Goal: Task Accomplishment & Management: Complete application form

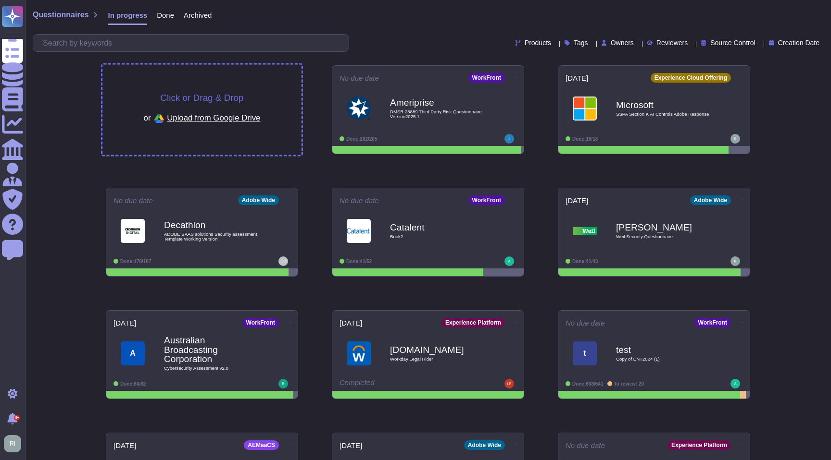
click at [203, 98] on span "Click or Drag & Drop" at bounding box center [201, 97] width 83 height 9
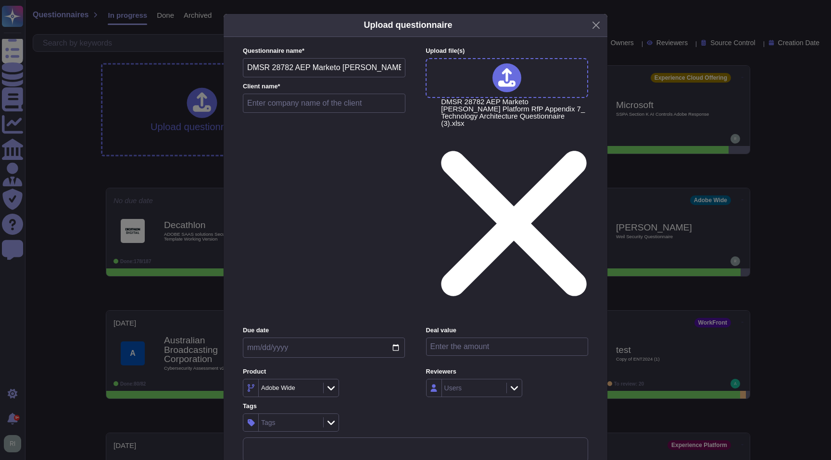
click at [352, 338] on input "date" at bounding box center [324, 348] width 162 height 20
click at [395, 338] on input "date" at bounding box center [324, 348] width 162 height 20
type input "[DATE]"
click at [465, 338] on input "number" at bounding box center [507, 347] width 162 height 18
type input "0"
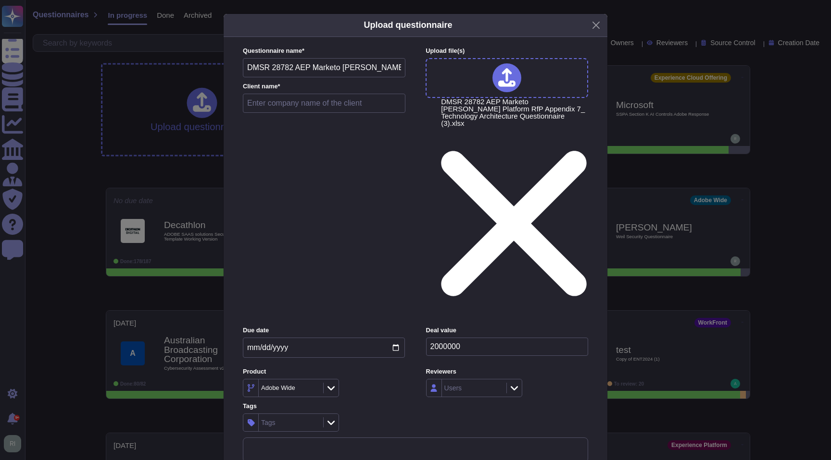
type input "2000006"
click at [292, 414] on div "Tags" at bounding box center [290, 422] width 62 height 17
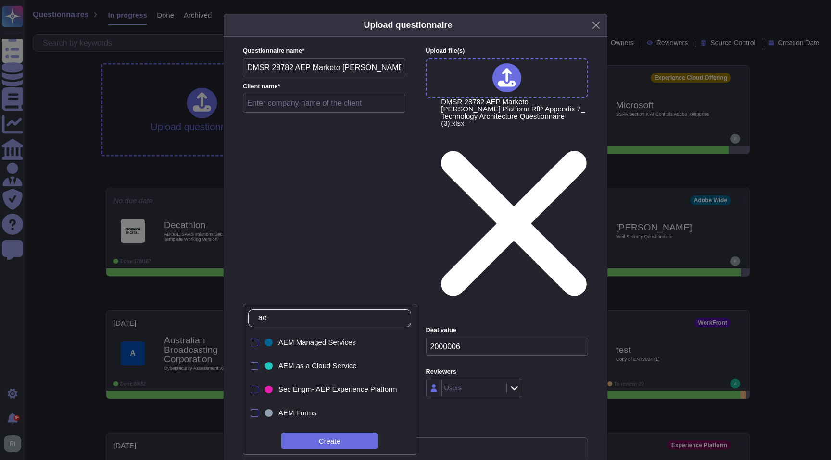
type input "a"
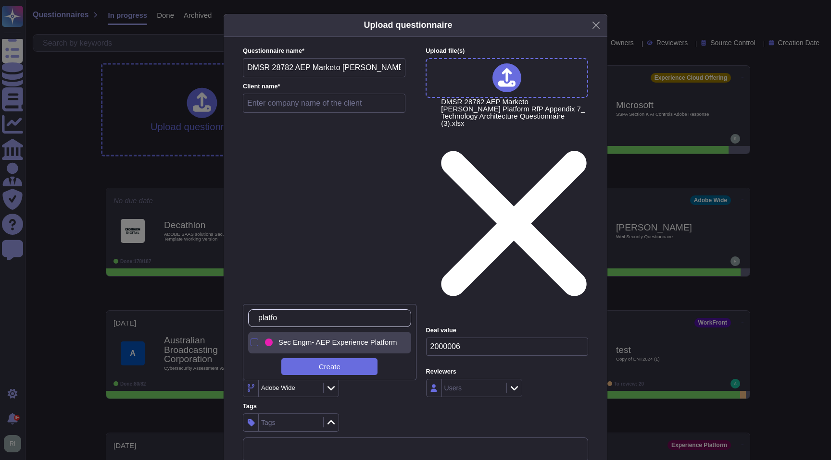
click at [253, 344] on div at bounding box center [254, 343] width 8 height 8
drag, startPoint x: 303, startPoint y: 318, endPoint x: 220, endPoint y: 314, distance: 83.2
click at [221, 314] on body "Questionnaires Knowledge Base Documents Analytics CAIQ / SIG Admin Trust Center…" at bounding box center [415, 276] width 831 height 552
drag, startPoint x: 297, startPoint y: 319, endPoint x: 281, endPoint y: 318, distance: 15.4
click at [281, 318] on input "platfo" at bounding box center [331, 318] width 157 height 17
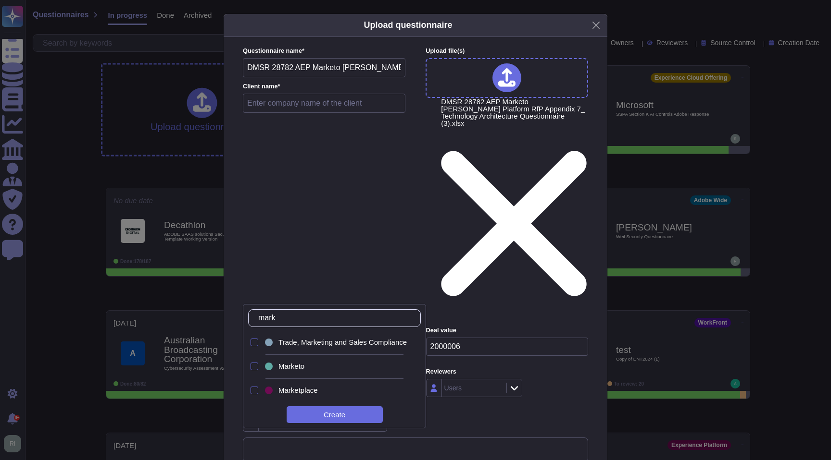
type input "marke"
click at [253, 368] on div at bounding box center [254, 367] width 8 height 8
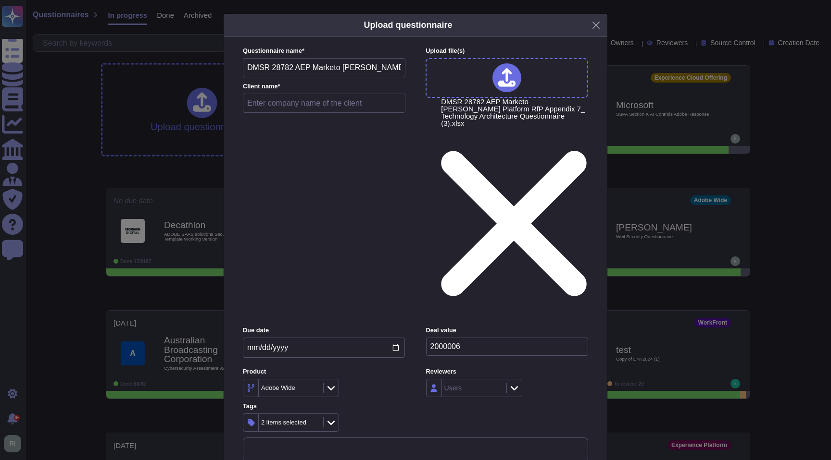
click at [497, 337] on div "Questionnaire name * DMSR 28782 AEP Marketo [PERSON_NAME] Platform RfP Appendix…" at bounding box center [415, 254] width 364 height 435
click at [511, 384] on icon at bounding box center [513, 389] width 7 height 10
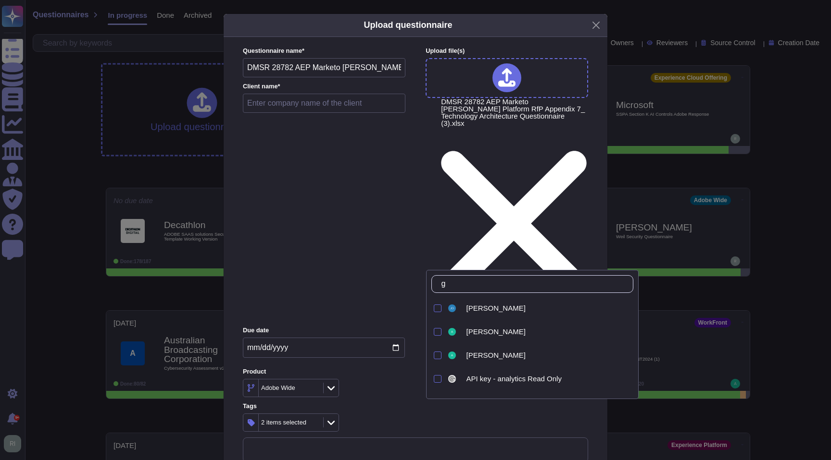
type input "ge"
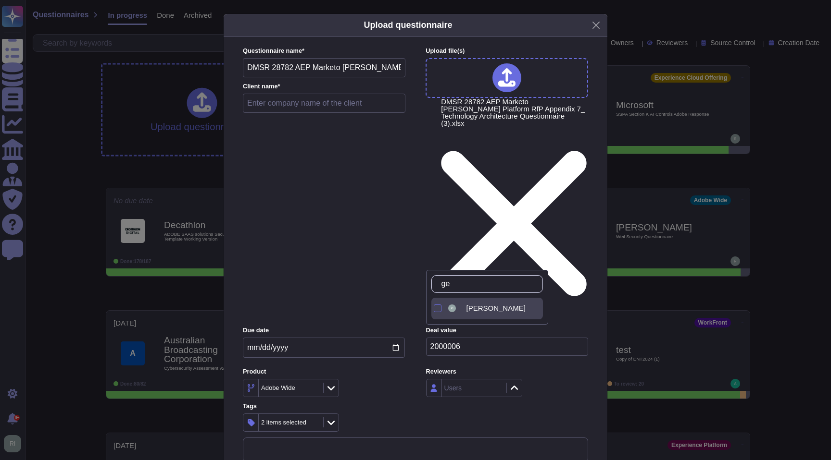
click at [494, 311] on span "[PERSON_NAME]" at bounding box center [495, 308] width 59 height 9
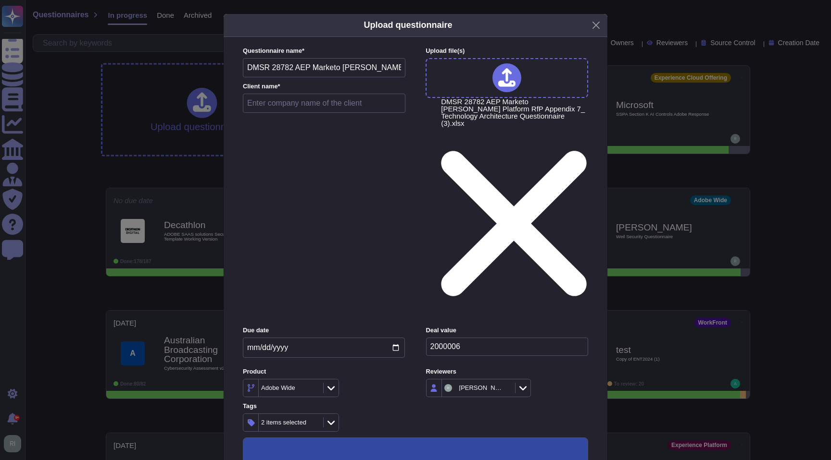
click at [313, 98] on input "text" at bounding box center [324, 103] width 162 height 19
type input "Roche"
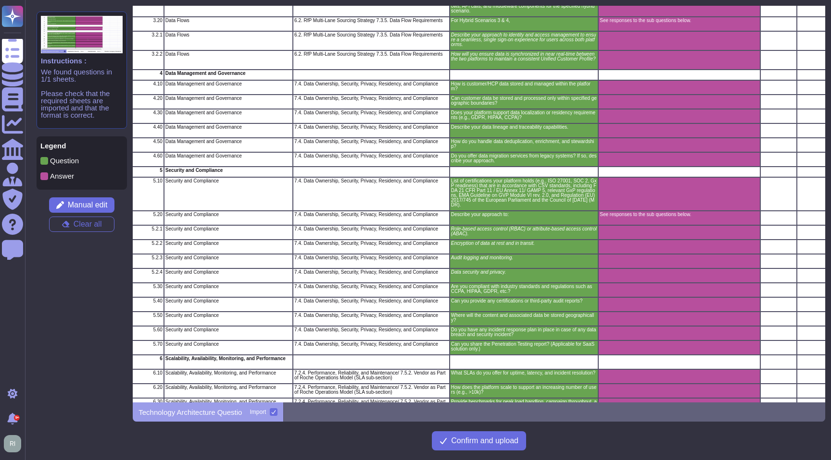
scroll to position [416, 35]
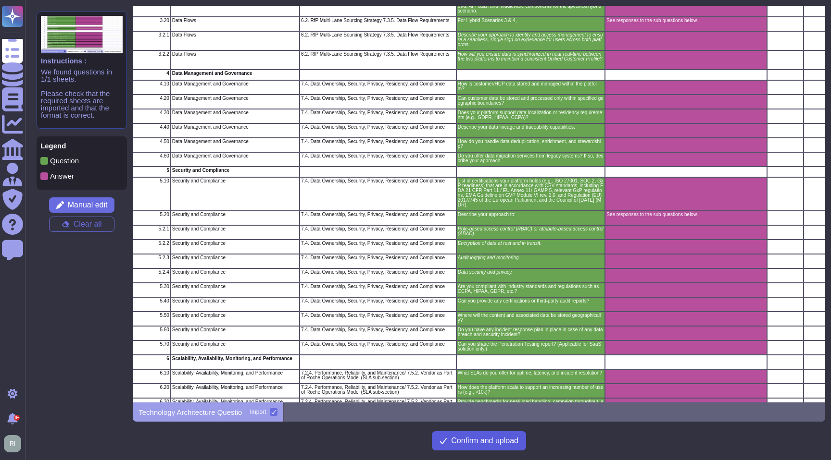
click at [504, 439] on span "Confirm and upload" at bounding box center [484, 441] width 67 height 8
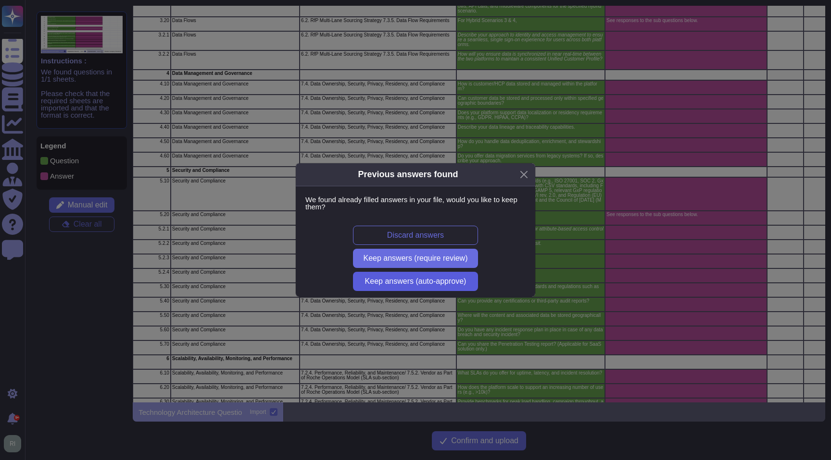
click at [453, 280] on span "Keep answers (auto-approve)" at bounding box center [415, 282] width 101 height 8
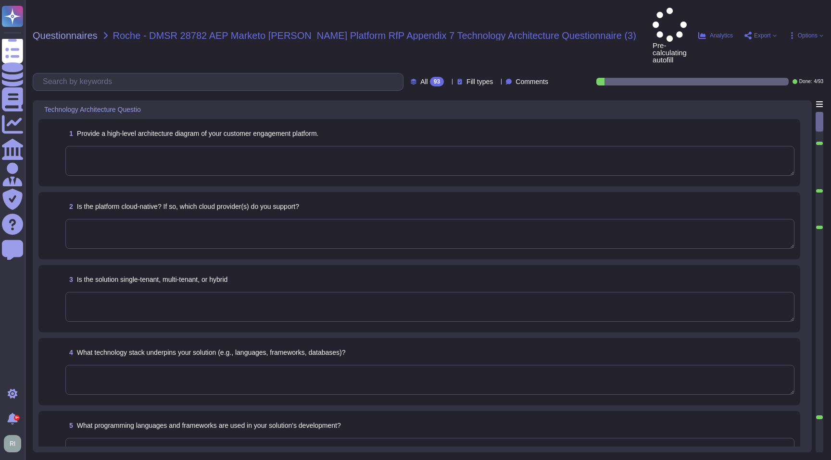
type textarea "See responses to the sub questions below."
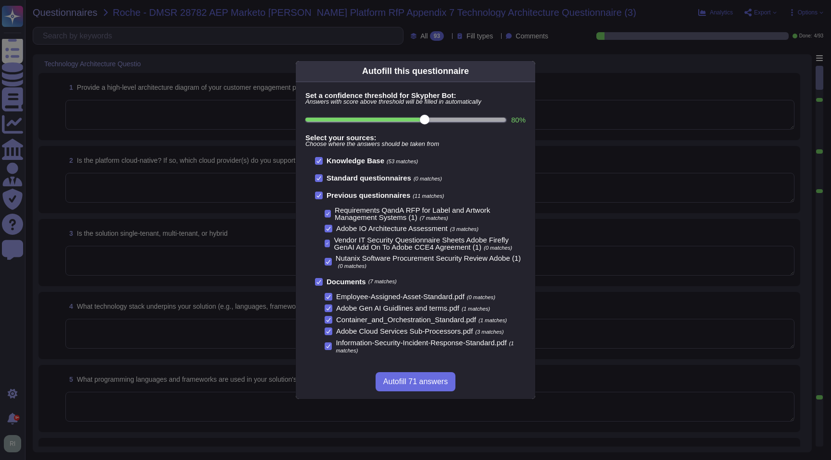
scroll to position [22, 0]
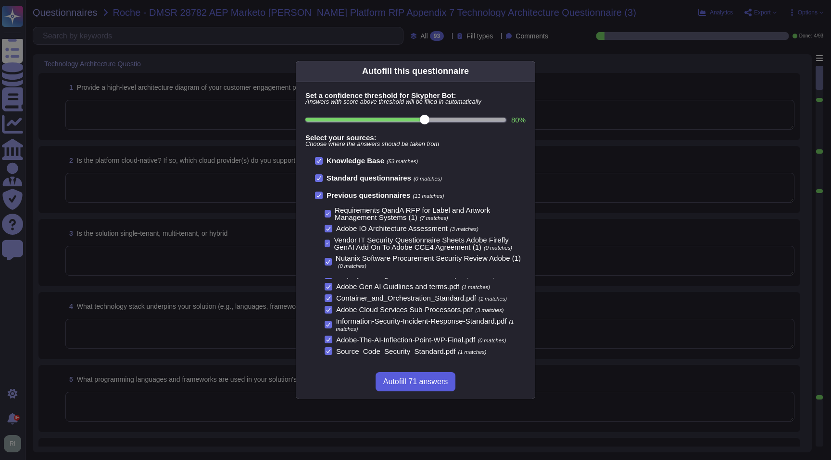
click at [419, 381] on span "Autofill 71 answers" at bounding box center [415, 382] width 64 height 8
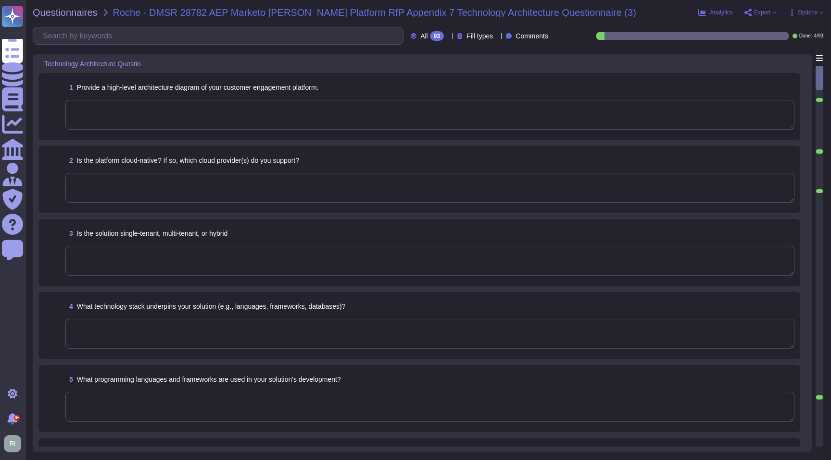
type textarea "Adobe's products and services' architecture diagrams are reviewed and updated, …"
type textarea "Adobe relies on third party cloud infrastructure providers to support hosting o…"
type textarea "Hosting providers are geographically dispersed to minimize the impact of locali…"
type textarea "Adobe provides applications for the transmission, storage and processing of Sco…"
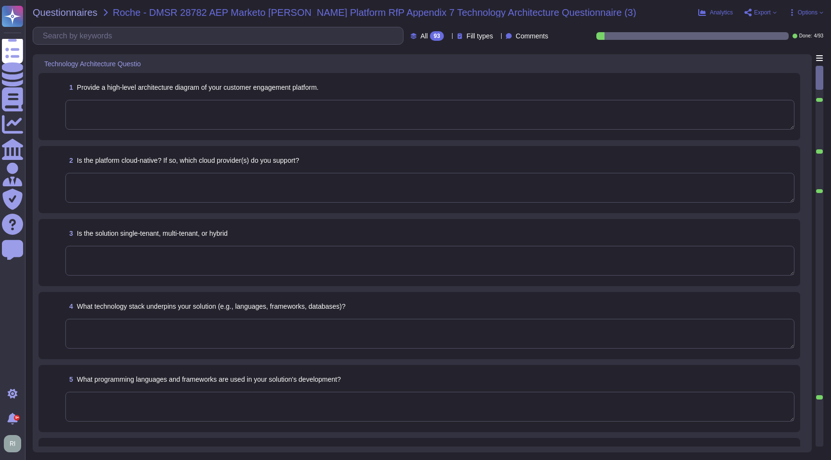
type textarea "Microsoft prefers to not disclose the exact locations of their data centers, fo…"
type textarea "No"
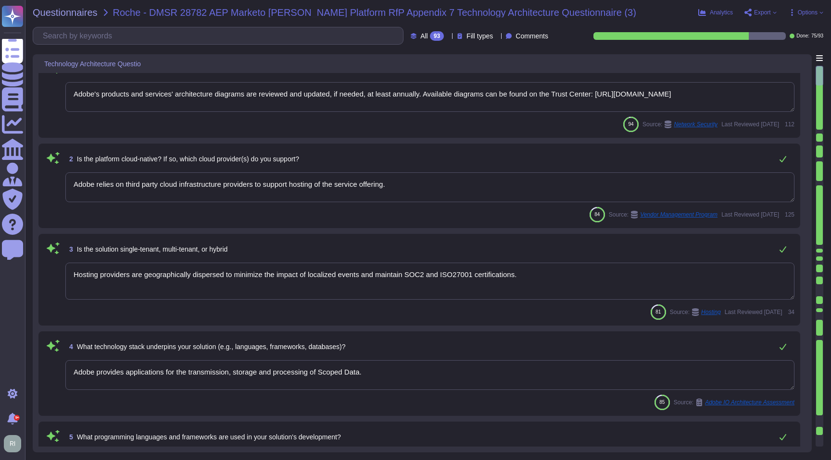
type textarea "Each API call requires authentication to be established, either through Oauth 2…"
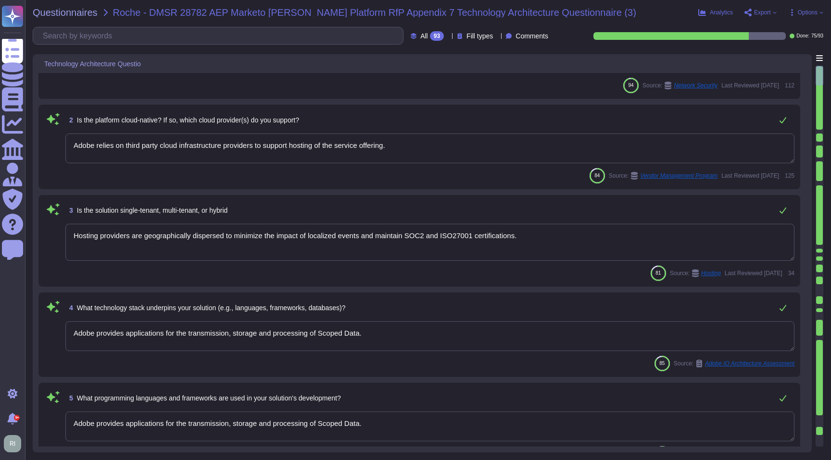
scroll to position [64, 0]
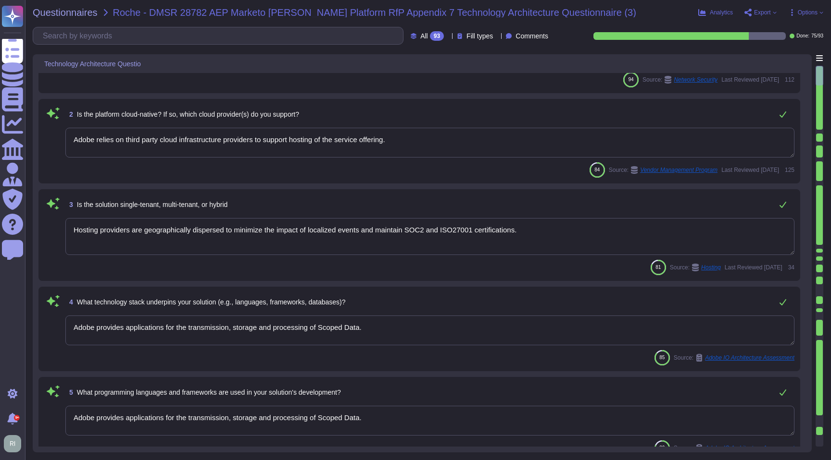
click at [419, 144] on textarea "Adobe relies on third party cloud infrastructure providers to support hosting o…" at bounding box center [429, 143] width 729 height 30
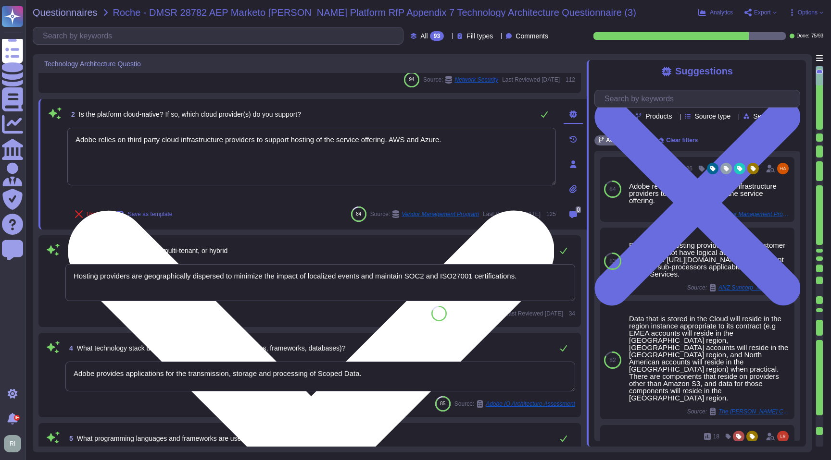
type textarea "Adobe relies on third party cloud infrastructure providers to support hosting o…"
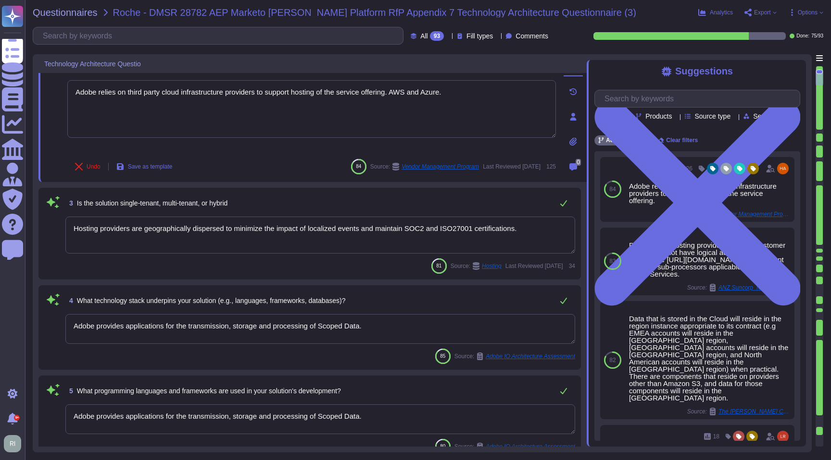
type textarea "Each API call requires authentication to be established, either through Oauth 2…"
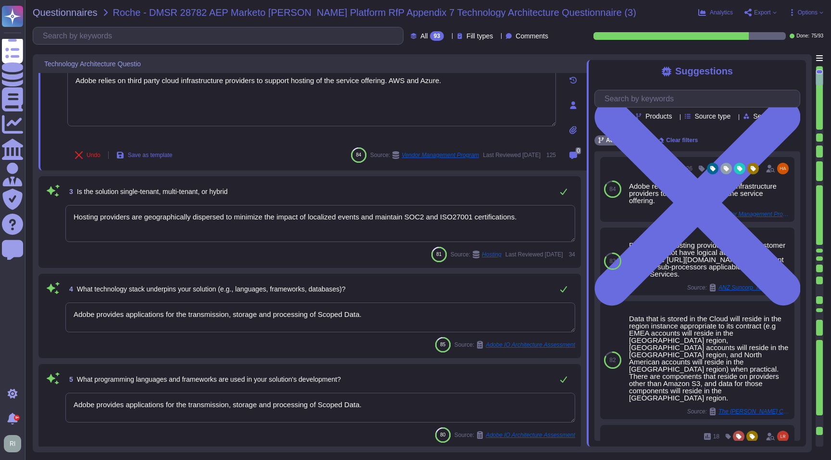
scroll to position [137, 0]
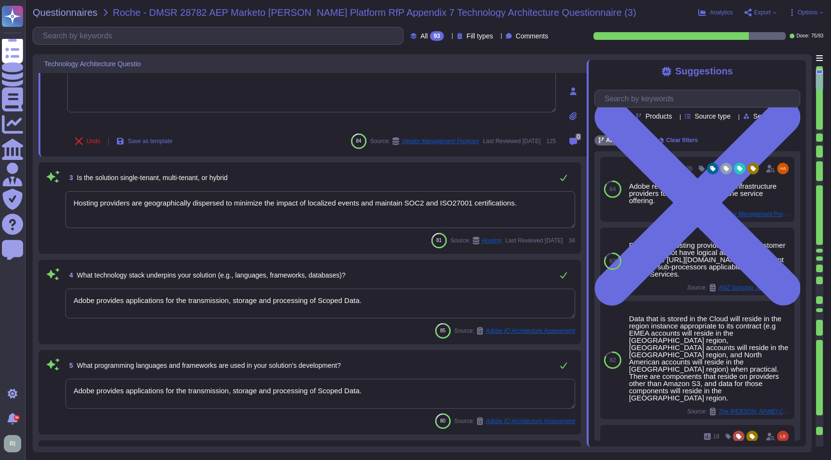
type textarea "Adobe relies on third party cloud infrastructure providers to support hosting o…"
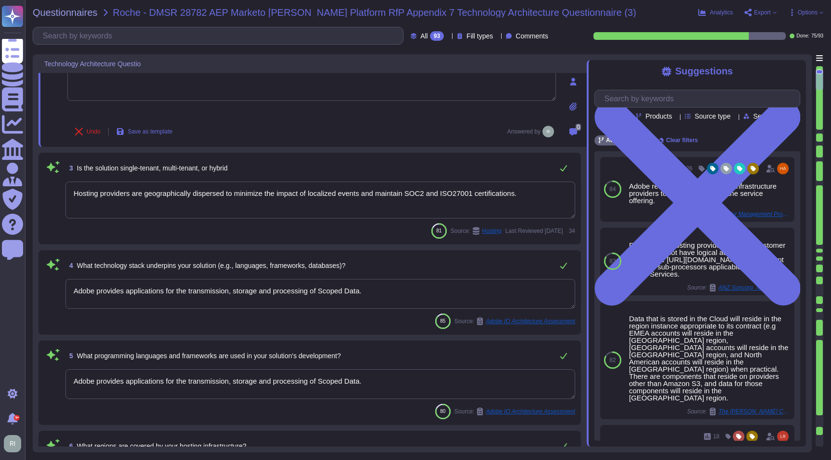
scroll to position [152, 0]
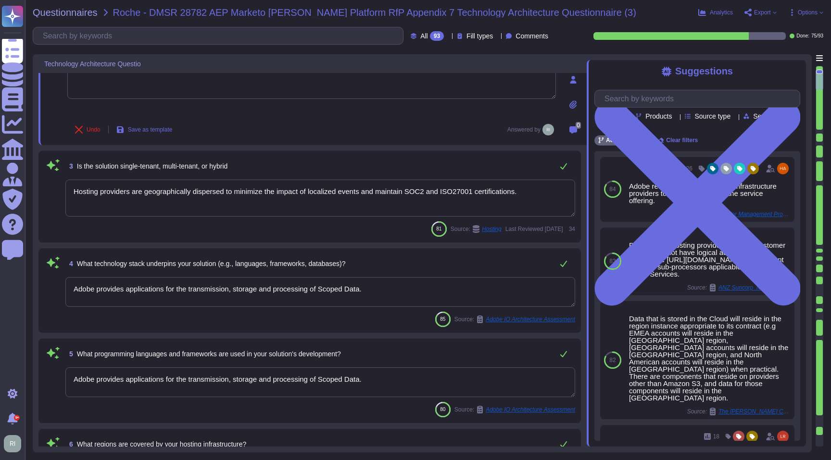
type textarea "See responses to the sub questions below."
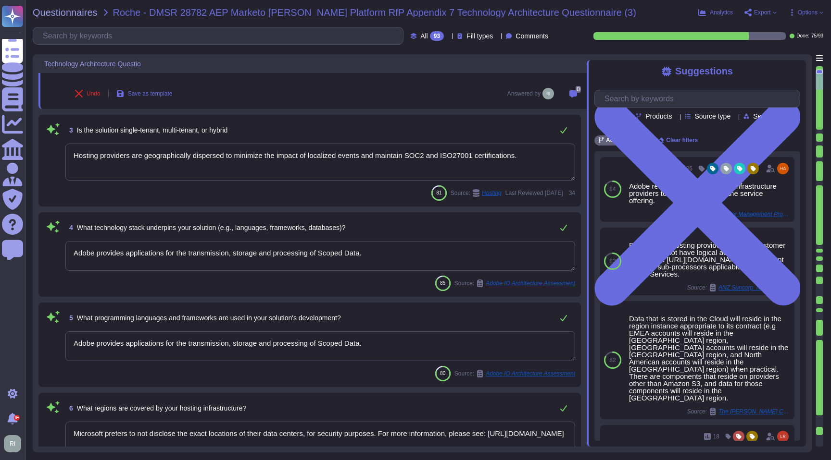
scroll to position [185, 0]
drag, startPoint x: 389, startPoint y: 253, endPoint x: 61, endPoint y: 232, distance: 329.0
click at [61, 232] on div "4 What technology stack underpins your solution (e.g., languages, frameworks, d…" at bounding box center [309, 255] width 531 height 73
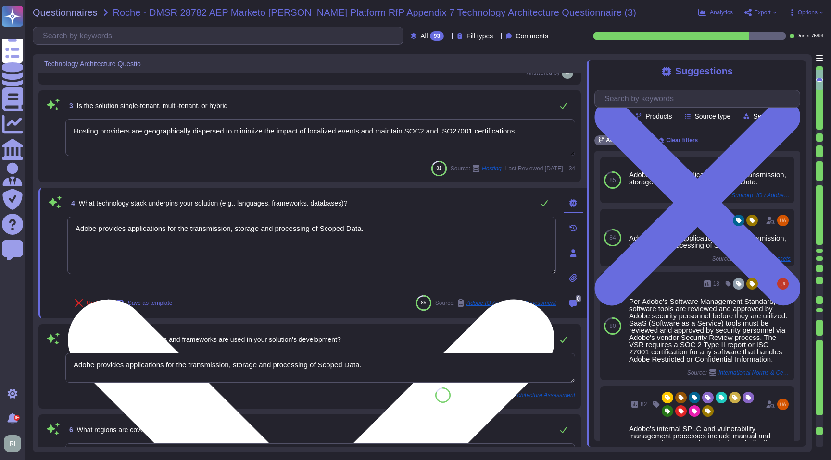
click at [374, 235] on textarea "Adobe provides applications for the transmission, storage and processing of Sco…" at bounding box center [311, 246] width 488 height 58
drag, startPoint x: 362, startPoint y: 231, endPoint x: 96, endPoint y: 229, distance: 266.3
click at [96, 229] on textarea "Adobe provides applications for the transmission, storage and processing of Sco…" at bounding box center [311, 246] width 488 height 58
type textarea "A"
type textarea "Solution Consultant to provide"
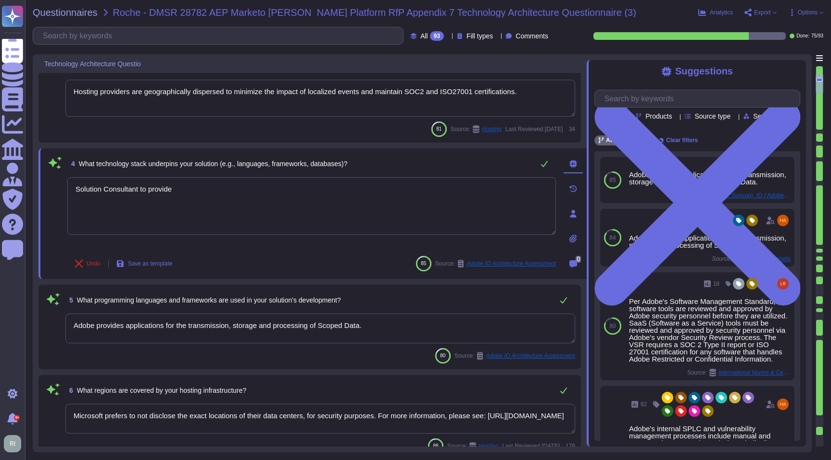
type textarea "Adobe is committed to the privacy and security of our users and their data. The…"
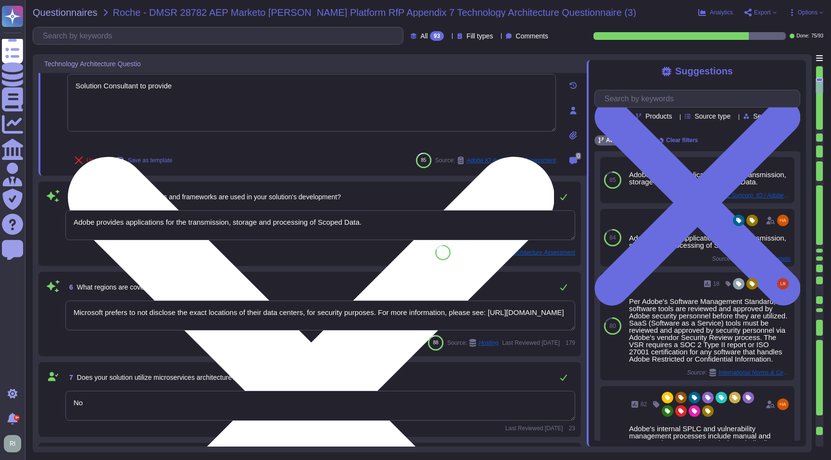
scroll to position [320, 0]
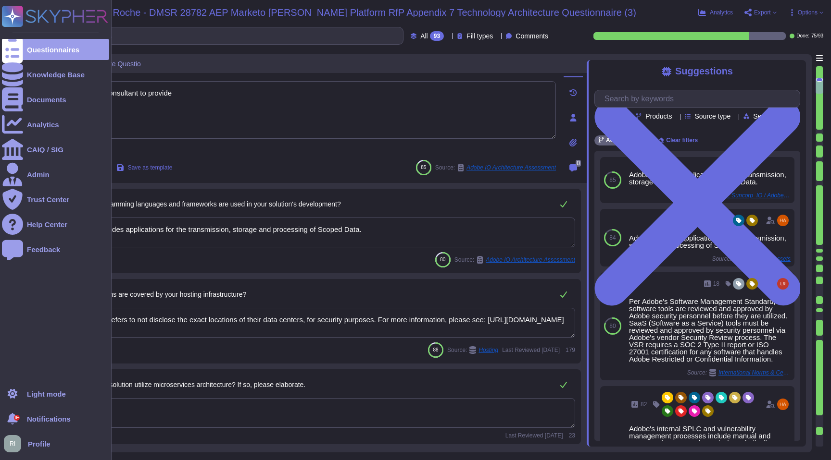
drag, startPoint x: 210, startPoint y: 99, endPoint x: 17, endPoint y: 87, distance: 192.6
click at [17, 87] on div "Questionnaires Knowledge Base Documents Analytics CAIQ / SIG Admin Trust Center…" at bounding box center [415, 230] width 831 height 460
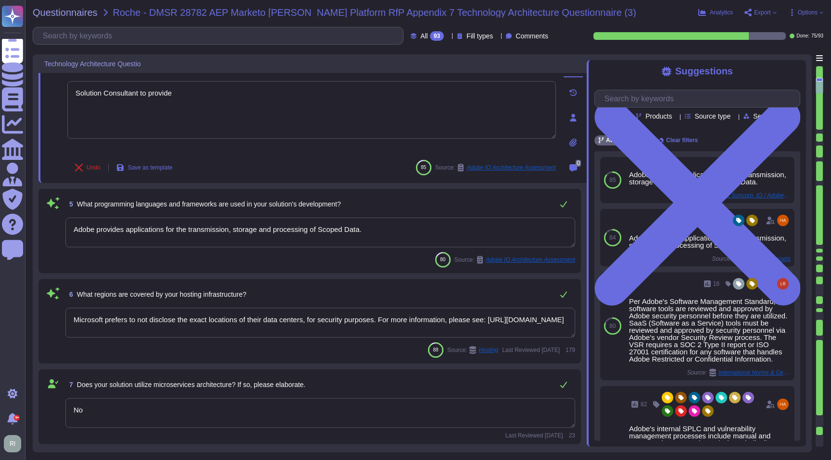
type textarea "Solution Consultant to provide"
click at [319, 238] on textarea "Adobe provides applications for the transmission, storage and processing of Sco…" at bounding box center [320, 233] width 510 height 30
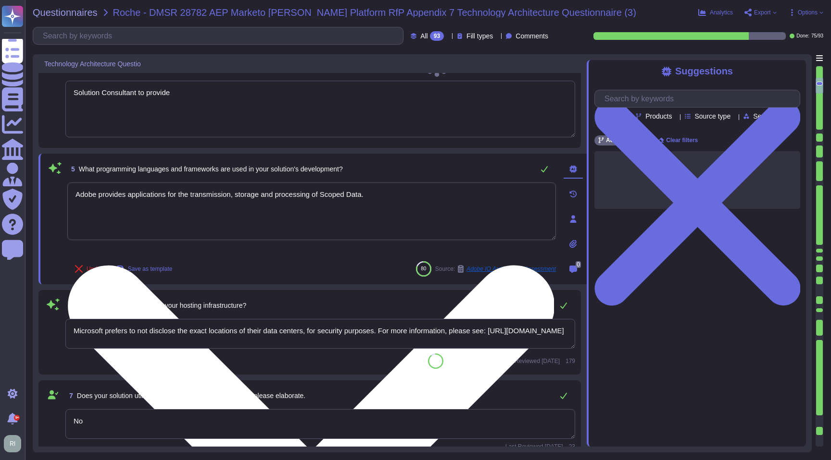
type textarea "Adobe is committed to the privacy and security of our users and their data. The…"
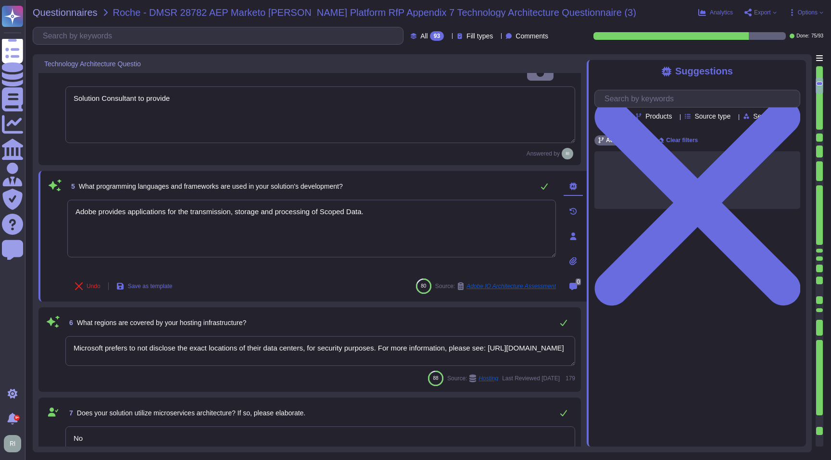
drag, startPoint x: 386, startPoint y: 195, endPoint x: 28, endPoint y: 196, distance: 358.6
click at [28, 196] on div "Questionnaires Roche - DMSR 28782 AEP Marketo [PERSON_NAME] Platform RfP Append…" at bounding box center [428, 230] width 806 height 460
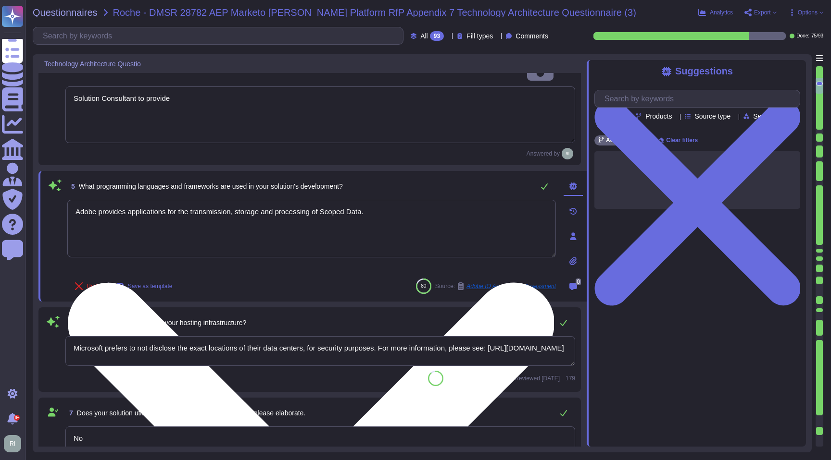
paste textarea "Solution Consultant to provide"
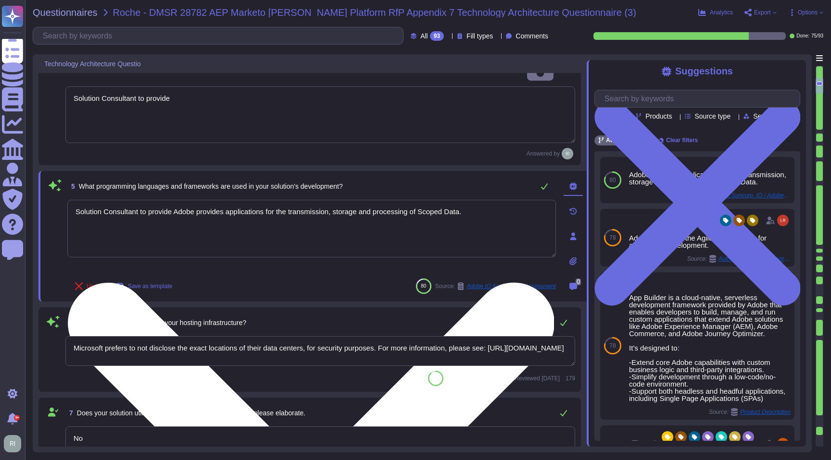
paste textarea
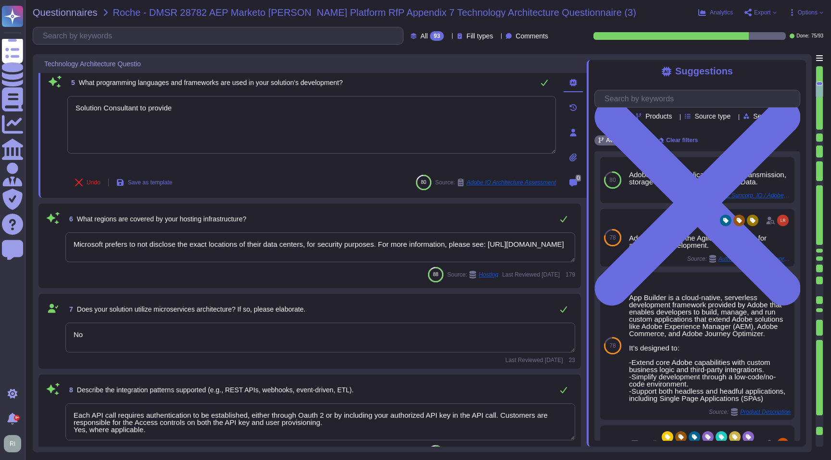
scroll to position [434, 0]
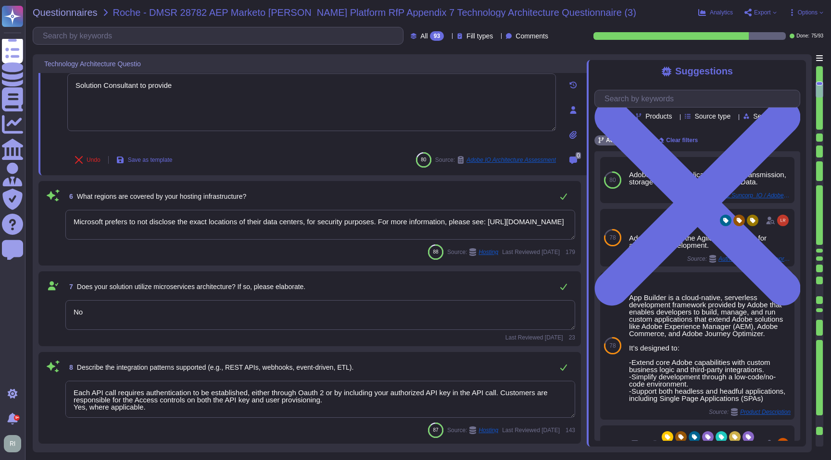
type textarea "Solution Consultant to provide"
drag, startPoint x: 234, startPoint y: 228, endPoint x: 33, endPoint y: 214, distance: 201.4
click at [33, 215] on div "Technology Architecture Questio 2 Is the platform cloud-native? If so, which cl…" at bounding box center [422, 253] width 779 height 398
drag, startPoint x: 292, startPoint y: 230, endPoint x: 44, endPoint y: 210, distance: 248.8
click at [45, 210] on div "6 What regions are covered by your hosting infrastructure? Microsoft prefers to…" at bounding box center [309, 223] width 531 height 73
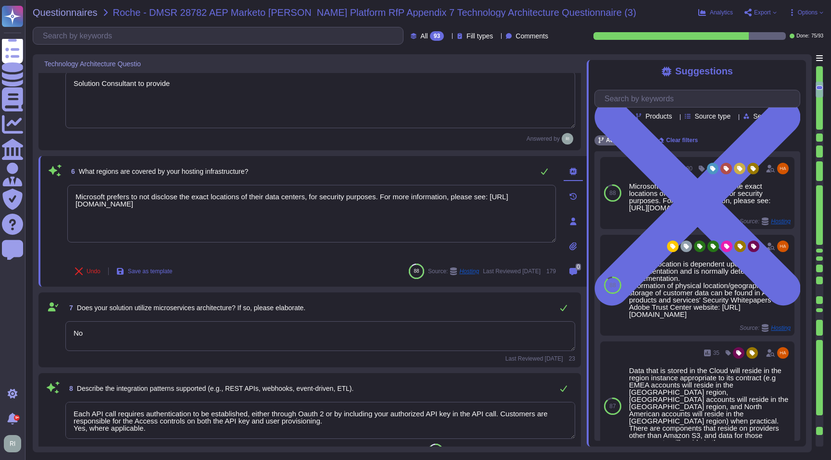
drag, startPoint x: 302, startPoint y: 209, endPoint x: 68, endPoint y: 178, distance: 236.6
click at [68, 178] on div "6 What regions are covered by your hosting infrastructure? Microsoft prefers to…" at bounding box center [301, 221] width 510 height 119
type textarea "t"
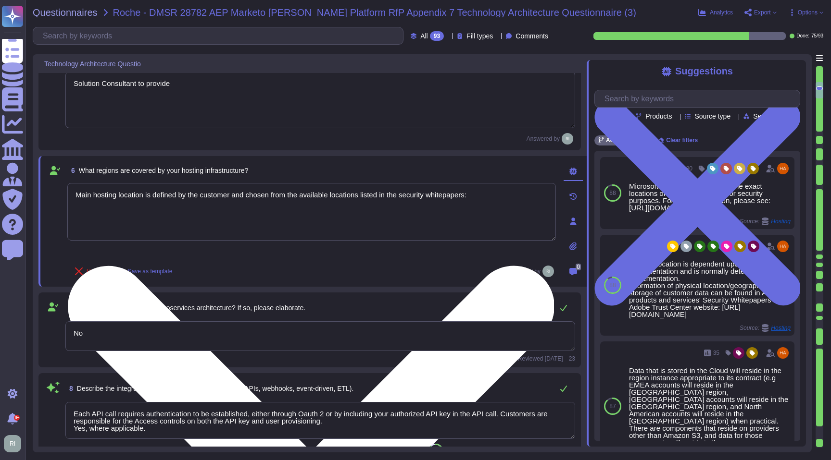
click at [141, 211] on textarea "Main hosting location is defined by the customer and chosen from the available …" at bounding box center [311, 212] width 488 height 58
paste textarea "Solution Consultant to provide"
click at [122, 212] on textarea "Main hosting location is defined by the customer and chosen from the available …" at bounding box center [311, 212] width 488 height 58
paste textarea "[URL][DOMAIN_NAME]"
click at [291, 215] on textarea "Main hosting location is defined by the customer and chosen from the available …" at bounding box center [311, 212] width 488 height 58
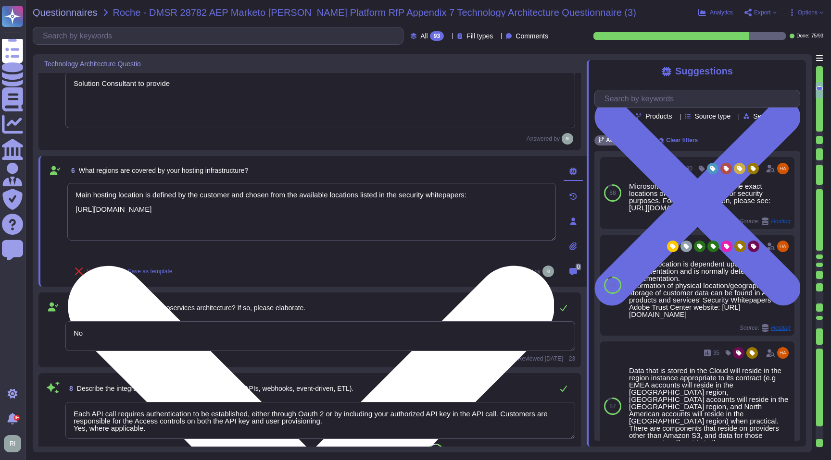
paste textarea "[URL][DOMAIN_NAME]"
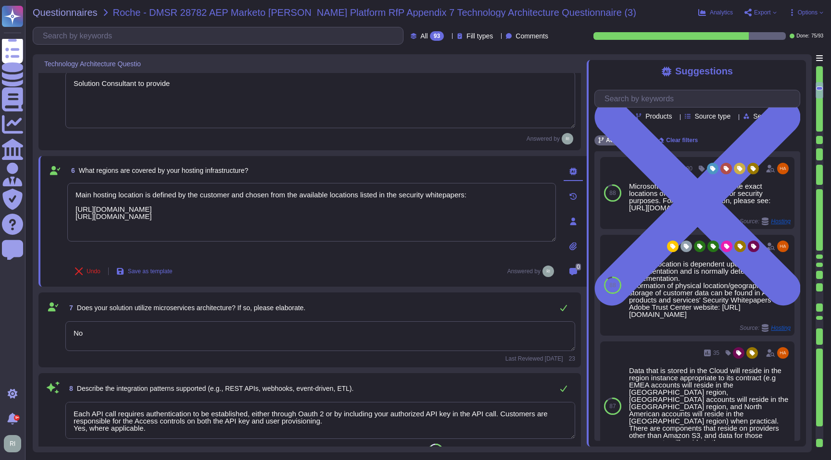
scroll to position [427, 0]
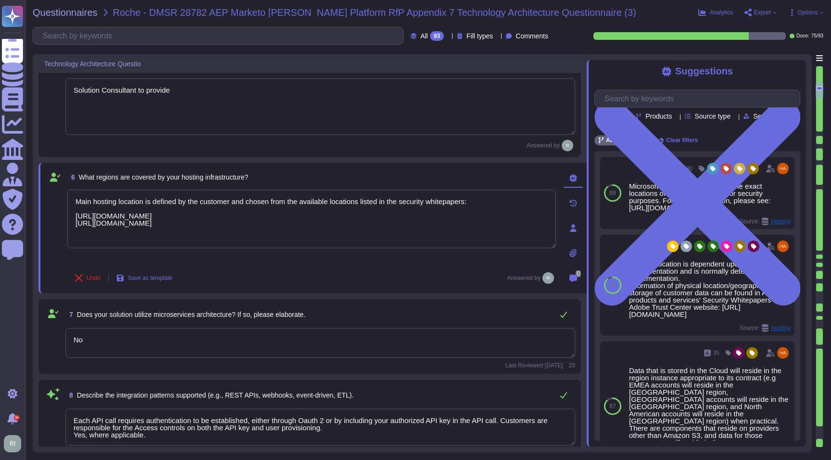
type textarea "Main hosting location is defined by the customer and chosen from the available …"
click at [177, 339] on textarea "No" at bounding box center [320, 343] width 510 height 30
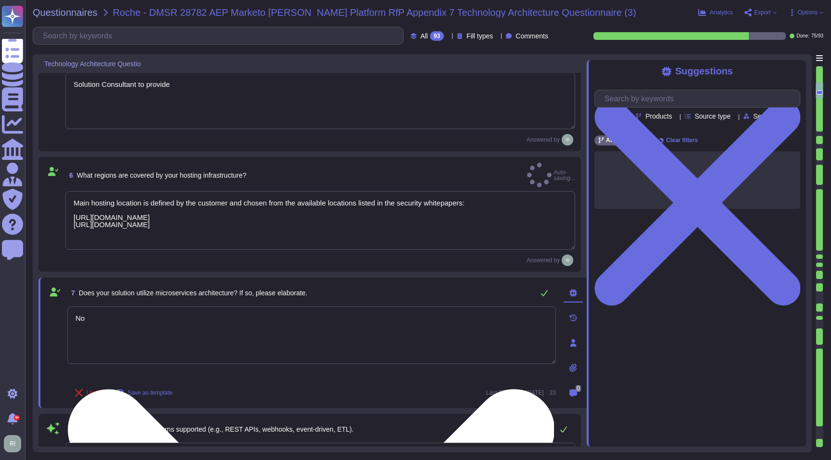
type textarea "Adobe is committed to the privacy and security of our users and their data. The…"
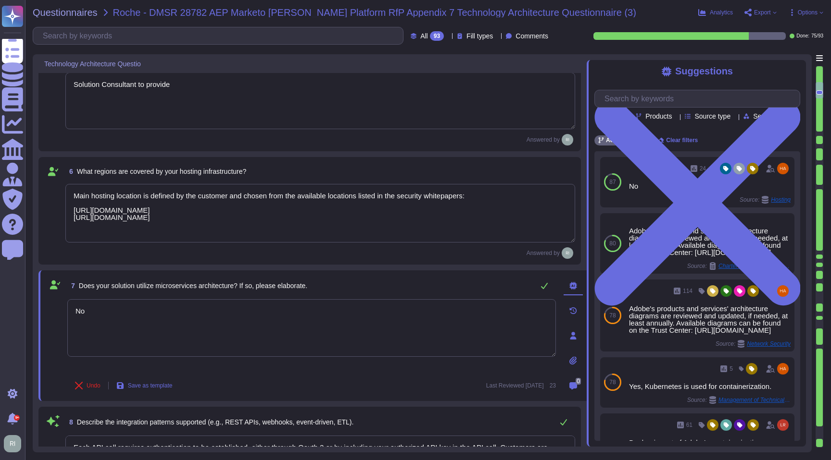
scroll to position [428, 0]
drag, startPoint x: 179, startPoint y: 87, endPoint x: 70, endPoint y: 82, distance: 108.7
click at [70, 82] on textarea "Solution Consultant to provide" at bounding box center [320, 99] width 510 height 57
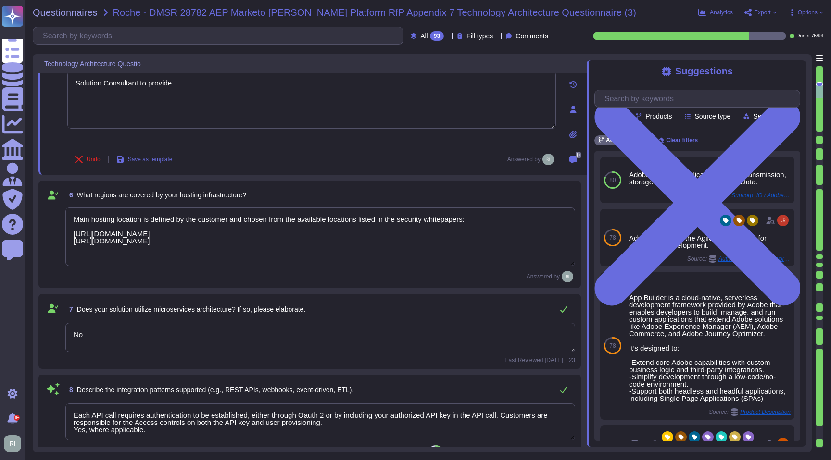
drag, startPoint x: 58, startPoint y: 332, endPoint x: 46, endPoint y: 331, distance: 12.0
click at [47, 331] on div "7 Does your solution utilize microservices architecture? If so, please elaborat…" at bounding box center [309, 331] width 531 height 63
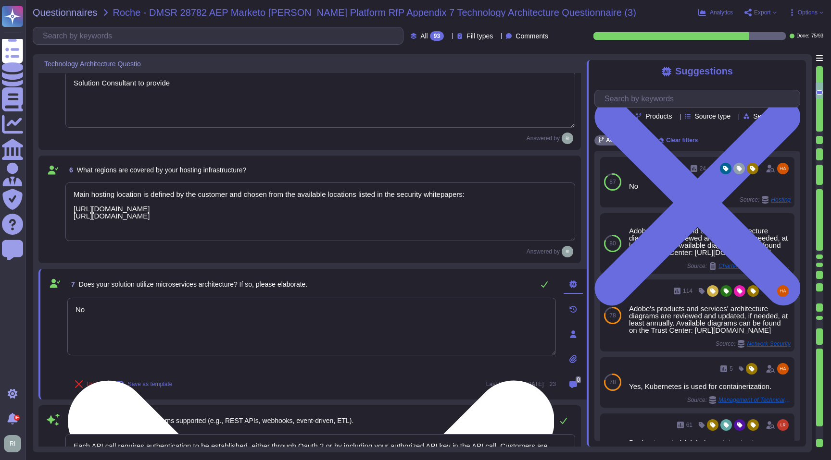
paste textarea "Solution Consultant to provide"
type textarea "Solution Consultant to provide"
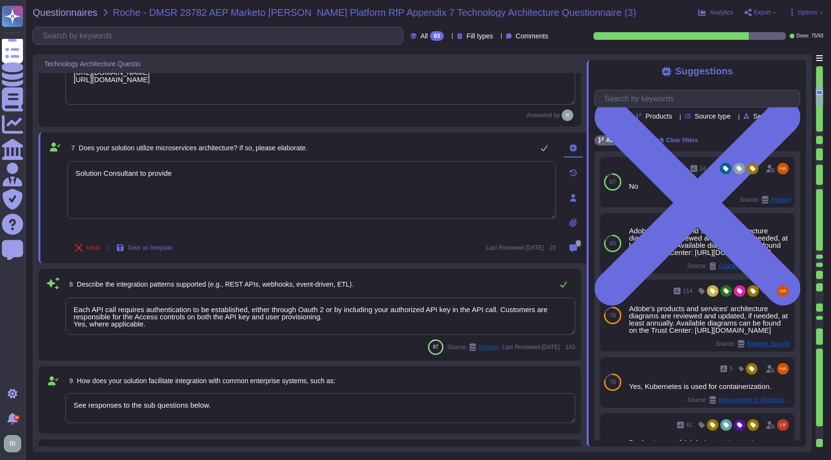
type textarea "MDM solution, VMWare WorkspaceOne powered by Airwatch."
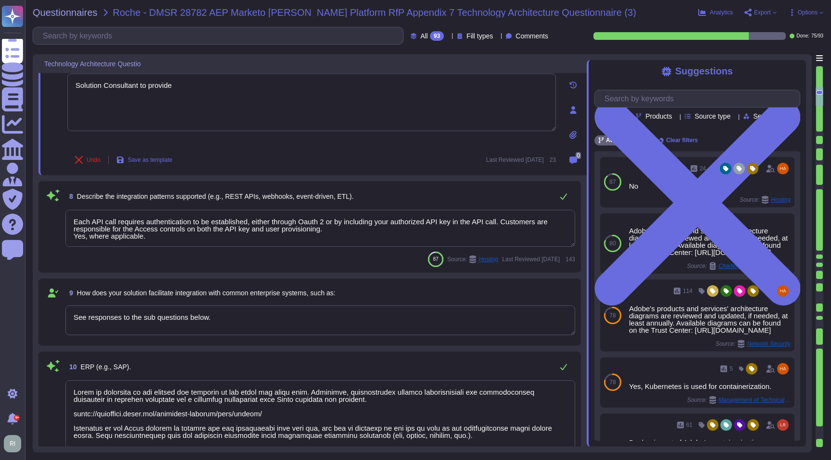
scroll to position [654, 0]
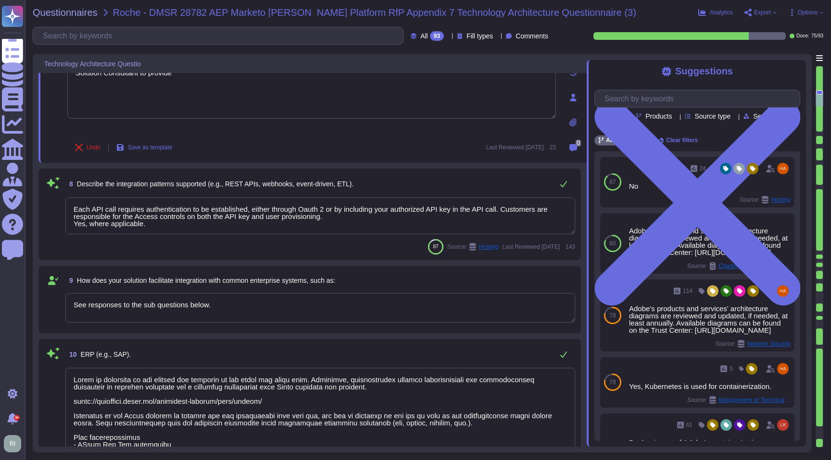
type textarea "Lo ipsumdolor si ame Conse adipisci el seddo. Eiusmod Tempo: • Incididu Utlab E…"
type textarea "Solution Consultant to provide"
drag, startPoint x: 110, startPoint y: 224, endPoint x: 62, endPoint y: 224, distance: 48.1
click at [62, 224] on div "8 Describe the integration patterns supported (e.g., REST APIs, webhooks, event…" at bounding box center [309, 214] width 531 height 80
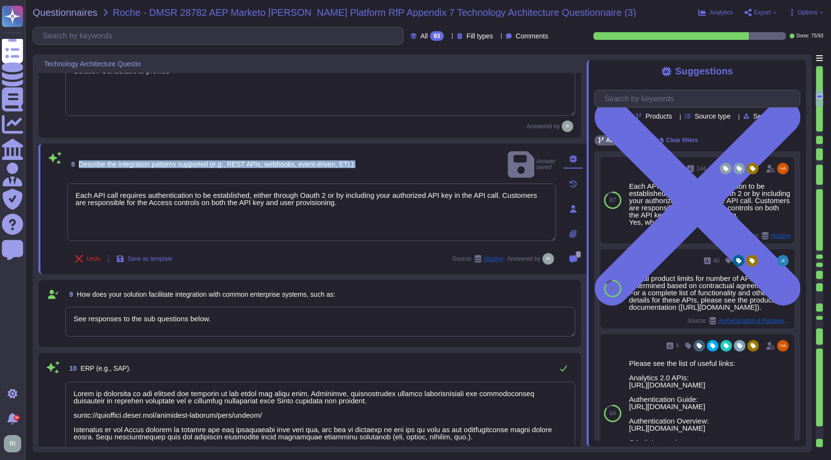
drag, startPoint x: 79, startPoint y: 160, endPoint x: 379, endPoint y: 160, distance: 300.4
click at [379, 160] on div "8 Describe the integration patterns supported (e.g., REST APIs, webhooks, event…" at bounding box center [311, 164] width 488 height 30
copy span "Describe the integration patterns supported (e.g., REST APIs, webhooks, event-d…"
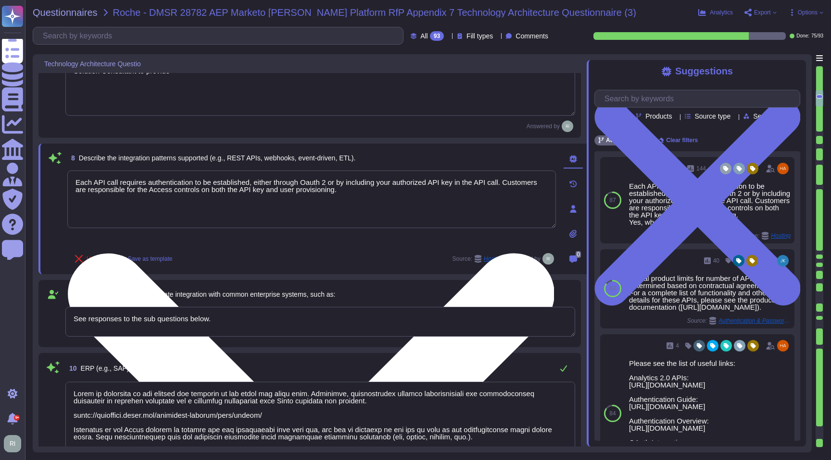
click at [223, 202] on textarea "Each API call requires authentication to be established, either through Oauth 2…" at bounding box center [311, 200] width 488 height 58
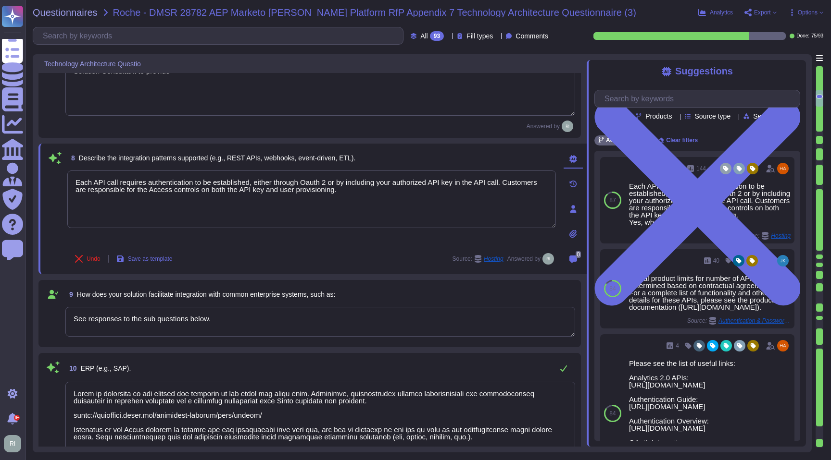
drag, startPoint x: 433, startPoint y: 197, endPoint x: -9, endPoint y: 173, distance: 442.4
click at [0, 173] on html "Questionnaires Knowledge Base Documents Analytics CAIQ / SIG Admin Trust Center…" at bounding box center [415, 230] width 831 height 460
paste textarea "Adobe Marketo and Adobe Experience Platform support multiple integration patter…"
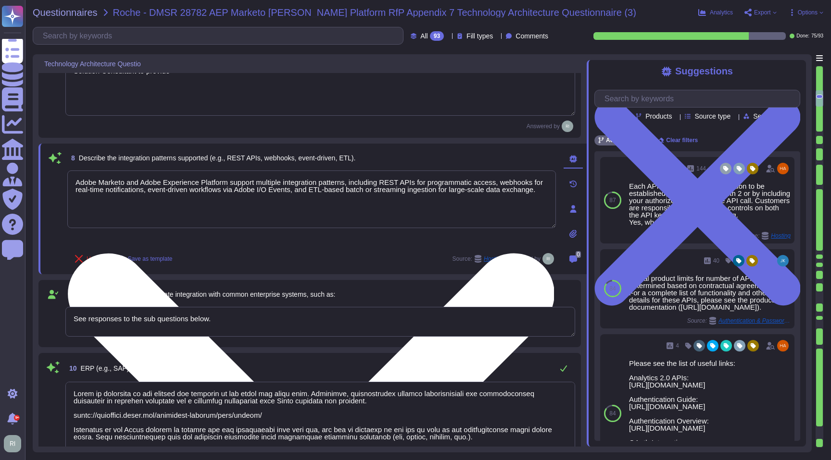
drag, startPoint x: 75, startPoint y: 190, endPoint x: 79, endPoint y: 204, distance: 14.0
click at [75, 190] on textarea "Adobe Marketo and Adobe Experience Platform support multiple integration patter…" at bounding box center [311, 200] width 488 height 58
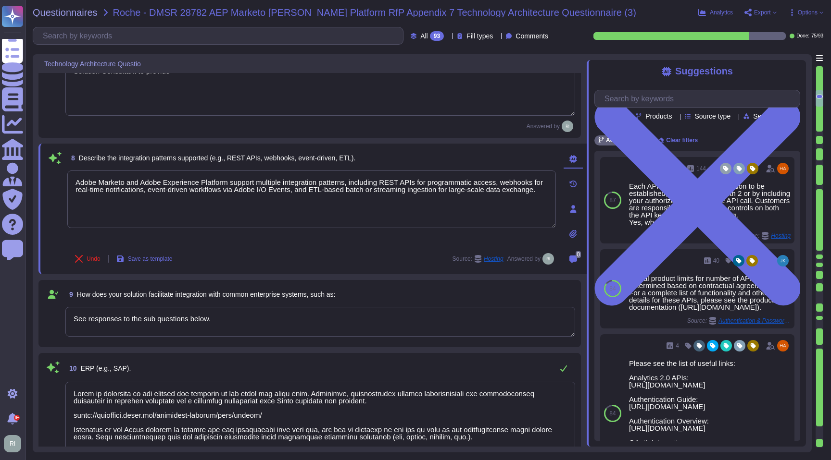
type textarea "Adobe Marketo and Adobe Experience Platform support multiple integration patter…"
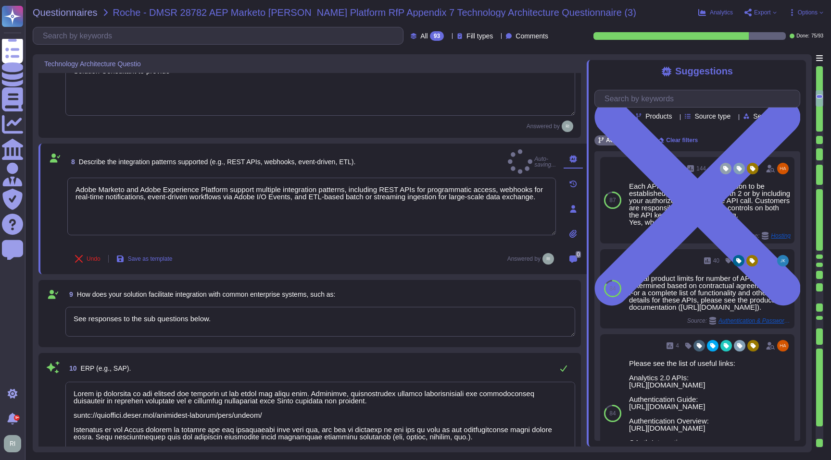
drag, startPoint x: 265, startPoint y: 323, endPoint x: 50, endPoint y: 308, distance: 215.9
click at [50, 308] on div "9 How does your solution facilitate integration with common enterprise systems,…" at bounding box center [309, 314] width 531 height 56
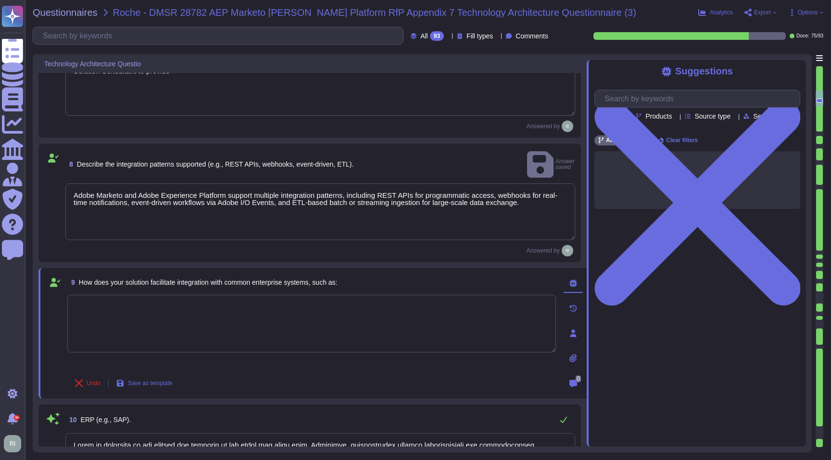
type textarea "."
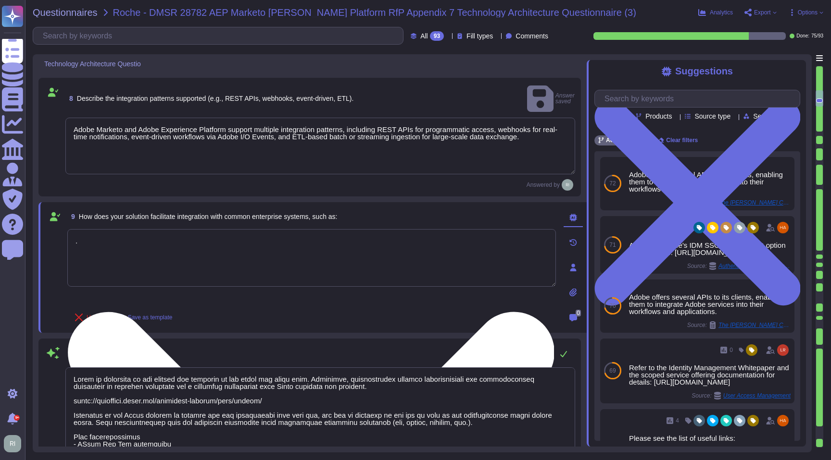
scroll to position [723, 0]
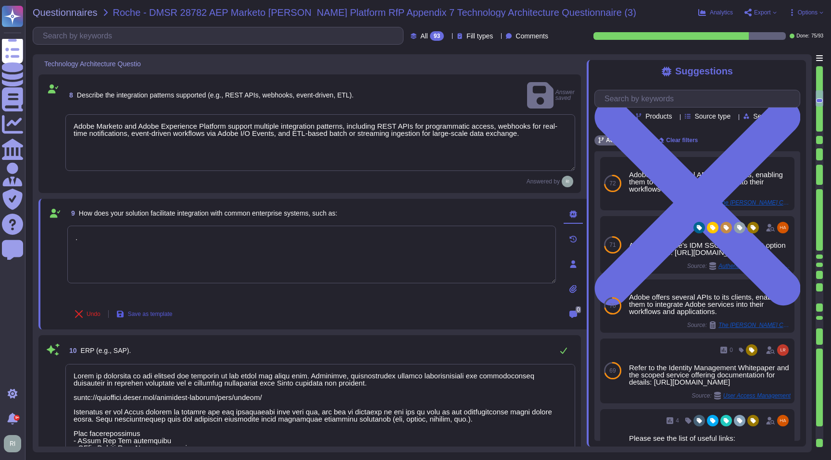
type textarea "Lo ipsumdolor si ame Conse adipisci el seddo. Eiusmod Tempo: • Incididu Utlab E…"
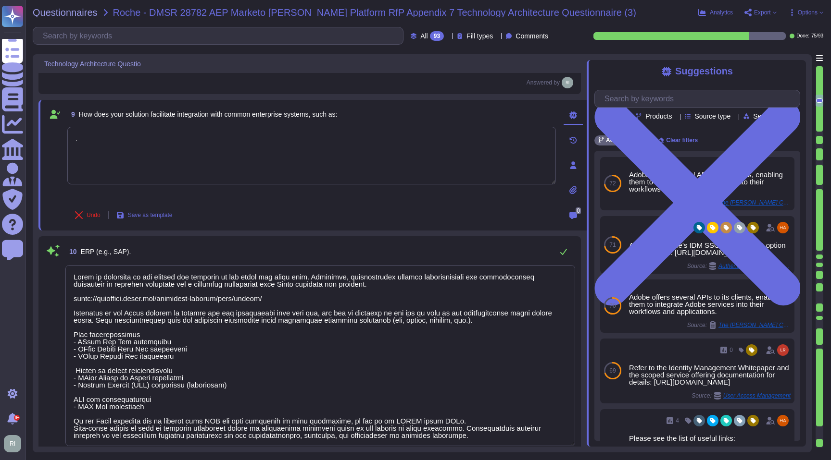
scroll to position [832, 0]
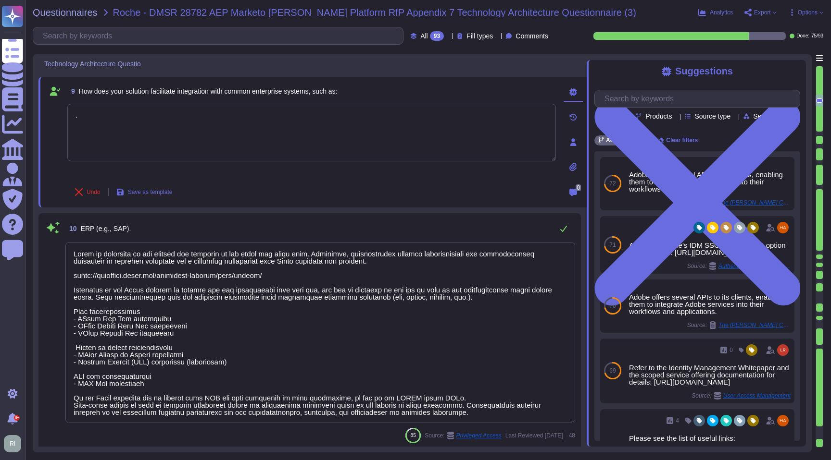
type textarea "."
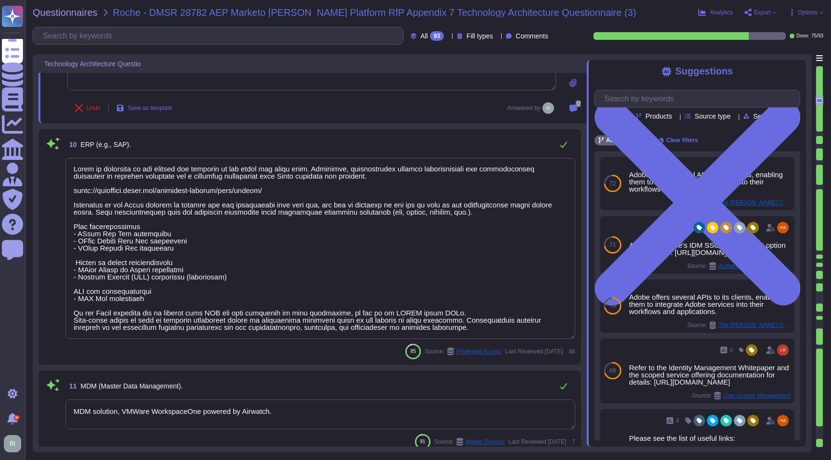
drag, startPoint x: 75, startPoint y: 254, endPoint x: 506, endPoint y: 447, distance: 471.9
click at [505, 447] on div "Technology Architecture Questio 5 What programming languages and frameworks are…" at bounding box center [422, 253] width 779 height 398
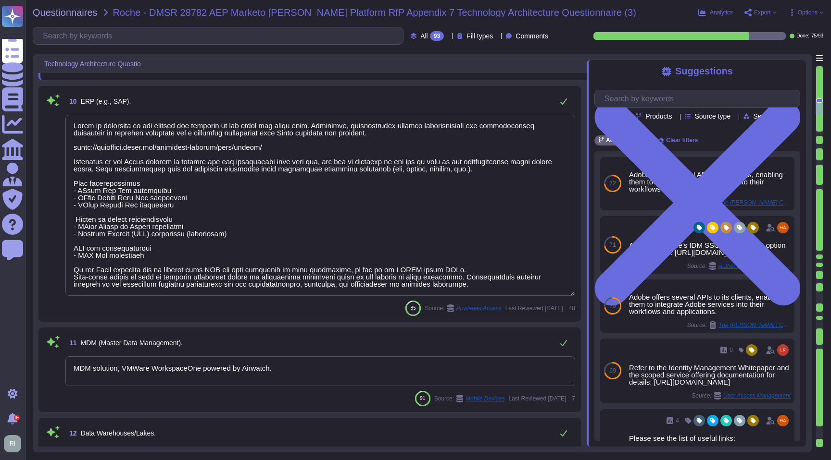
scroll to position [0, 0]
click at [327, 230] on textarea at bounding box center [320, 205] width 510 height 181
type textarea "N"
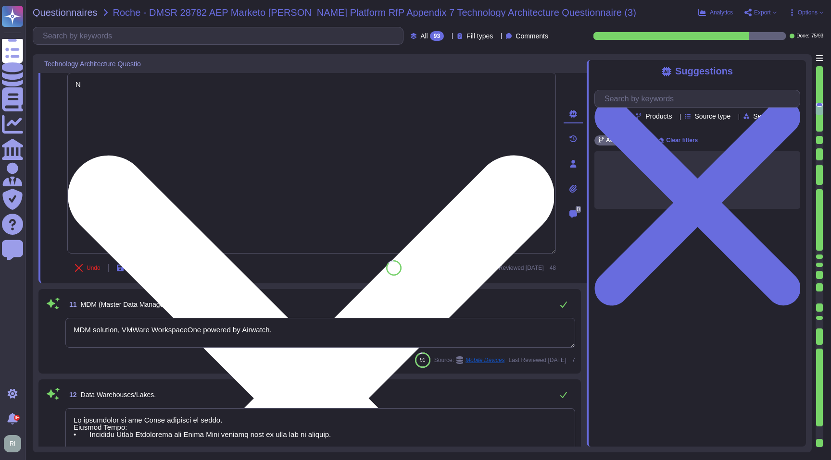
type textarea "Adobe uses LDAP and Okta."
click at [273, 182] on textarea "N" at bounding box center [311, 163] width 488 height 181
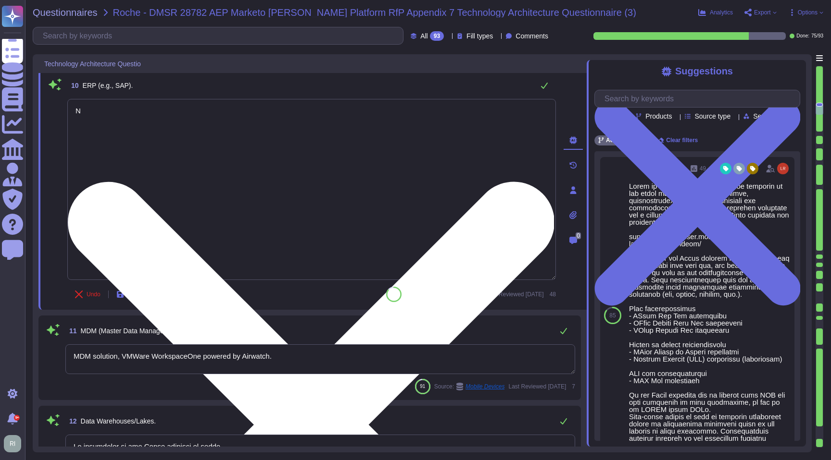
scroll to position [909, 0]
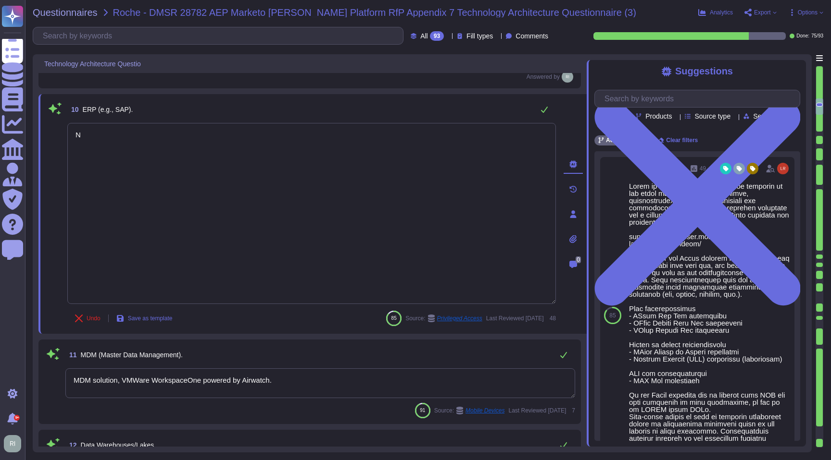
drag, startPoint x: 152, startPoint y: 152, endPoint x: 62, endPoint y: 148, distance: 90.4
click at [62, 148] on div "10 ERP (e.g., SAP). N Undo Save as template 85 Source: Privileged Access Last R…" at bounding box center [301, 214] width 510 height 228
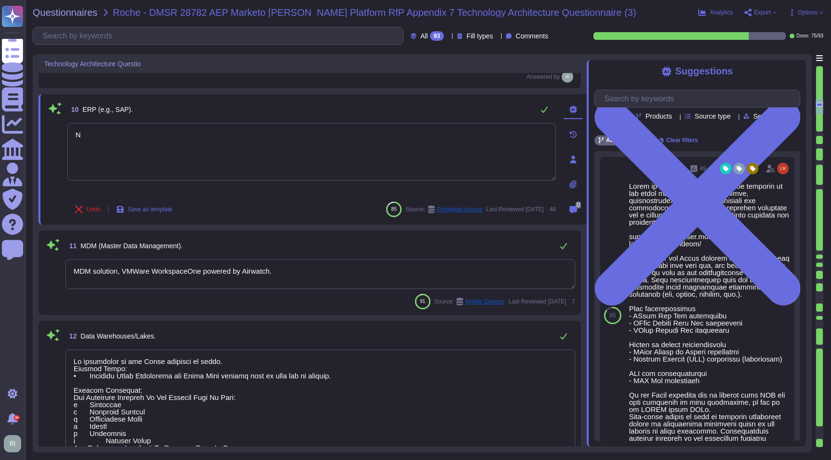
type textarea "Adobe does not use VoIP"
drag, startPoint x: 193, startPoint y: 143, endPoint x: 60, endPoint y: 131, distance: 133.6
click at [60, 131] on div "10 ERP (e.g., SAP). Solution consultant to provide Undo Save as template 85 Sou…" at bounding box center [301, 159] width 510 height 119
type textarea "Solution consultant to provide"
drag, startPoint x: 286, startPoint y: 274, endPoint x: 60, endPoint y: 265, distance: 226.1
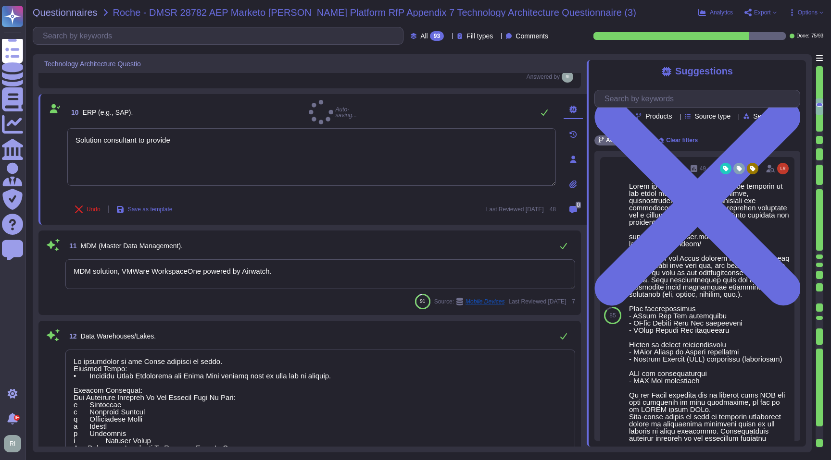
click at [60, 265] on div "11 MDM (Master Data Management). MDM solution, VMWare WorkspaceOne powered by A…" at bounding box center [309, 272] width 531 height 73
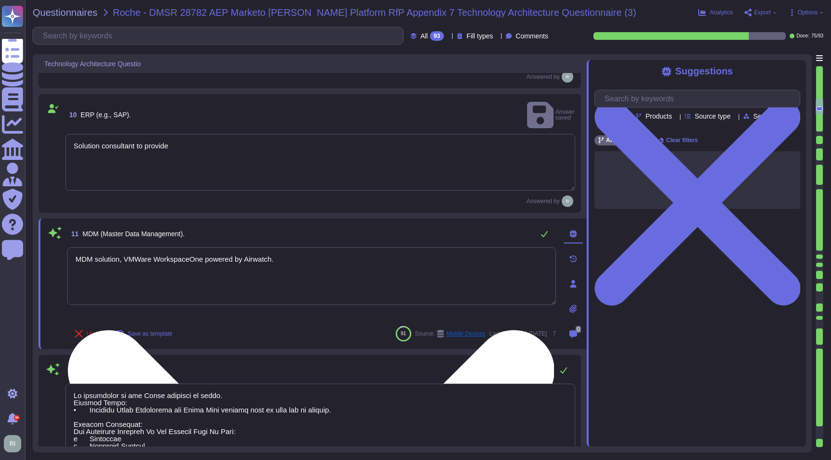
paste textarea "Solution consultant to provide"
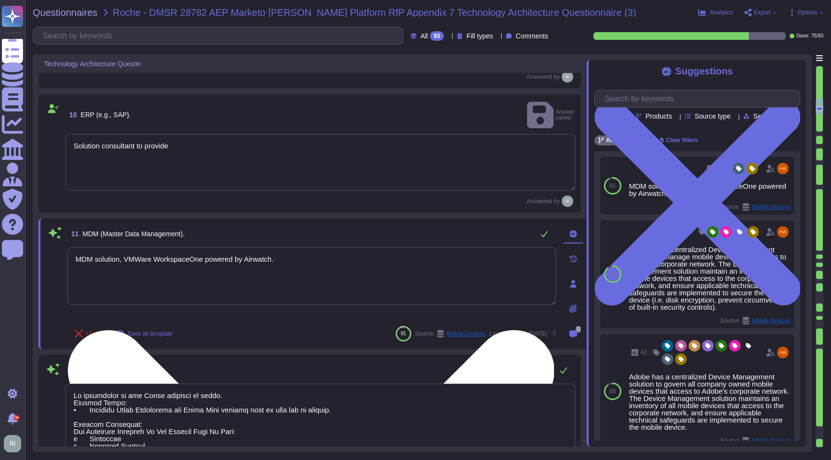
type textarea "Solution consultant to provide"
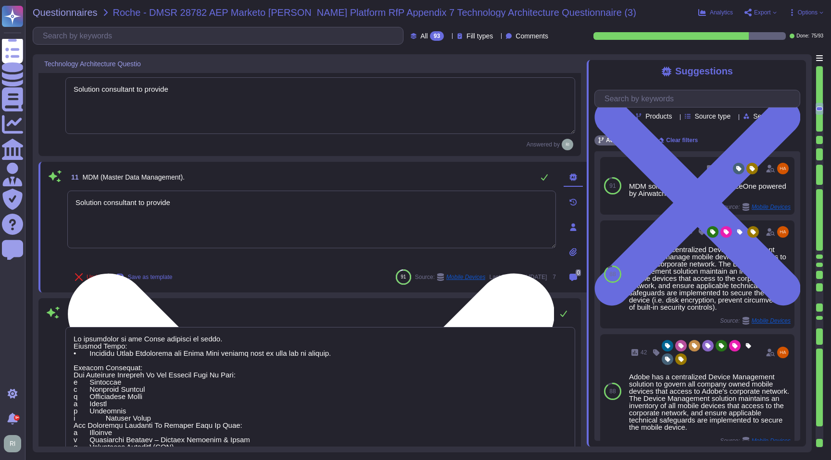
scroll to position [1038, 0]
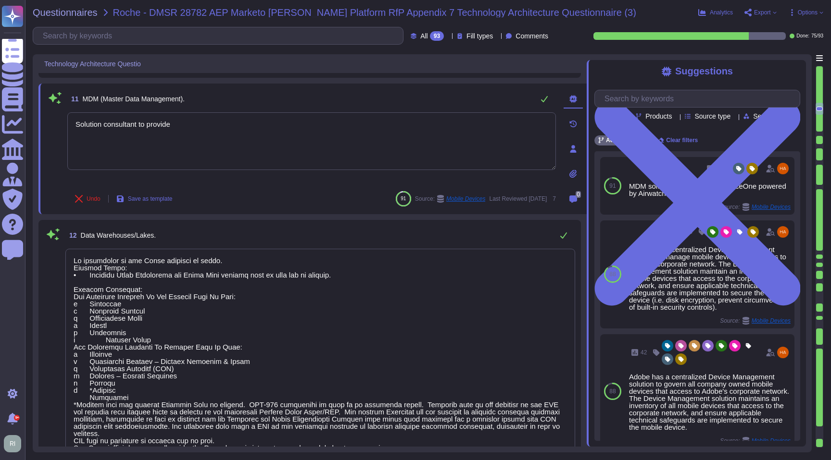
type textarea "Adobe has a documented Information Systems Asset Management Policy which outlin…"
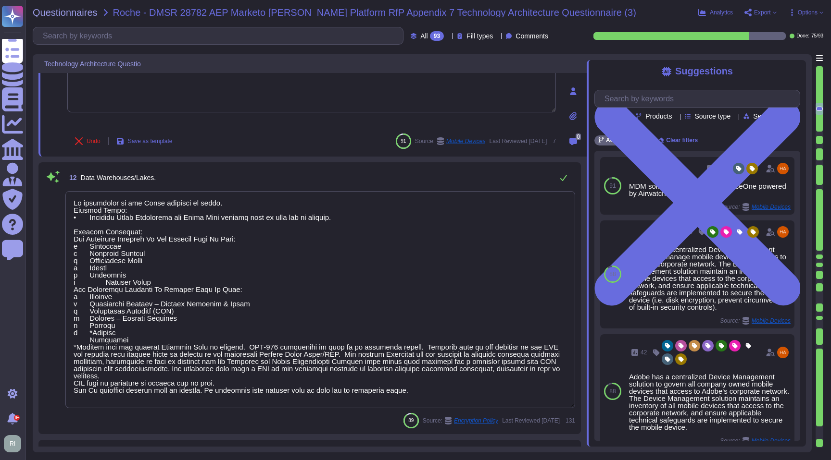
scroll to position [1087, 0]
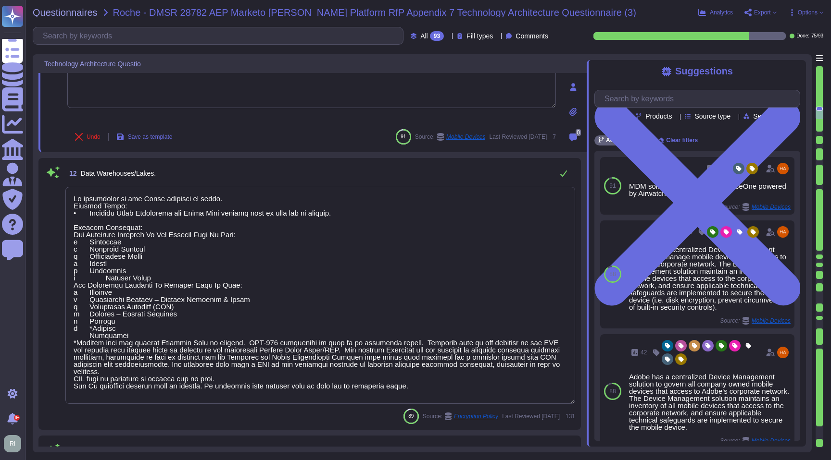
type textarea "Solution consultant to provide"
click at [149, 249] on textarea at bounding box center [320, 295] width 510 height 217
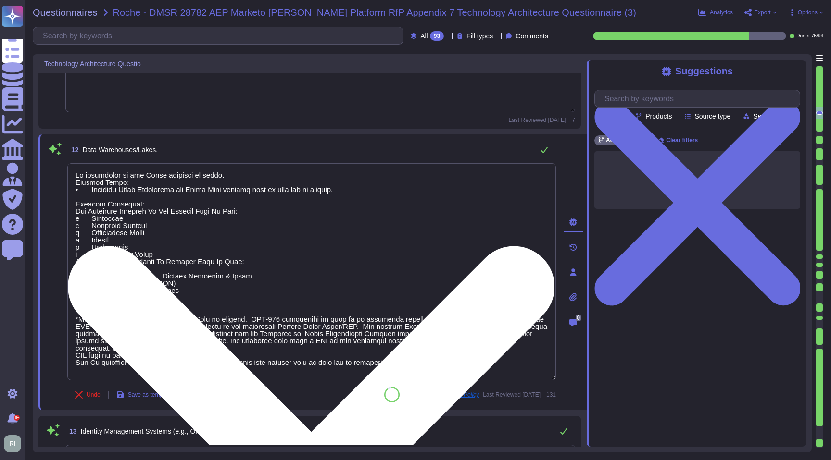
paste textarea "Solution consultant to provide"
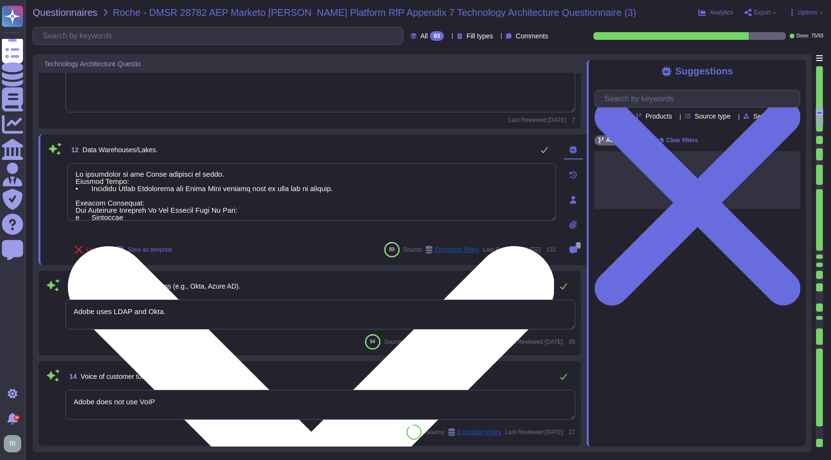
scroll to position [0, 0]
type textarea "Any user may opt out of analytics collection at any time. Adobe ID users can ch…"
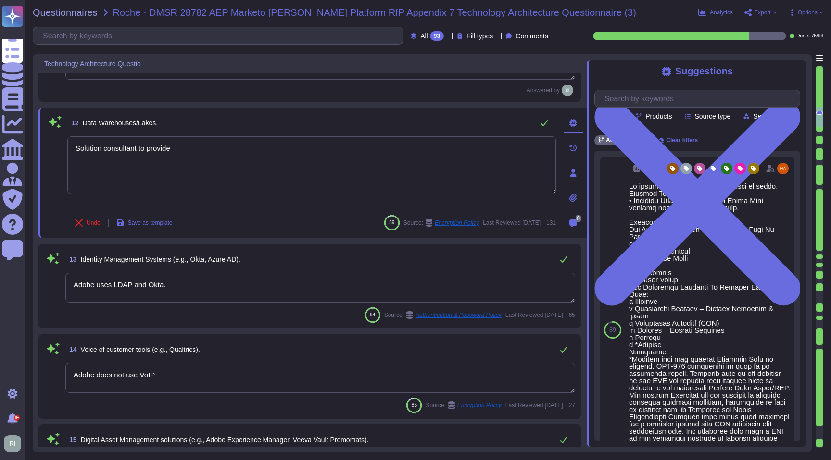
scroll to position [1148, 0]
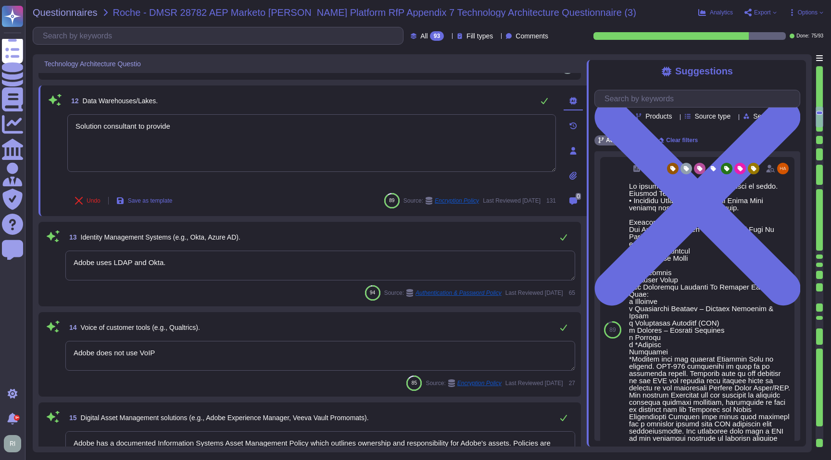
type textarea "Solution consultant to provide"
drag, startPoint x: 218, startPoint y: 253, endPoint x: 38, endPoint y: 245, distance: 179.9
click at [38, 245] on div "13 Identity Management Systems (e.g., Okta, Azure AD). Adobe uses LDAP and Okta…" at bounding box center [309, 264] width 542 height 85
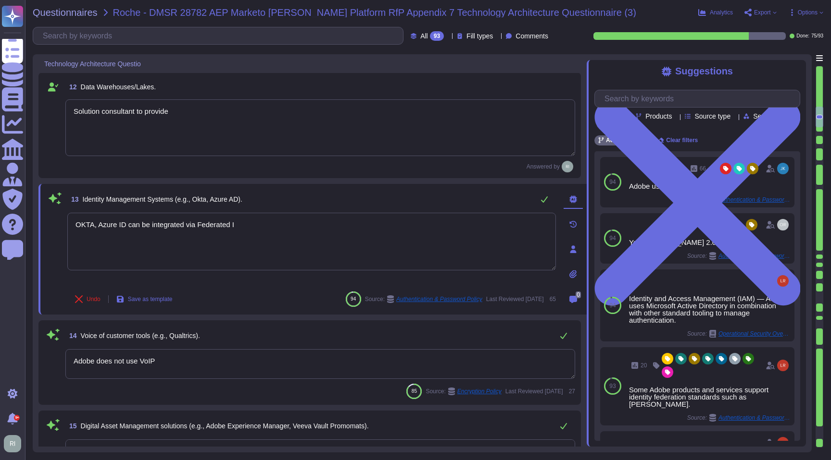
type textarea "OKTA, Azure ID can be integrated via Federated ID"
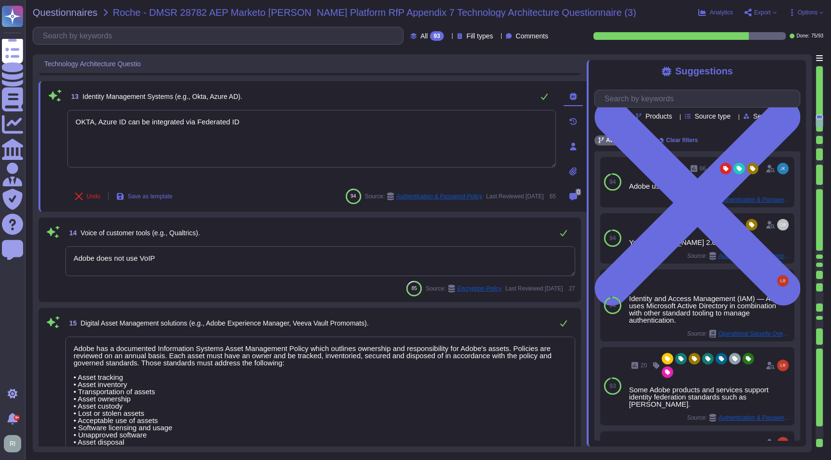
scroll to position [1274, 0]
type textarea "Adobe offers several APIs to its clients, enabling them to integrate Adobe serv…"
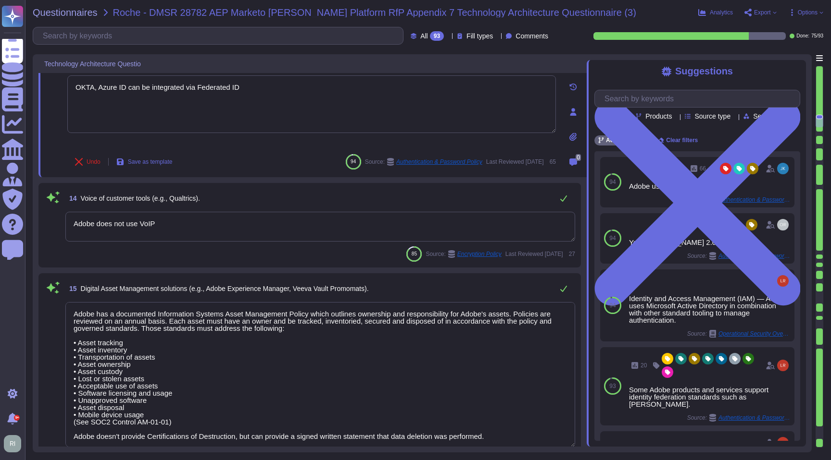
scroll to position [1275, 0]
type textarea "OKTA, Azure ID can be integrated via Federated ID"
drag, startPoint x: 172, startPoint y: 223, endPoint x: 63, endPoint y: 217, distance: 108.3
click at [63, 217] on div "14 Voice of customer tools (e.g., Qualtrics). Adobe does not use VoIP 85 Source…" at bounding box center [309, 223] width 531 height 73
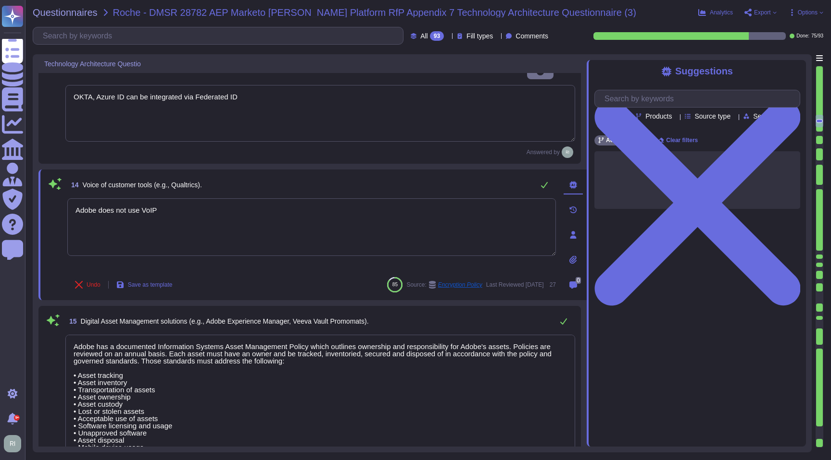
type textarea "Adobe offers several APIs to its clients, enabling them to integrate Adobe serv…"
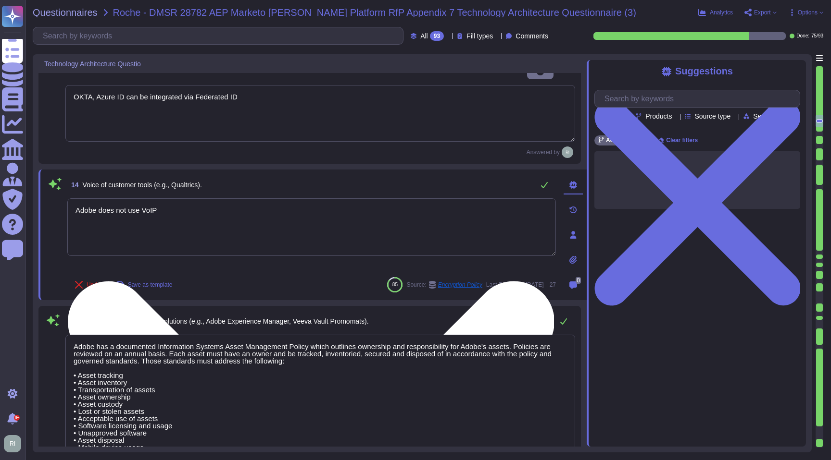
paste textarea "Solution consultant to provide"
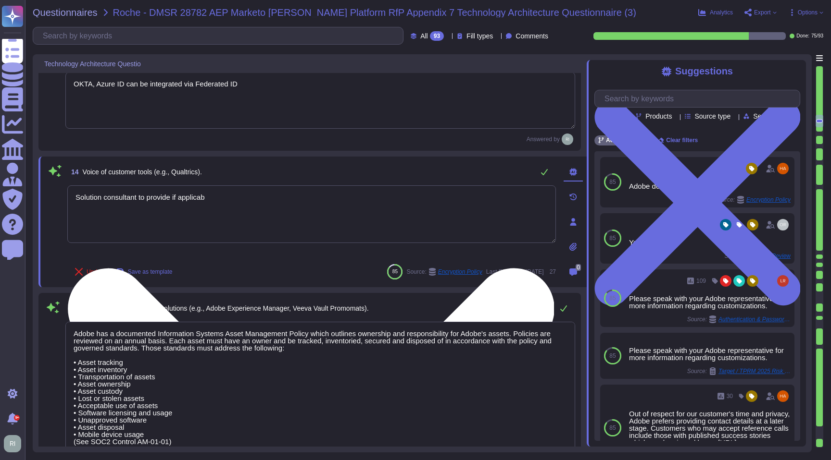
type textarea "Solution consultant to provide if applicable"
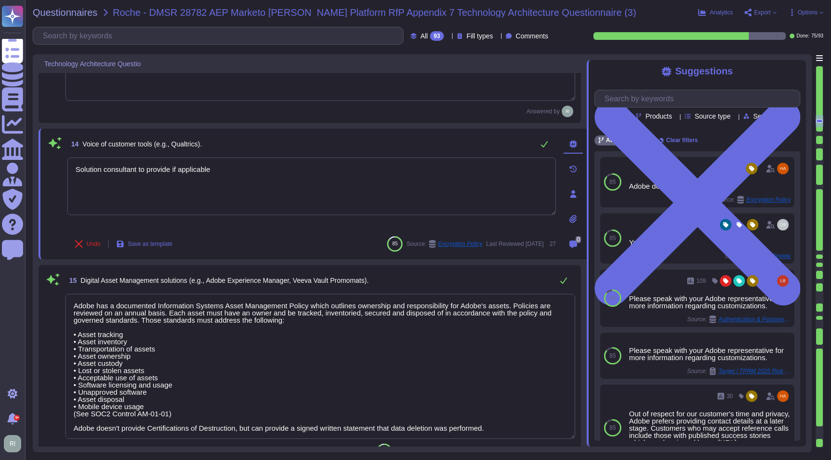
scroll to position [1374, 0]
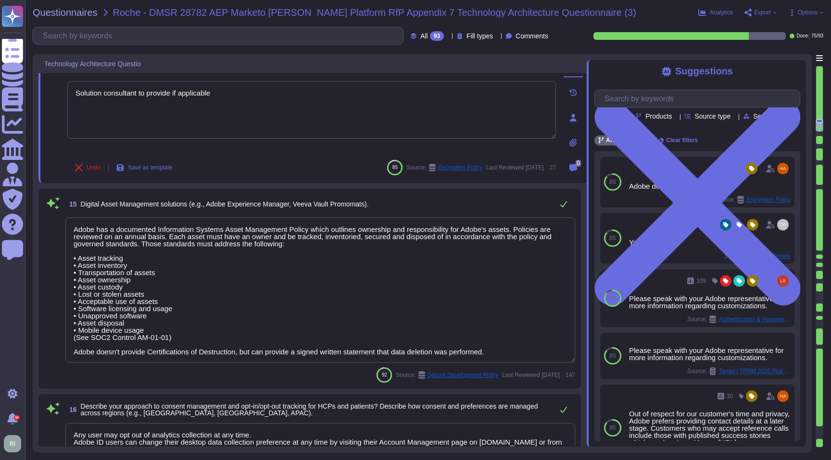
type textarea "Adobe offers several APIs to its clients, enabling them to integrate Adobe serv…"
type textarea "Solution consultant to provide if applicable"
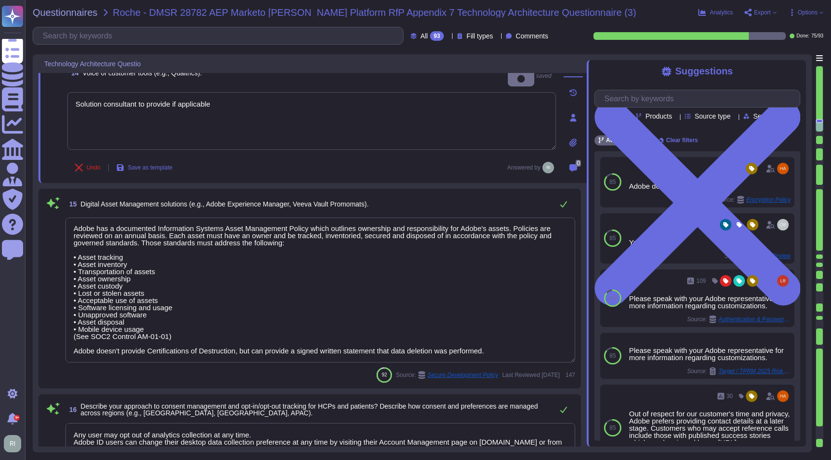
drag, startPoint x: 76, startPoint y: 229, endPoint x: 548, endPoint y: 360, distance: 489.9
click at [549, 360] on textarea "Adobe has a documented Information Systems Asset Management Policy which outlin…" at bounding box center [320, 290] width 510 height 145
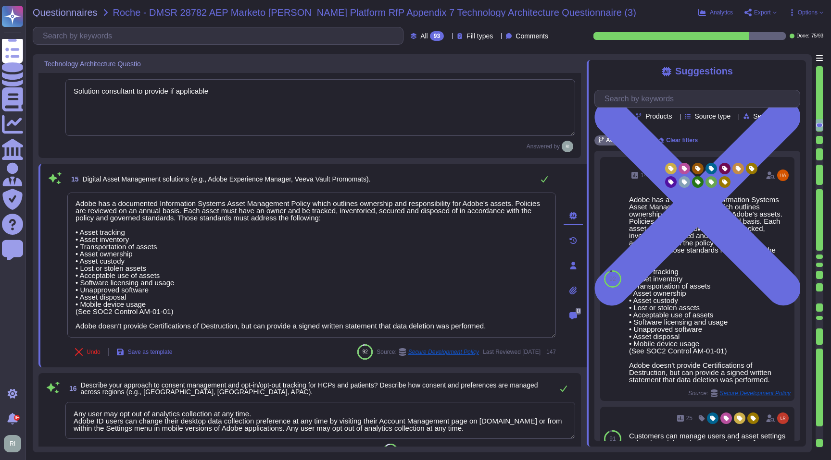
drag, startPoint x: 85, startPoint y: 179, endPoint x: 398, endPoint y: 179, distance: 313.4
click at [398, 179] on div "15 Digital Asset Management solutions (e.g., Adobe Experience Manager, Veeva Va…" at bounding box center [311, 179] width 488 height 19
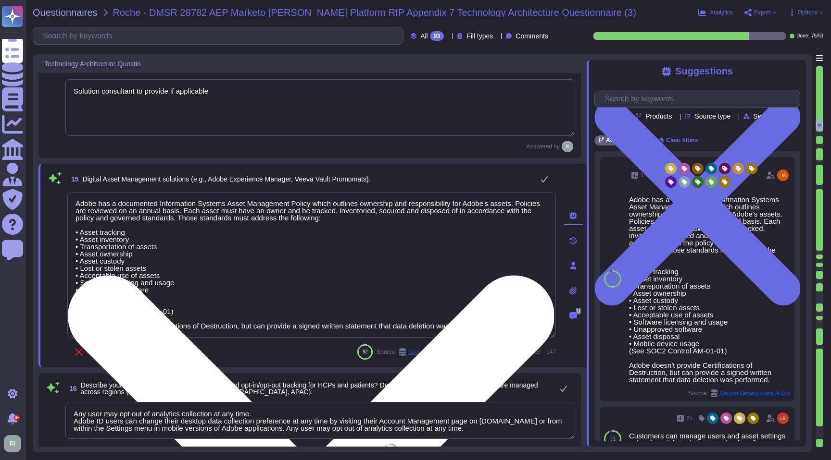
click at [143, 228] on textarea "Adobe has a documented Information Systems Asset Management Policy which outlin…" at bounding box center [311, 265] width 488 height 145
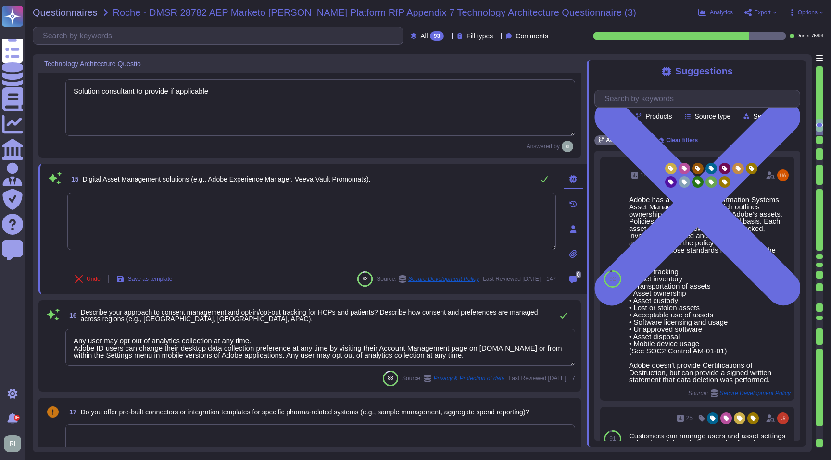
paste textarea "both Adobe Marketo Engage and Adobe Experience Platform (AEP) can integrate wit…"
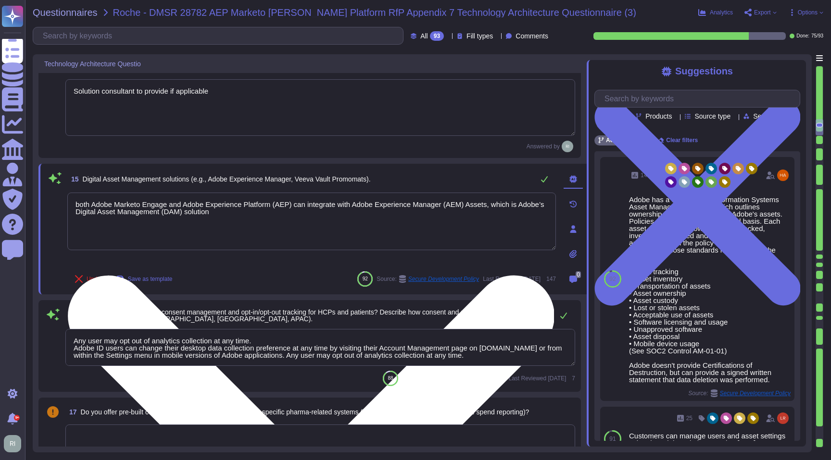
drag, startPoint x: 81, startPoint y: 203, endPoint x: 80, endPoint y: 208, distance: 4.8
click at [80, 208] on textarea "both Adobe Marketo Engage and Adobe Experience Platform (AEP) can integrate wit…" at bounding box center [311, 222] width 488 height 58
click at [261, 213] on textarea "Both Adobe Marketo Engage and Adobe Experience Platform (AEP) can integrate wit…" at bounding box center [311, 222] width 488 height 58
type textarea "Both Adobe Marketo Engage and Adobe Experience Platform (AEP) can integrate wit…"
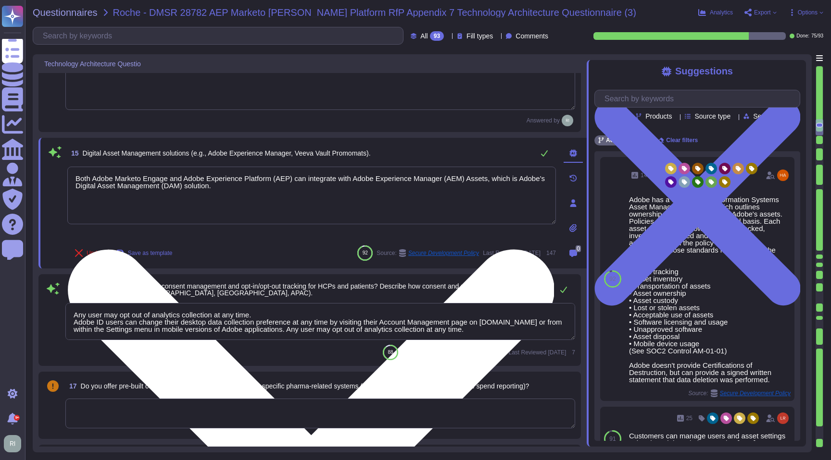
scroll to position [1411, 0]
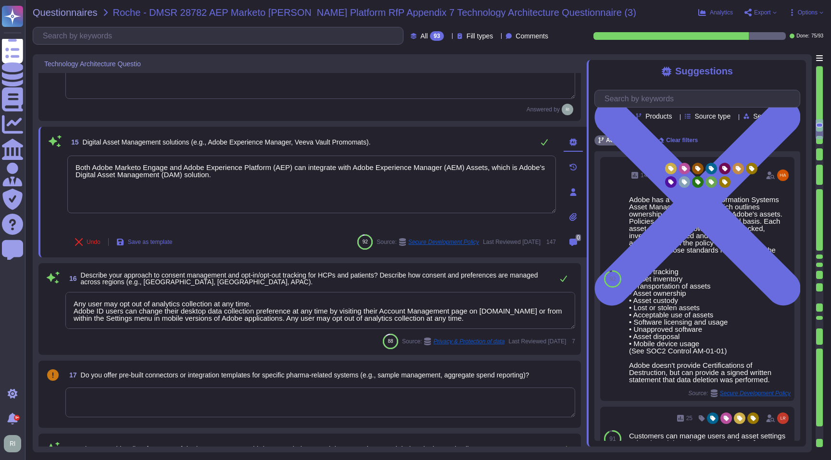
type textarea "Adobe's products and services' architecture diagrams are reviewed and updated, …"
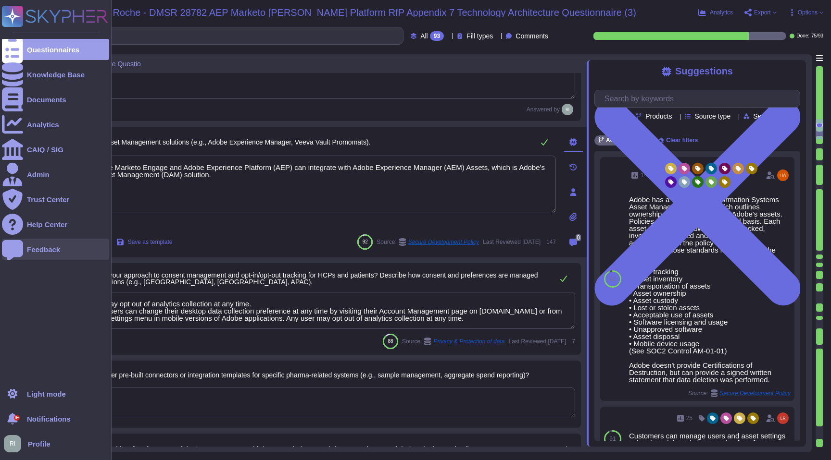
type textarea "Both Adobe Marketo Engage and Adobe Experience Platform (AEP) can integrate wit…"
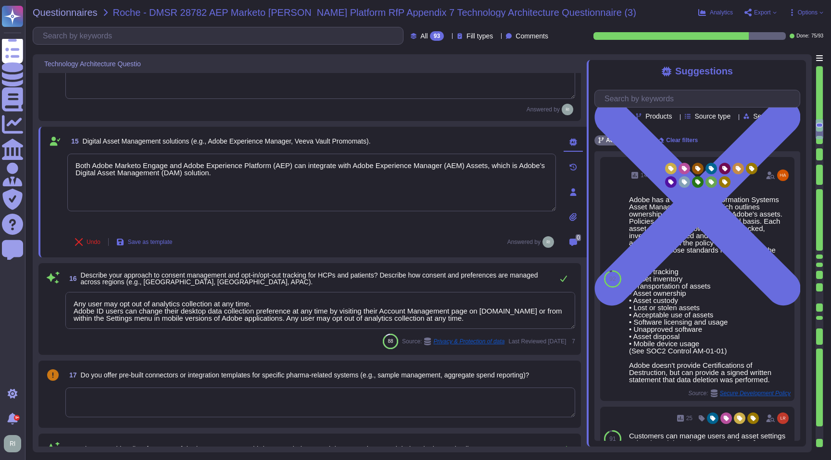
click at [232, 310] on textarea "Any user may opt out of analytics collection at any time. Adobe ID users can ch…" at bounding box center [320, 310] width 510 height 37
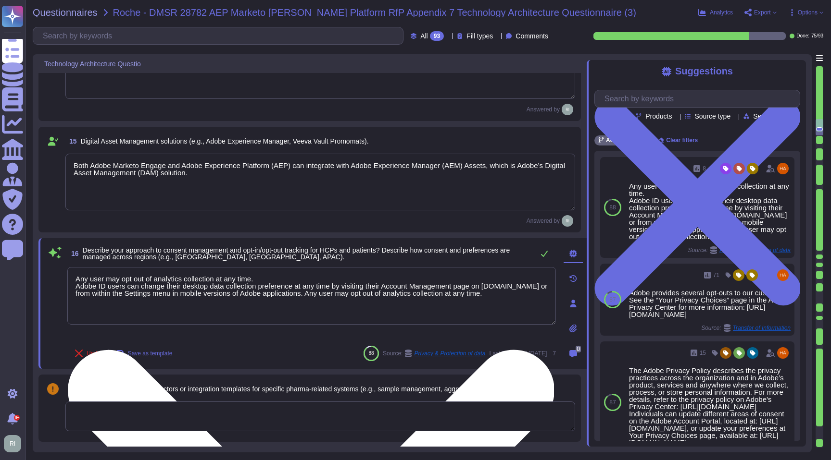
drag, startPoint x: 507, startPoint y: 298, endPoint x: 77, endPoint y: 277, distance: 430.2
click at [77, 277] on textarea "Any user may opt out of analytics collection at any time. Adobe ID users can ch…" at bounding box center [311, 296] width 488 height 58
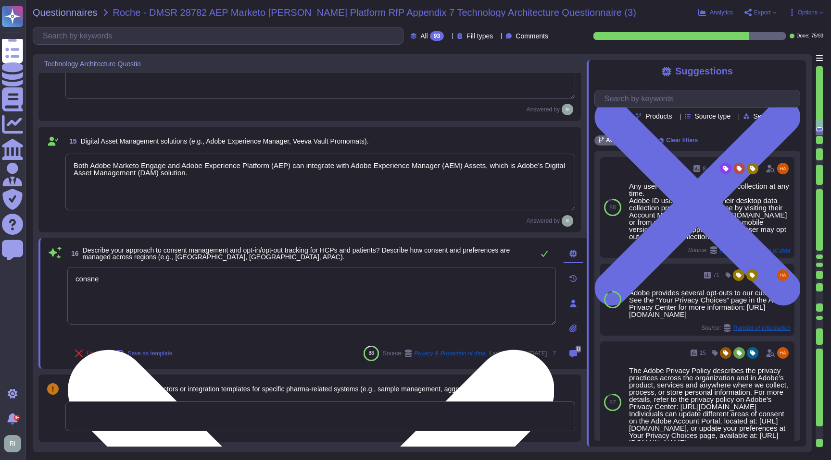
type textarea "consnet"
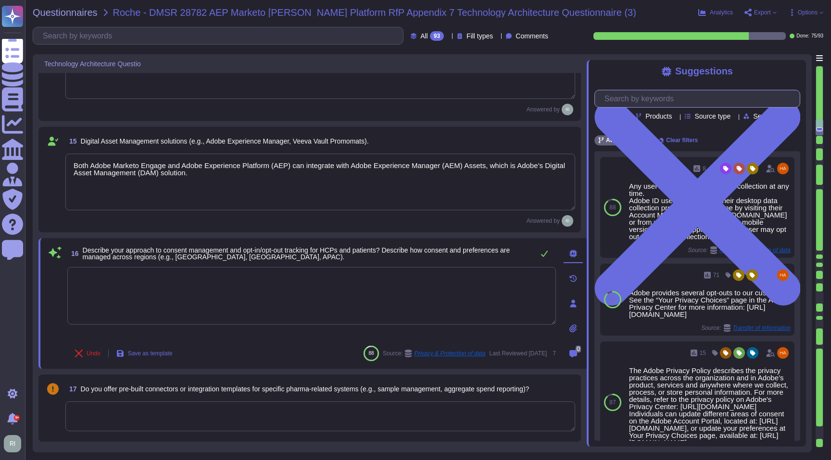
click at [693, 102] on input "text" at bounding box center [699, 98] width 200 height 17
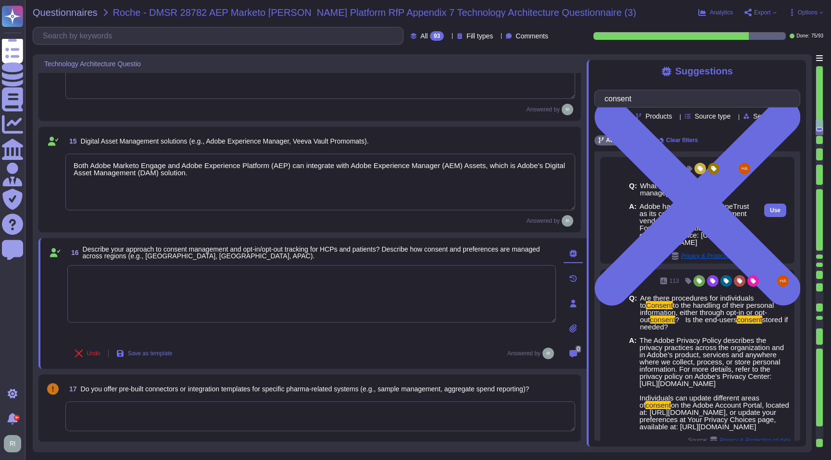
type input "consent"
drag, startPoint x: 641, startPoint y: 207, endPoint x: 684, endPoint y: 214, distance: 44.4
click at [684, 214] on span "Adobe has implemented OneTrust as its cookie consent management vendor. For mor…" at bounding box center [695, 224] width 112 height 43
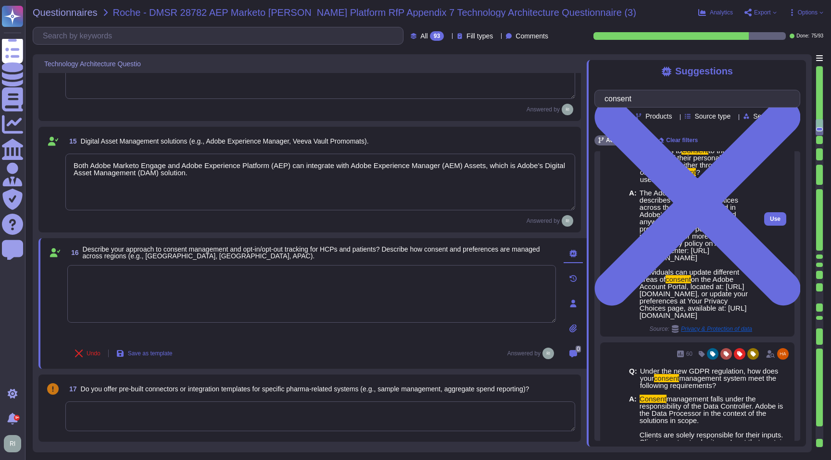
scroll to position [151, 0]
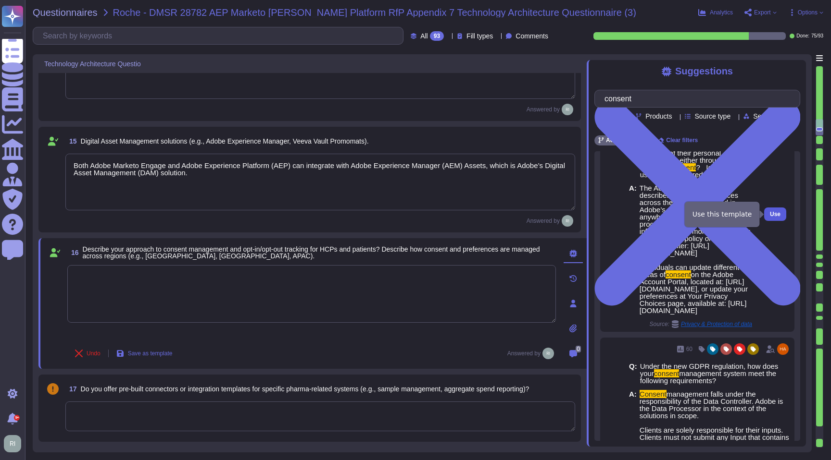
click at [772, 213] on span "Use" at bounding box center [775, 214] width 11 height 6
type textarea "The Adobe Privacy Policy describes the privacy practices across the organizatio…"
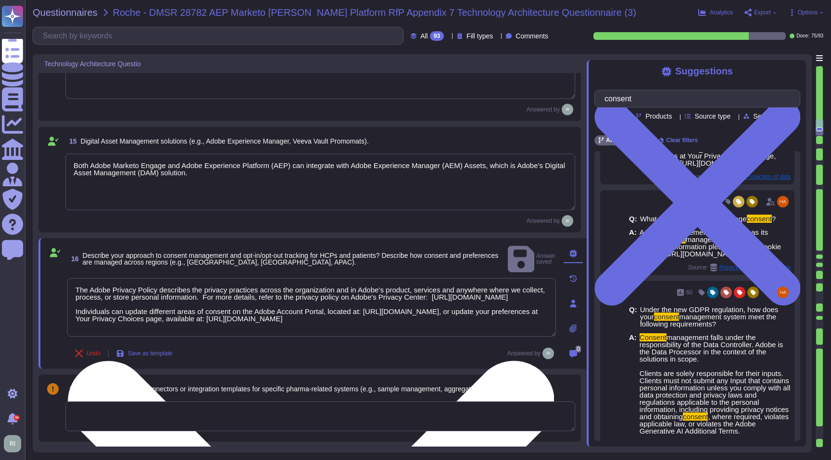
scroll to position [1, 0]
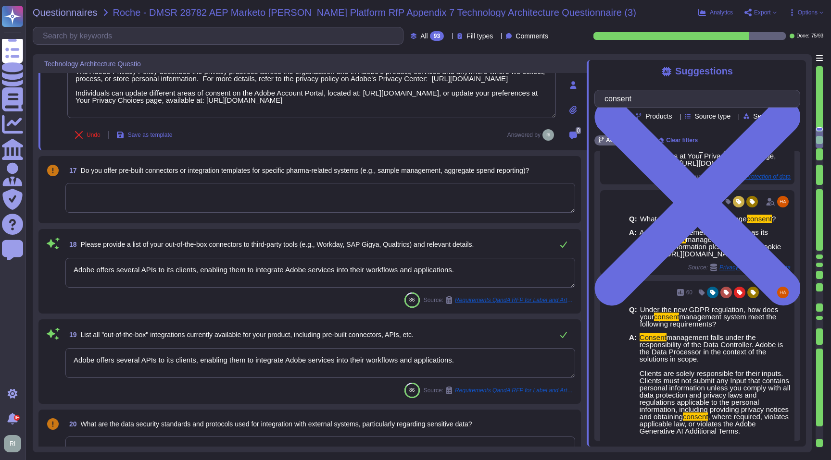
type textarea "Adobe's products and services' architecture diagrams are reviewed and updated, …"
type textarea "See responses to the sub questions below."
type textarea "Please see the Adobe Identity Mangement Services Security Overview here: [URL][…"
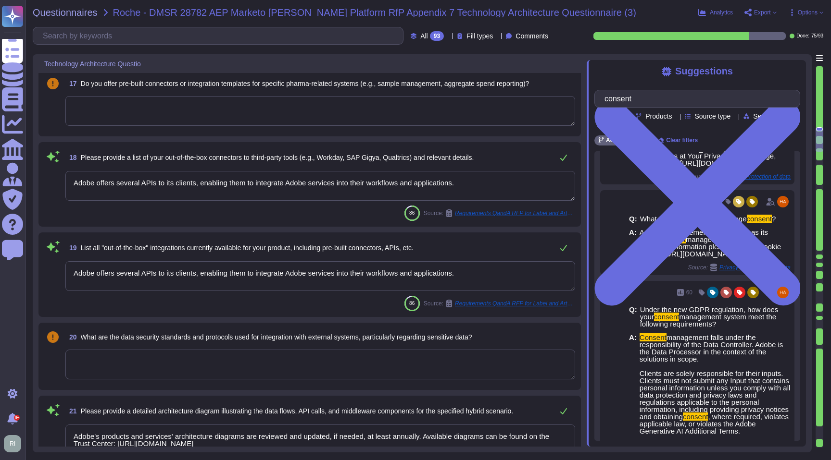
scroll to position [1706, 0]
click at [184, 117] on textarea at bounding box center [320, 110] width 510 height 30
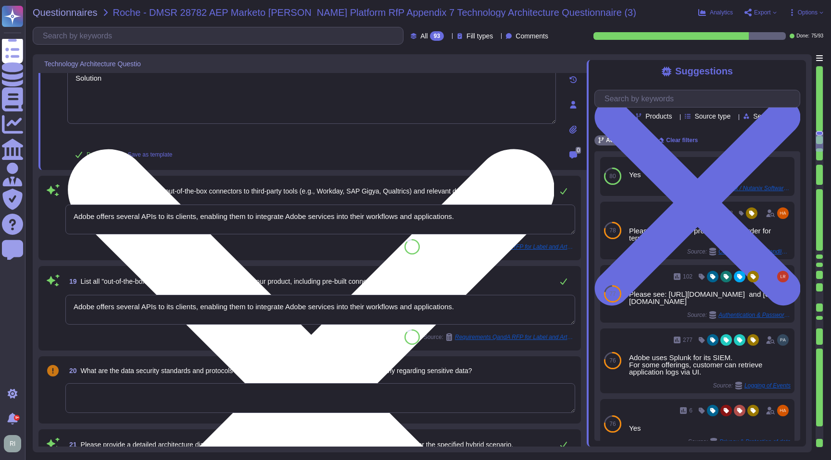
paste textarea "both Adobe Marketo Engage and Adobe Experience Platform (AEP) can integrate wit…"
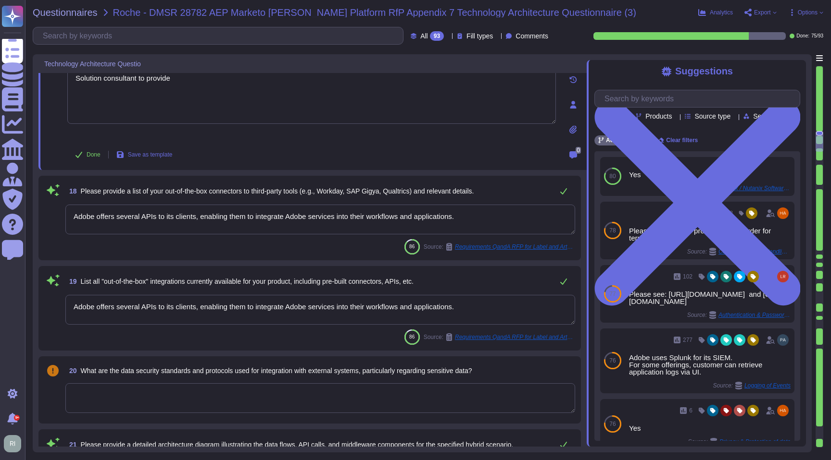
type textarea "Solution consultant to provide"
click at [268, 230] on textarea "Adobe offers several APIs to its clients, enabling them to integrate Adobe serv…" at bounding box center [320, 220] width 510 height 30
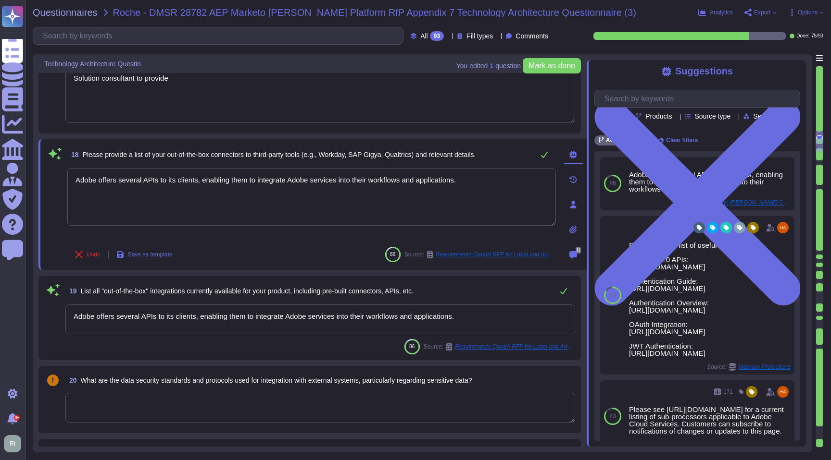
drag, startPoint x: 159, startPoint y: 84, endPoint x: 72, endPoint y: 79, distance: 86.7
click at [72, 79] on textarea "Solution consultant to provide" at bounding box center [320, 94] width 510 height 57
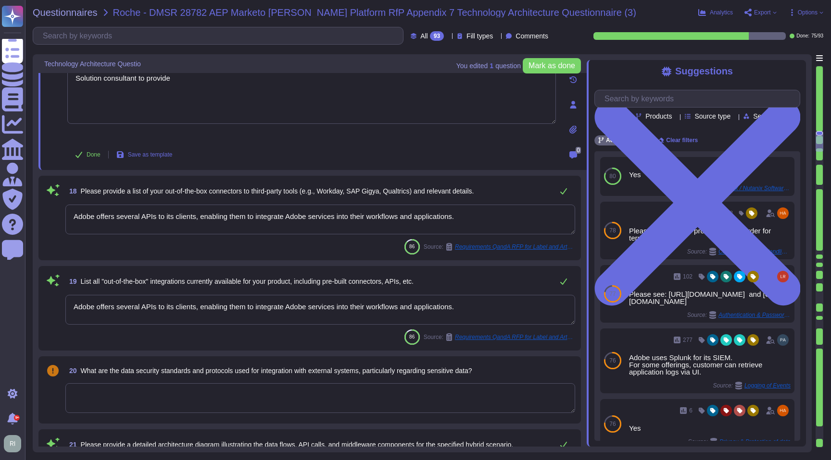
drag, startPoint x: 458, startPoint y: 216, endPoint x: -9, endPoint y: 205, distance: 467.4
click at [0, 205] on html "Questionnaires Knowledge Base Documents Analytics CAIQ / SIG Admin Trust Center…" at bounding box center [415, 230] width 831 height 460
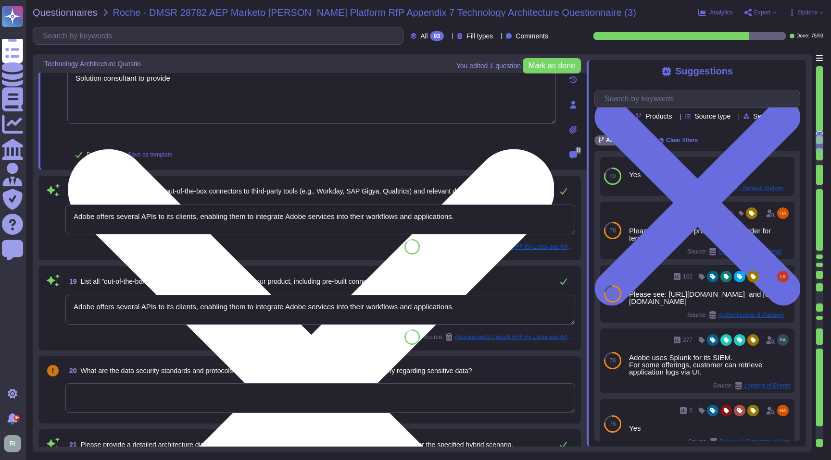
type textarea "Solution consultant to provide"
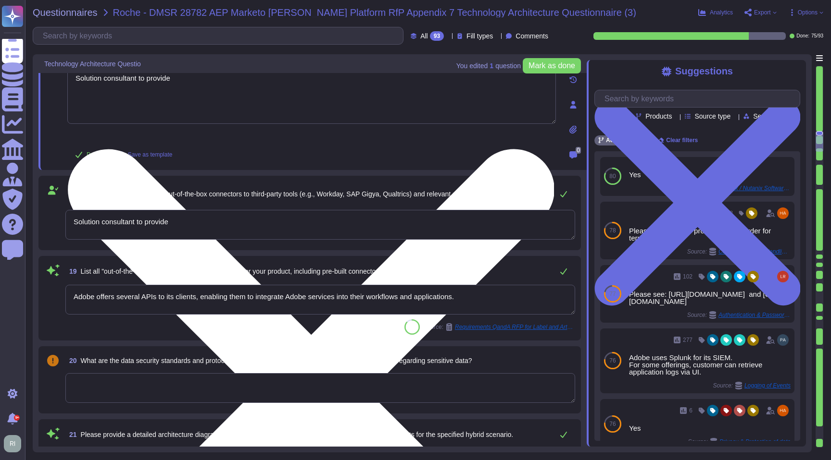
drag, startPoint x: 132, startPoint y: 83, endPoint x: 72, endPoint y: 76, distance: 60.5
click at [73, 76] on textarea "Solution consultant to provide" at bounding box center [311, 95] width 488 height 58
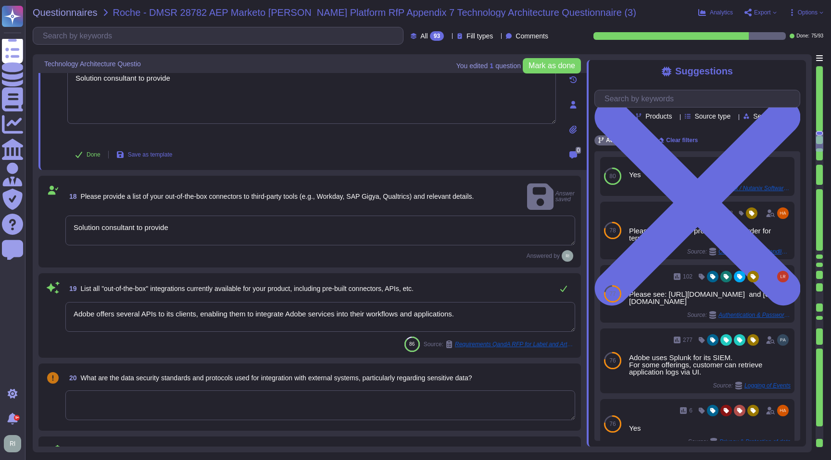
click at [403, 222] on textarea "Solution consultant to provide" at bounding box center [320, 231] width 510 height 30
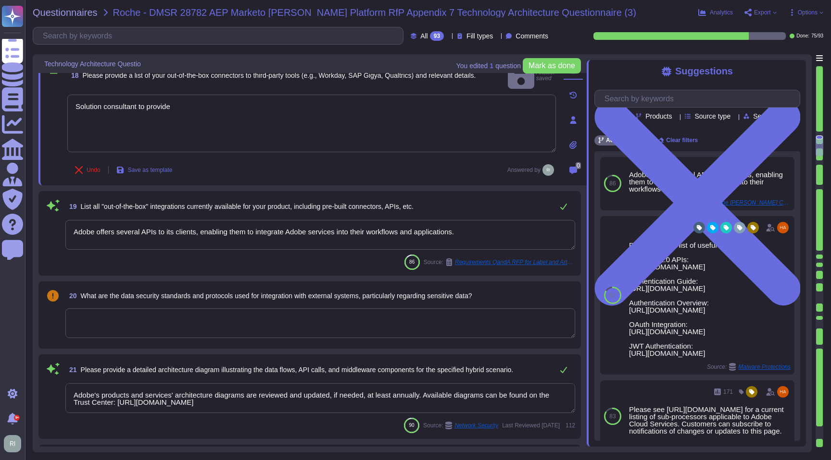
type textarea "Adobe utilizes AES-256 bit encryption at rest and TLS v1.2 or higher for data i…"
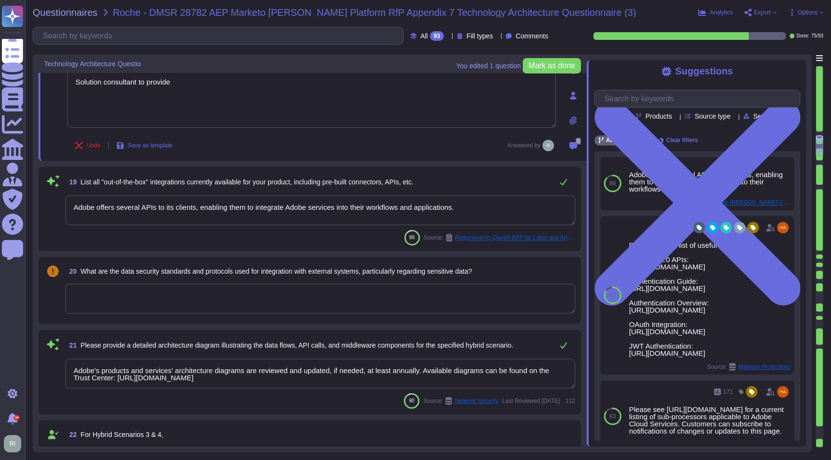
scroll to position [1859, 0]
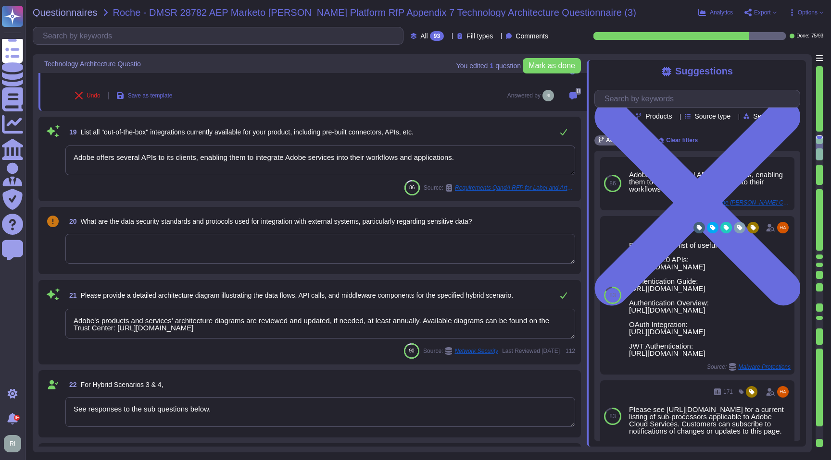
click at [502, 155] on textarea "Adobe offers several APIs to its clients, enabling them to integrate Adobe serv…" at bounding box center [320, 161] width 510 height 30
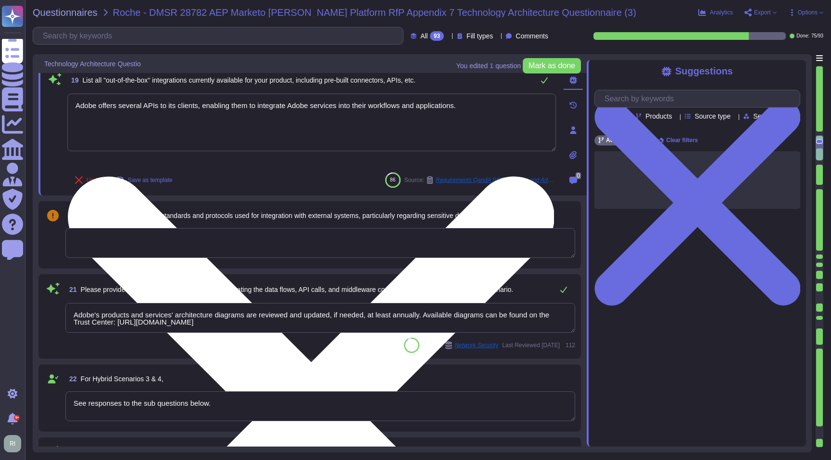
type textarea "Storage location is dependent upon implementation and is typically within the c…"
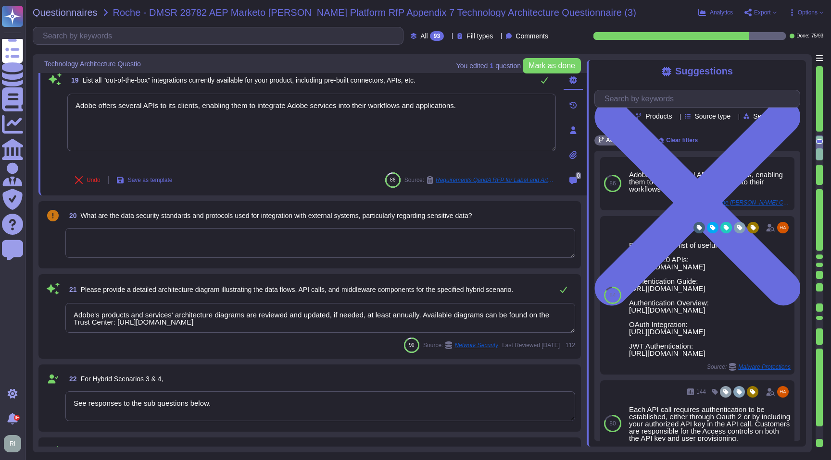
drag, startPoint x: 361, startPoint y: 106, endPoint x: 63, endPoint y: 89, distance: 298.5
click at [63, 89] on div "19 List all "out-of-the-box" integrations currently available for your product,…" at bounding box center [301, 130] width 510 height 119
paste textarea "Solution consultant to provide"
type textarea "Solution consultant to provide"
click at [212, 235] on textarea at bounding box center [320, 243] width 510 height 30
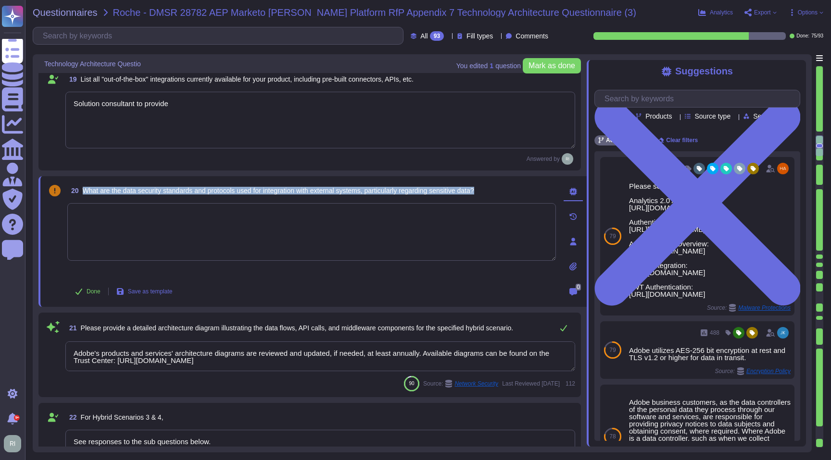
drag, startPoint x: 86, startPoint y: 187, endPoint x: 506, endPoint y: 189, distance: 420.6
click at [506, 189] on div "20 What are the data security standards and protocols used for integration with…" at bounding box center [311, 190] width 488 height 17
copy span "What are the data security standards and protocols used for integration with ex…"
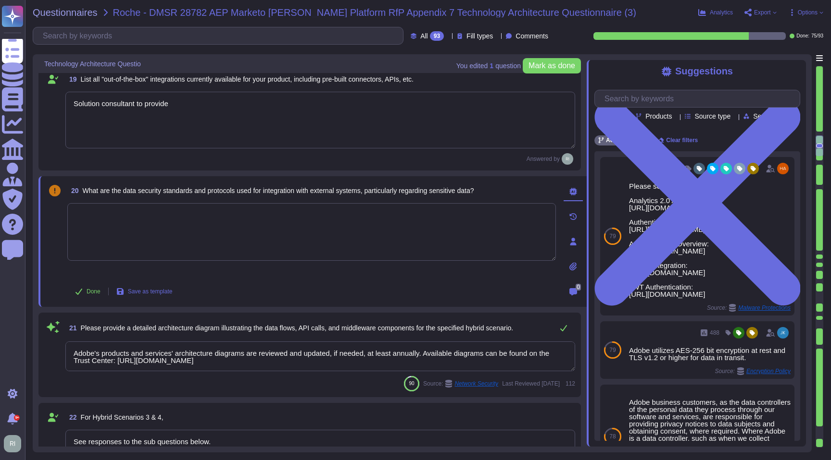
click at [188, 235] on textarea at bounding box center [311, 232] width 488 height 58
paste textarea "Adobe Marketo Engage and Adobe Experience Platform (AEP) ensure secure integrat…"
type textarea "Adobe Marketo Engage and Adobe Experience Platform (AEP) ensure secure integrat…"
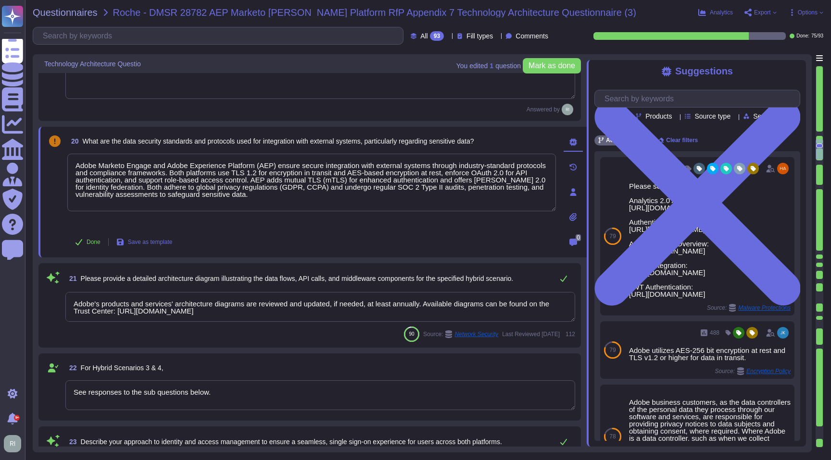
type textarea "Storage location is dependent upon implementation and is typically within the c…"
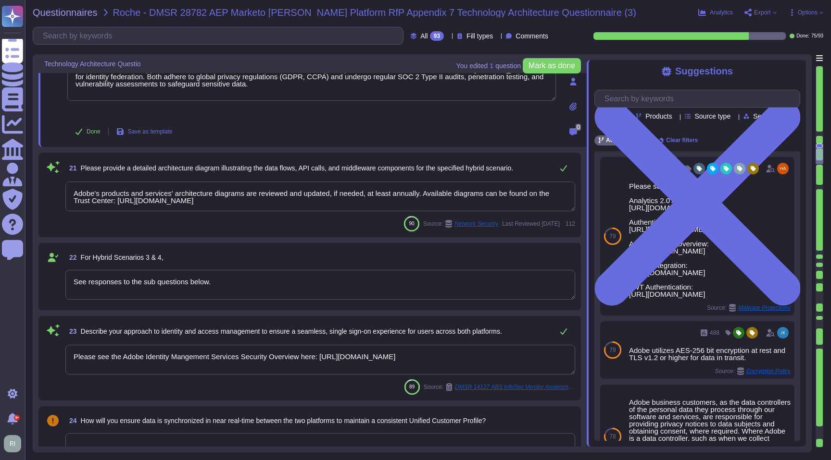
type textarea "Data localization is not currently supported. Storage location is provided to t…"
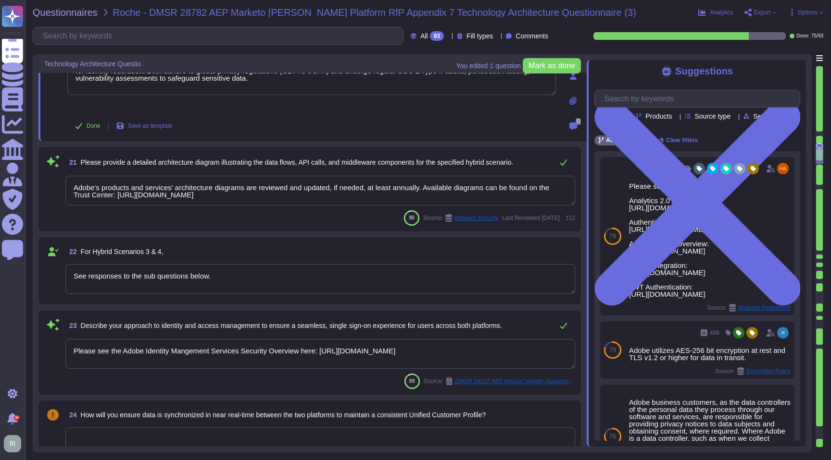
scroll to position [1, 0]
type textarea "Adobe Marketo Engage and Adobe Experience Platform (AEP) ensure secure integrat…"
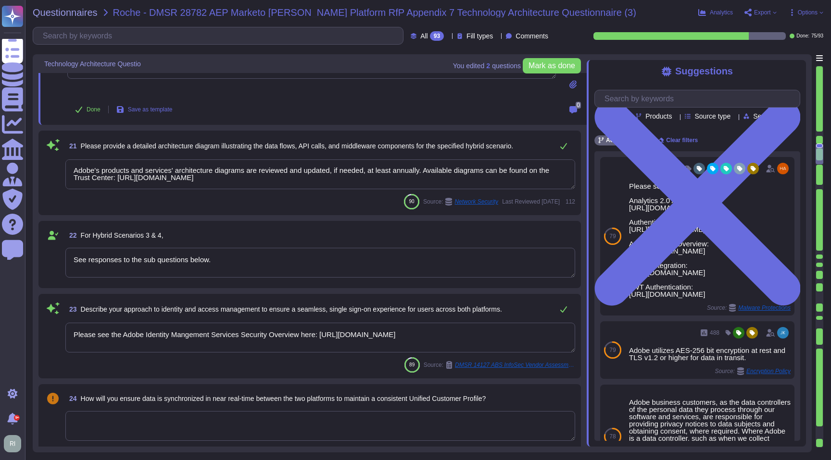
scroll to position [2035, 0]
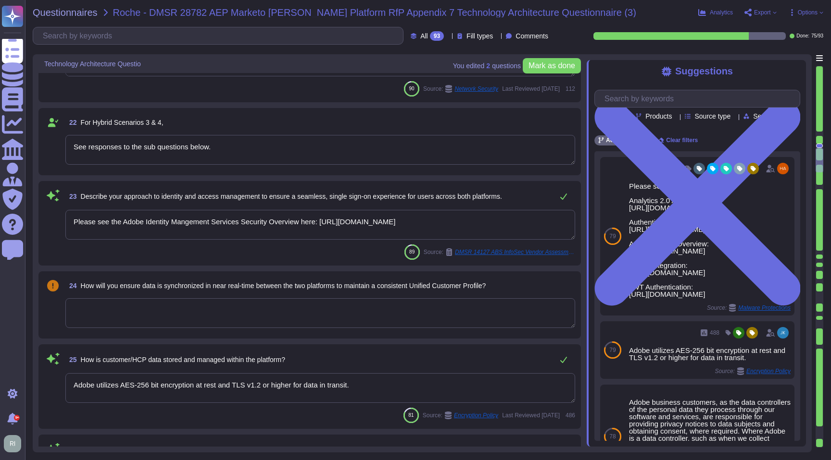
type textarea "Systems that collect, store, process, transmit, dispose of data, accept network…"
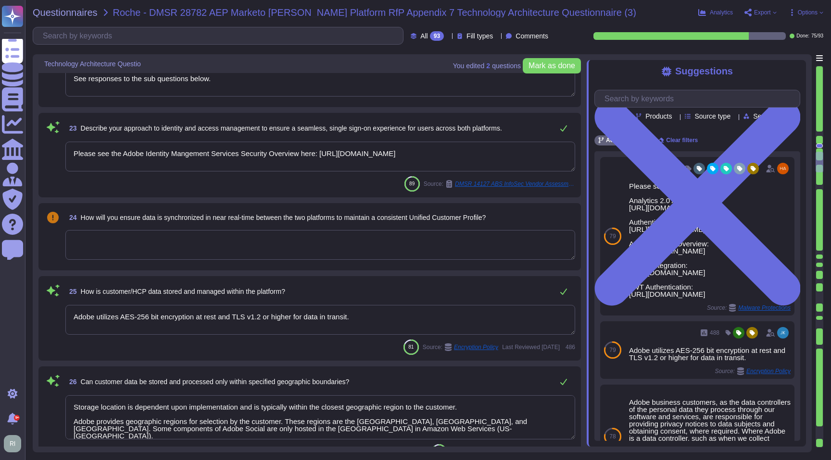
type textarea "Customer Data will be maintained and/or deleted in accordance with the Agreemen…"
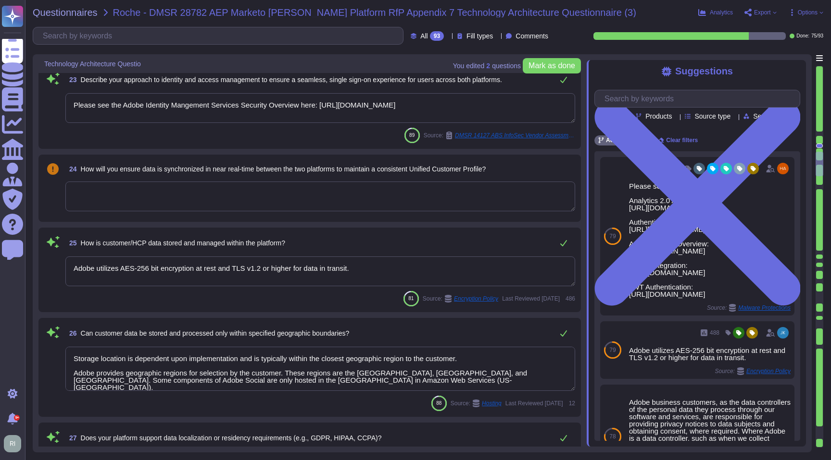
scroll to position [2249, 0]
drag, startPoint x: 518, startPoint y: 167, endPoint x: 95, endPoint y: 165, distance: 423.0
click at [80, 167] on div "24 How will you ensure data is synchronized in near real-time between the two p…" at bounding box center [320, 168] width 510 height 17
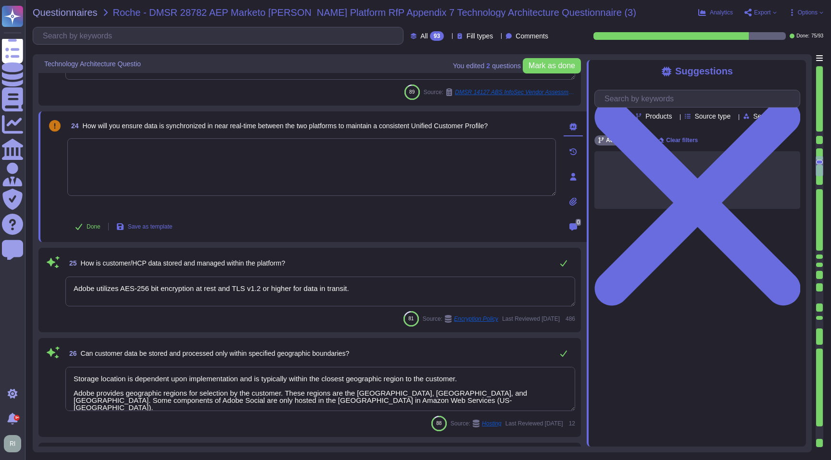
type textarea "Customer Data will be maintained and/or deleted in accordance with the Agreemen…"
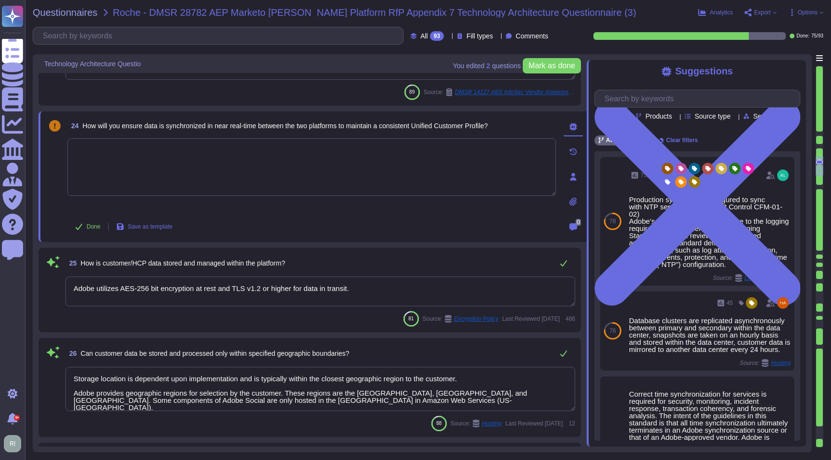
drag, startPoint x: 85, startPoint y: 124, endPoint x: 520, endPoint y: 123, distance: 435.5
click at [520, 123] on div "24 How will you ensure data is synchronized in near real-time between the two p…" at bounding box center [311, 125] width 488 height 17
copy span "How will you ensure data is synchronized in near real-time between the two plat…"
click at [220, 170] on textarea at bounding box center [311, 167] width 488 height 58
paste textarea "Use Adobe Identity Management System (IMS) with Federated ID for unified authen…"
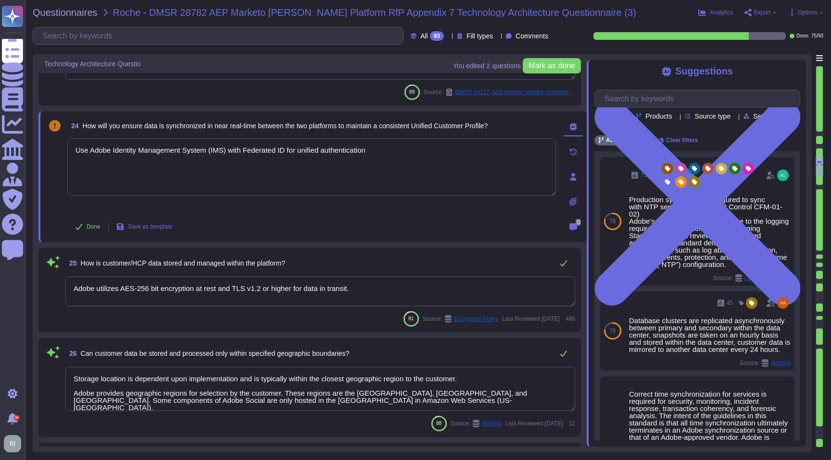
type textarea "Use Adobe Identity Management System (IMS) with Federated ID for unified authen…"
drag, startPoint x: 267, startPoint y: 286, endPoint x: 268, endPoint y: 307, distance: 20.7
click at [267, 287] on textarea "Adobe utilizes AES-256 bit encryption at rest and TLS v1.2 or higher for data i…" at bounding box center [320, 292] width 510 height 30
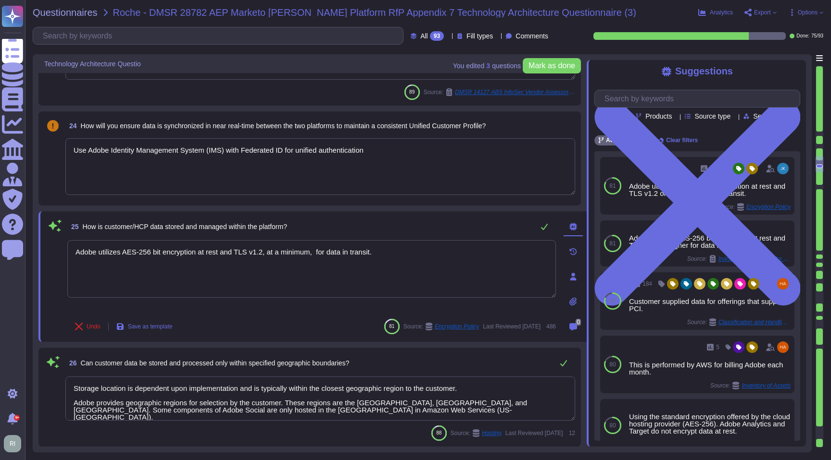
type textarea "Adobe utilizes AES-256 bit encryption at rest and TLS v1.2, at a minimum, for d…"
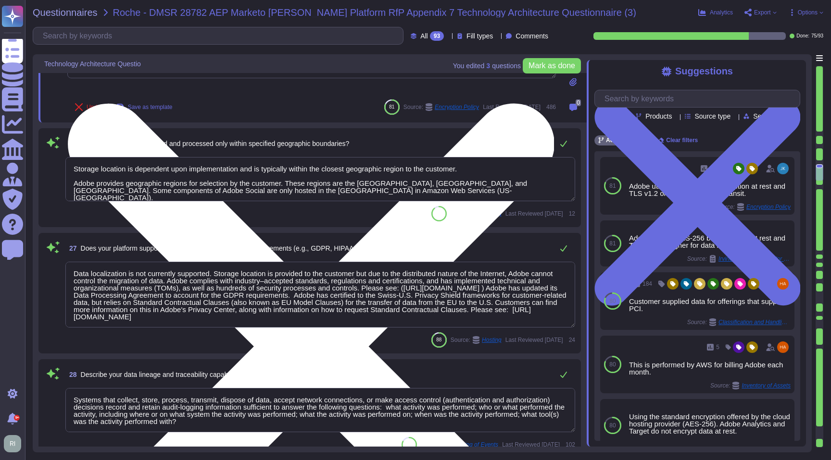
type textarea "Please refer to the Master Compliance list available here: [URL][DOMAIN_NAME]"
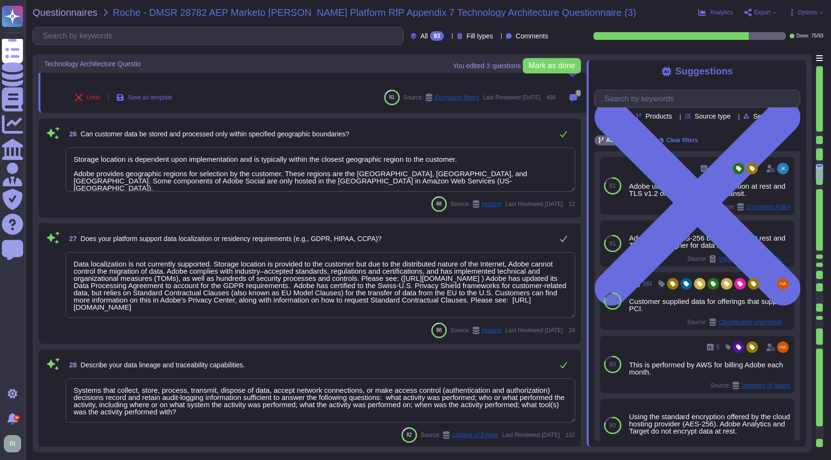
type textarea "Adobe utilizes AES-256 bit encryption at rest and TLS v1.2, at a minimum, for d…"
click at [240, 183] on textarea "Storage location is dependent upon implementation and is typically within the c…" at bounding box center [320, 170] width 510 height 44
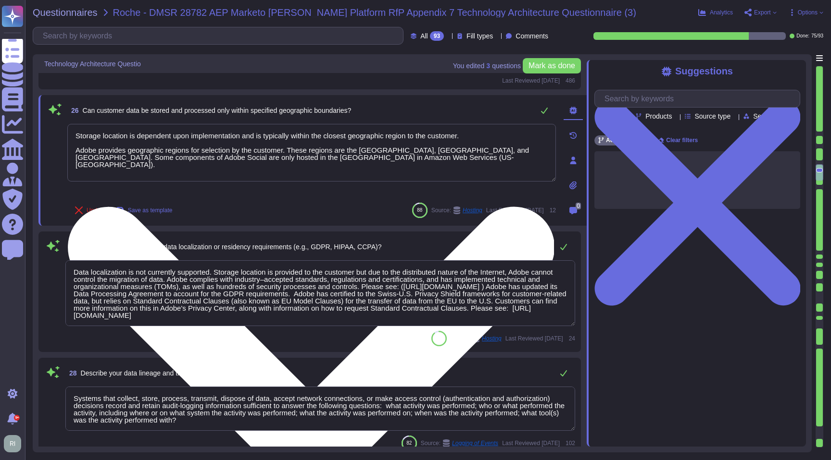
type textarea "Please refer to the Master Compliance list available here: [URL][DOMAIN_NAME]"
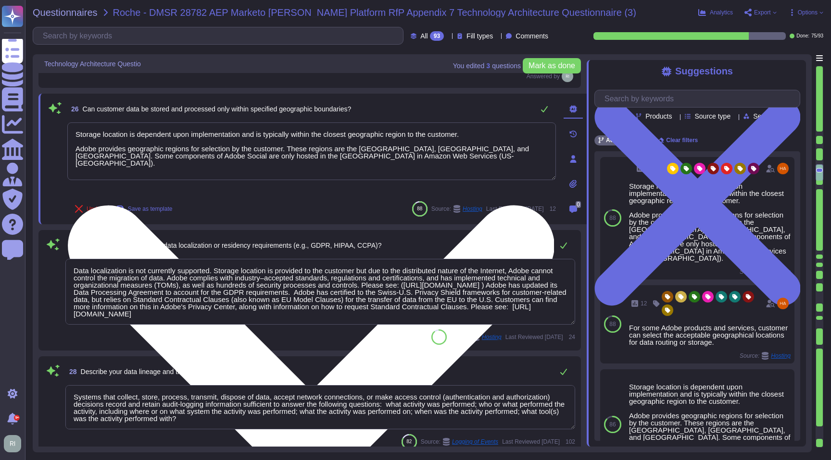
scroll to position [2482, 0]
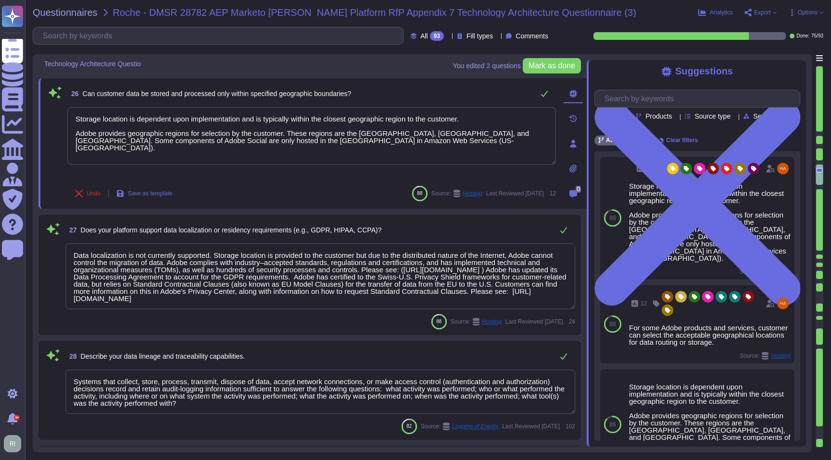
drag, startPoint x: 476, startPoint y: 132, endPoint x: 581, endPoint y: 170, distance: 111.3
click at [581, 170] on div "26 Can customer data be stored and processed only within specified geographic b…" at bounding box center [312, 143] width 548 height 131
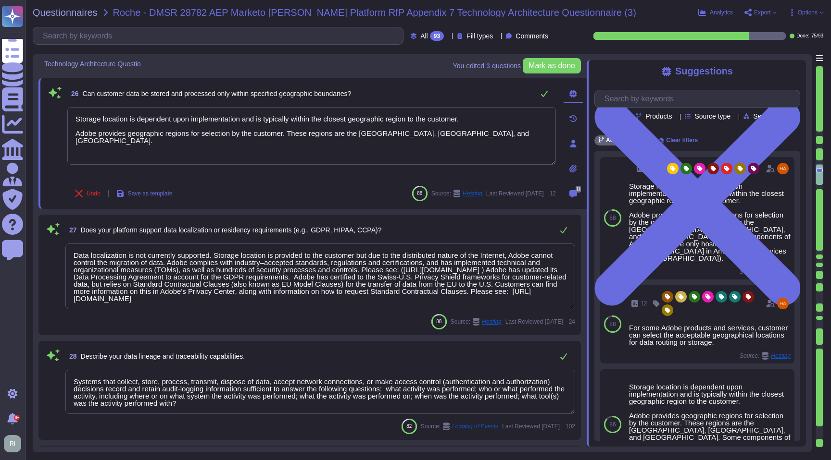
type textarea "Storage location is dependent upon implementation and is typically within the c…"
click at [271, 280] on textarea "Data localization is not currently supported. Storage location is provided to t…" at bounding box center [320, 277] width 510 height 66
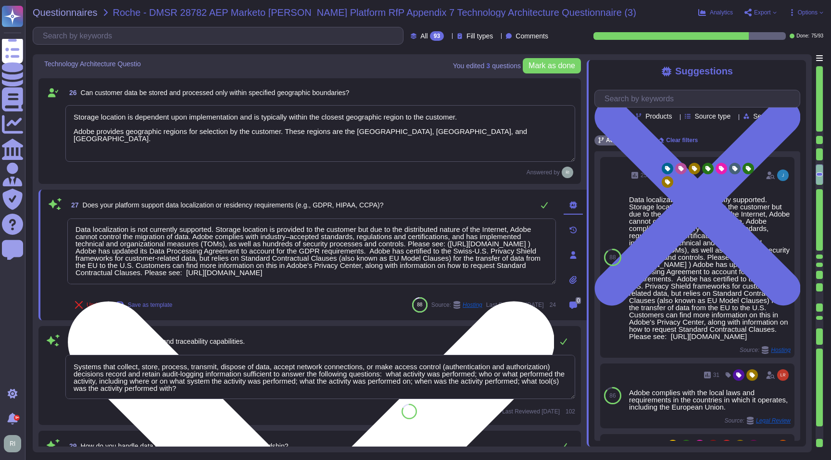
scroll to position [0, 0]
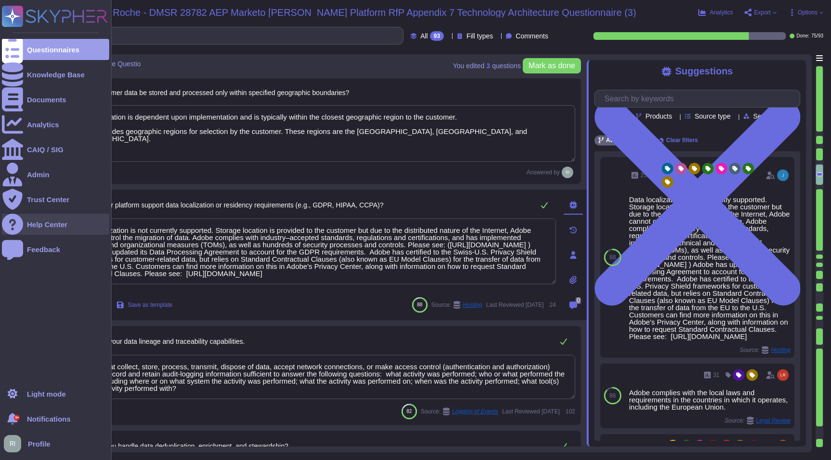
drag, startPoint x: 224, startPoint y: 238, endPoint x: 20, endPoint y: 220, distance: 204.1
click at [20, 220] on div "Questionnaires Knowledge Base Documents Analytics CAIQ / SIG Admin Trust Center…" at bounding box center [415, 230] width 831 height 460
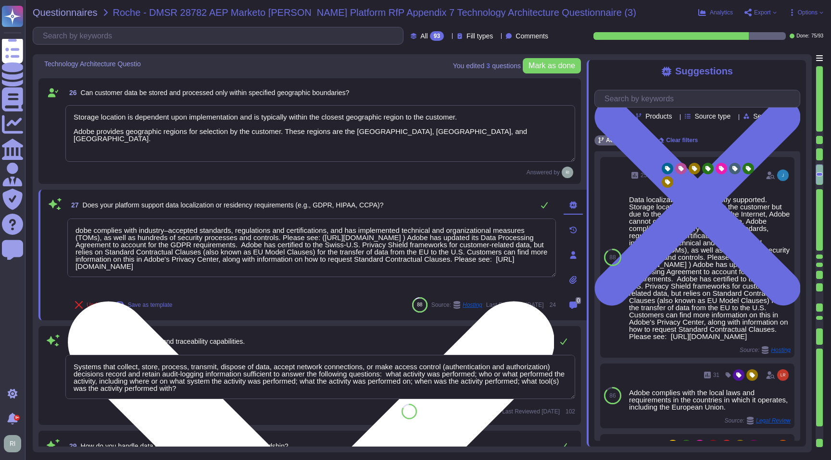
type textarea "Adobe complies with industry–accepted standards, regulations and certifications…"
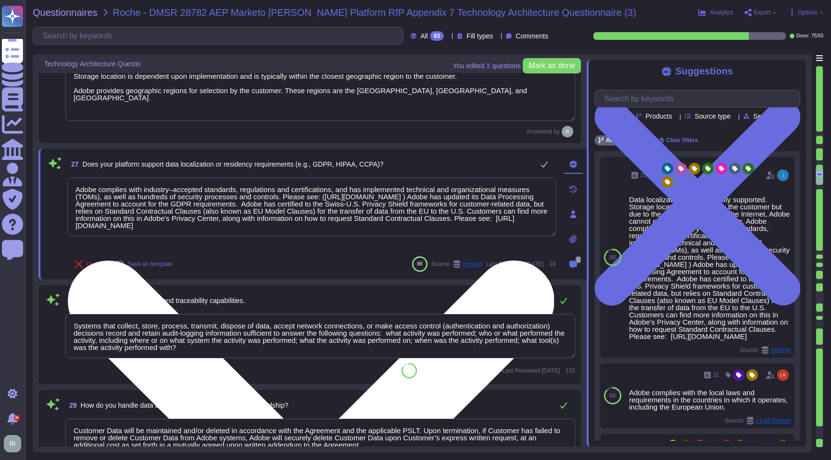
type textarea "See responses to the sub questions below."
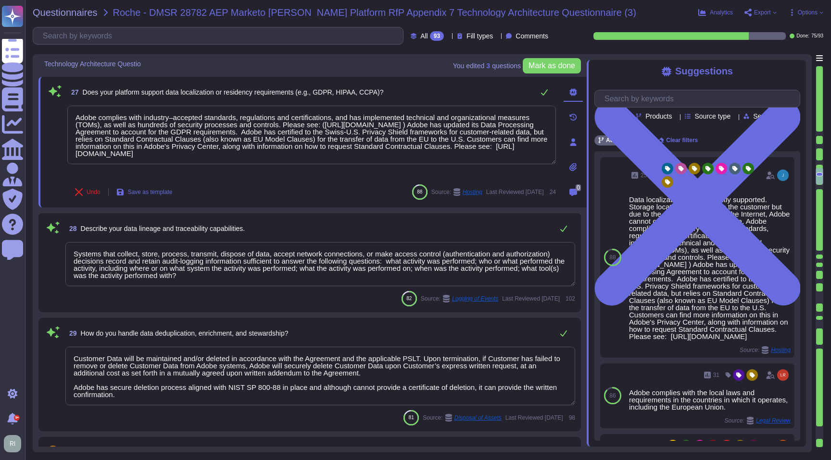
scroll to position [2648, 0]
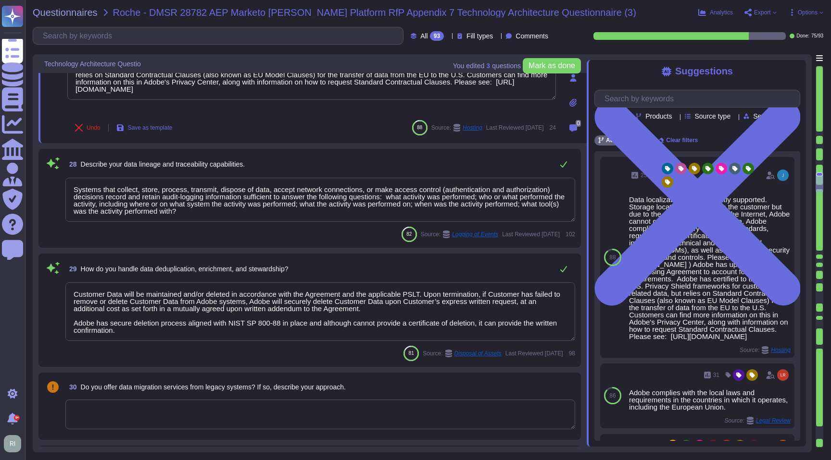
type textarea "Lorem'i dolorsitametco adipisc elitsedd eius-tempo incidi. Utlaboree dol magnaa…"
type textarea "Adobe complies with industry–accepted standards, regulations and certifications…"
click at [234, 210] on textarea "Systems that collect, store, process, transmit, dispose of data, accept network…" at bounding box center [320, 200] width 510 height 44
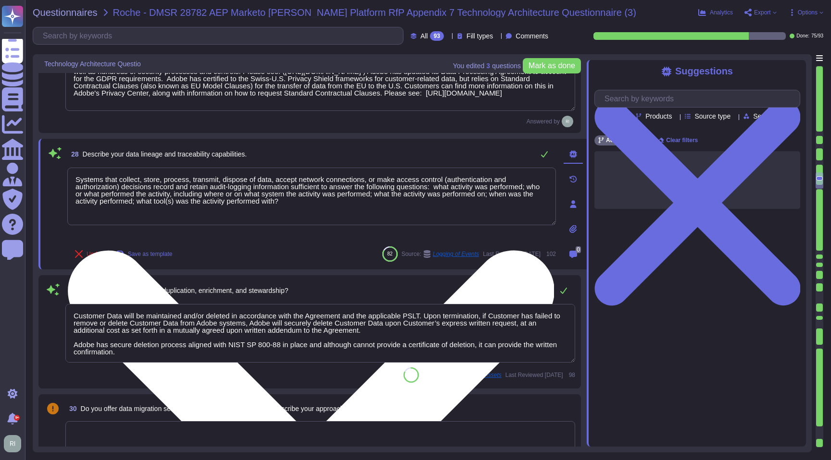
type textarea "Lorem'i dolorsitametco adipisc elitsedd eius-tempo incidi. Utlaboree dol magnaa…"
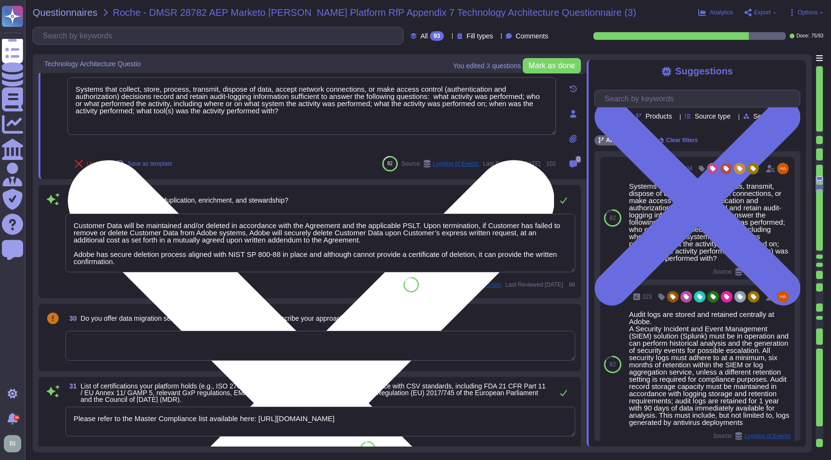
type textarea "Adobe utilizes AES-256 bit encryption at rest and TLS v1.2 or higher for data i…"
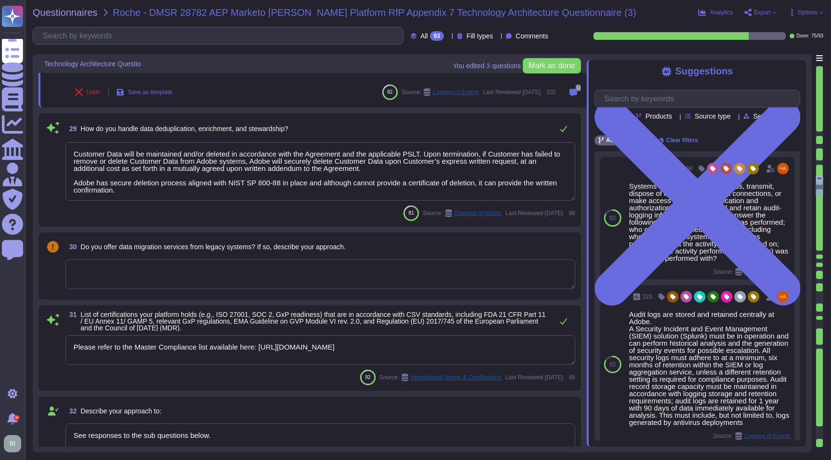
scroll to position [1, 0]
drag, startPoint x: 309, startPoint y: 126, endPoint x: 82, endPoint y: 127, distance: 226.4
click at [82, 127] on div "29 How do you handle data deduplication, enrichment, and stewardship?" at bounding box center [320, 128] width 510 height 19
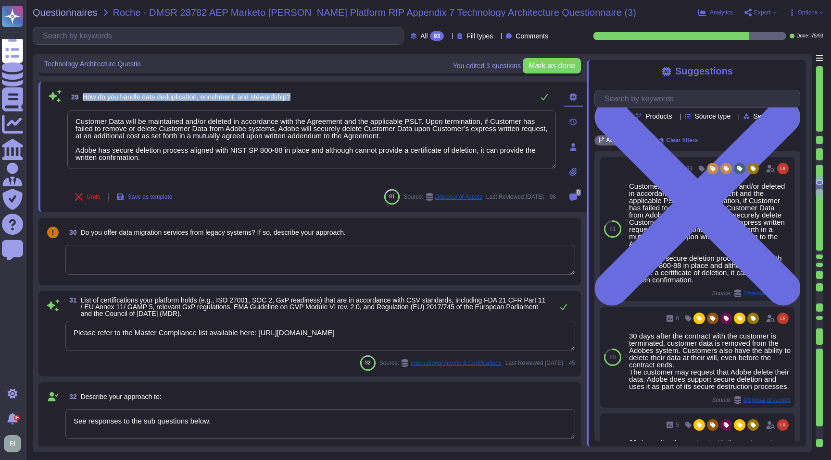
drag, startPoint x: 300, startPoint y: 95, endPoint x: 88, endPoint y: 100, distance: 212.5
click at [85, 99] on div "29 How do you handle data deduplication, enrichment, and stewardship?" at bounding box center [311, 96] width 488 height 19
copy span "How do you handle data deduplication, enrichment, and stewardship?"
click at [229, 262] on textarea at bounding box center [320, 260] width 510 height 30
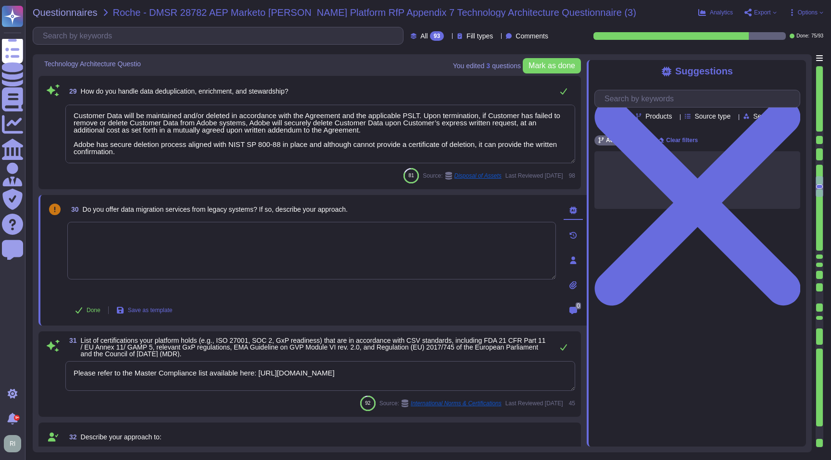
type textarea "Adobe utilizes AES-256 bit encryption at rest and TLS v1.2 or higher for data i…"
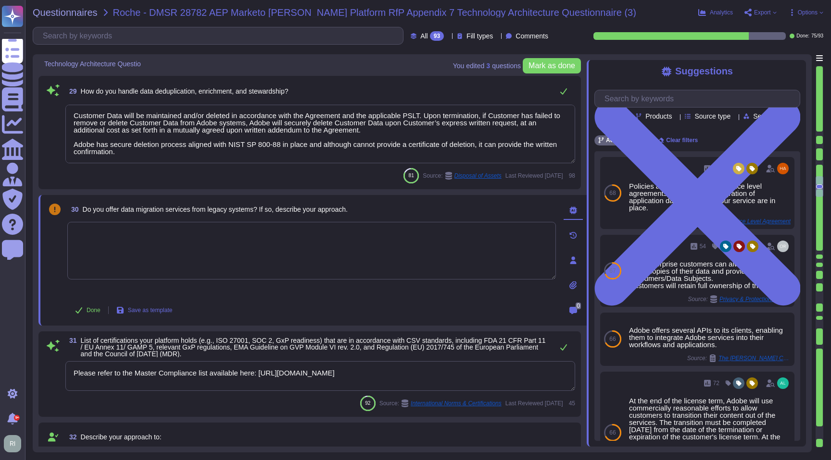
click at [152, 132] on textarea "Customer Data will be maintained and/or deleted in accordance with the Agreemen…" at bounding box center [320, 134] width 510 height 59
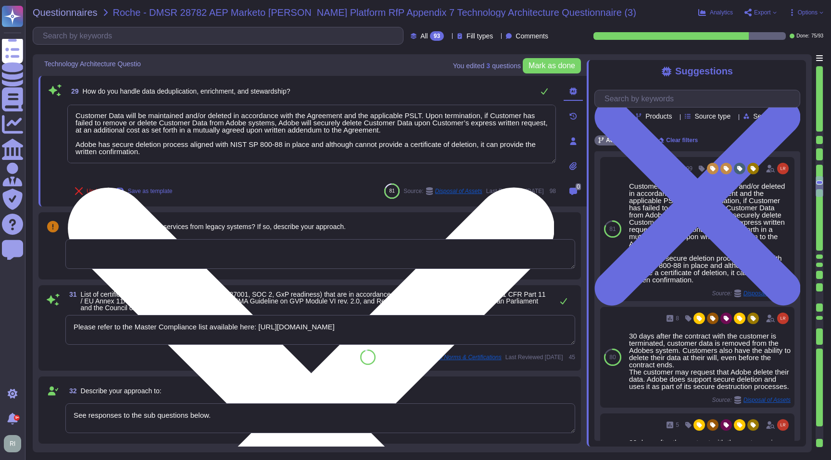
scroll to position [0, 0]
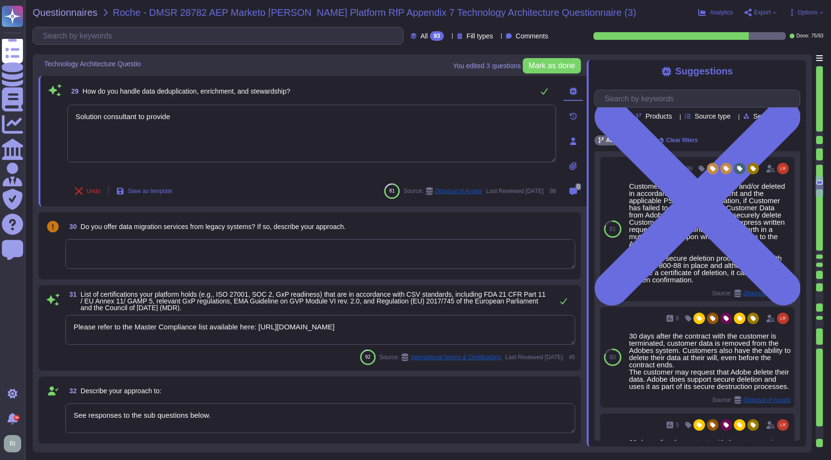
type textarea "Solution consultant to provide"
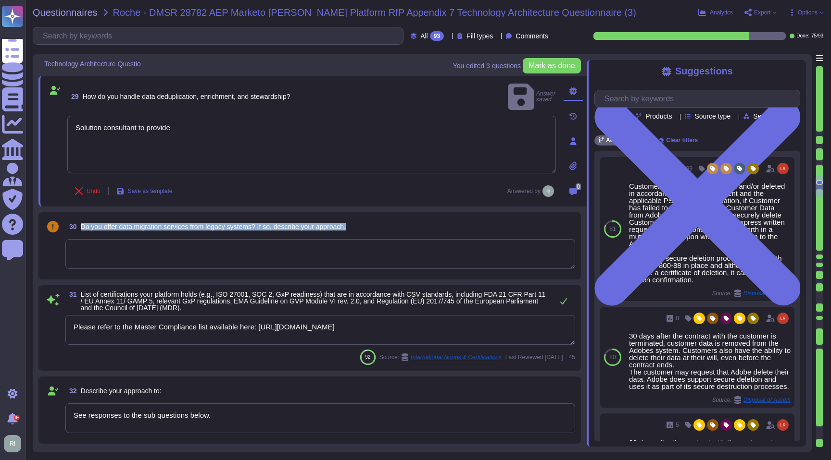
drag, startPoint x: 372, startPoint y: 227, endPoint x: 83, endPoint y: 225, distance: 288.9
click at [83, 225] on div "30 Do you offer data migration services from legacy systems? If so, describe yo…" at bounding box center [320, 226] width 510 height 17
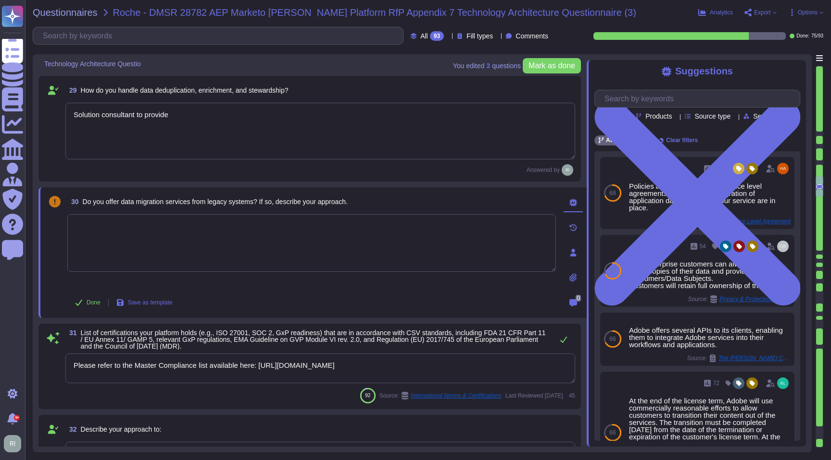
scroll to position [2792, 0]
drag, startPoint x: 381, startPoint y: 200, endPoint x: 84, endPoint y: 200, distance: 297.1
click at [84, 200] on div "30 Do you offer data migration services from legacy systems? If so, describe yo…" at bounding box center [311, 201] width 488 height 17
copy span "Do you offer data migration services from legacy systems? If so, describe your …"
click at [260, 252] on textarea at bounding box center [311, 243] width 488 height 58
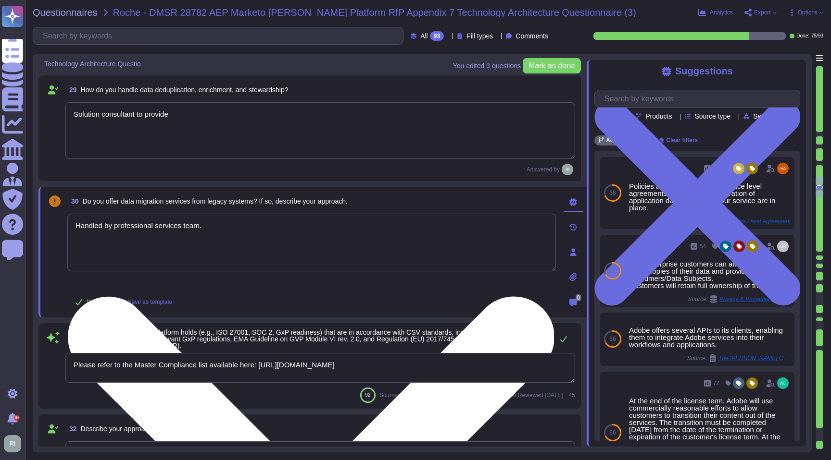
type textarea "Handled by professional services team."
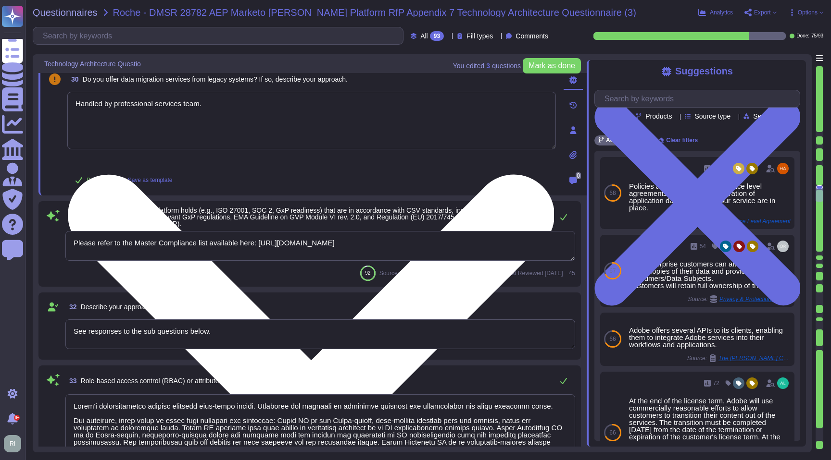
scroll to position [2947, 0]
type textarea "Systems that collect, store, process, transmit, dispose of data, accept network…"
type textarea "As part of Adobe's privacy by design philosophy, Adobe undertakes Privacy Impac…"
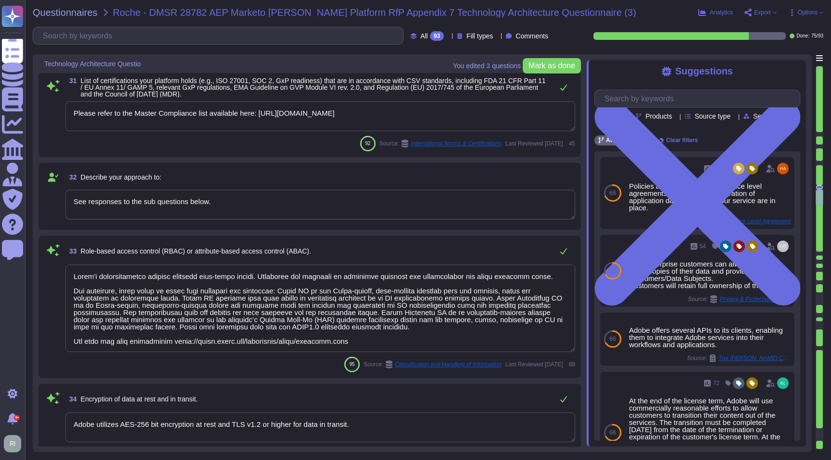
type textarea "Handled by professional services team."
type textarea "Safe Harbor, [GEOGRAPHIC_DATA]-[GEOGRAPHIC_DATA] Privacy Shield and [GEOGRAPHIC…"
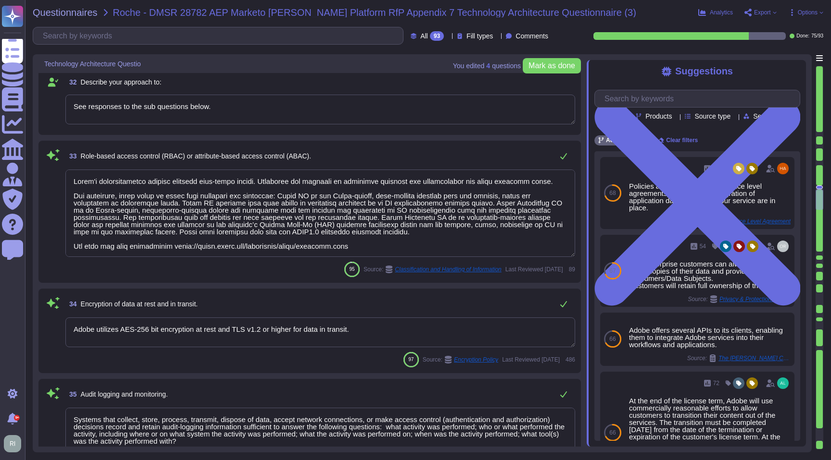
scroll to position [1, 0]
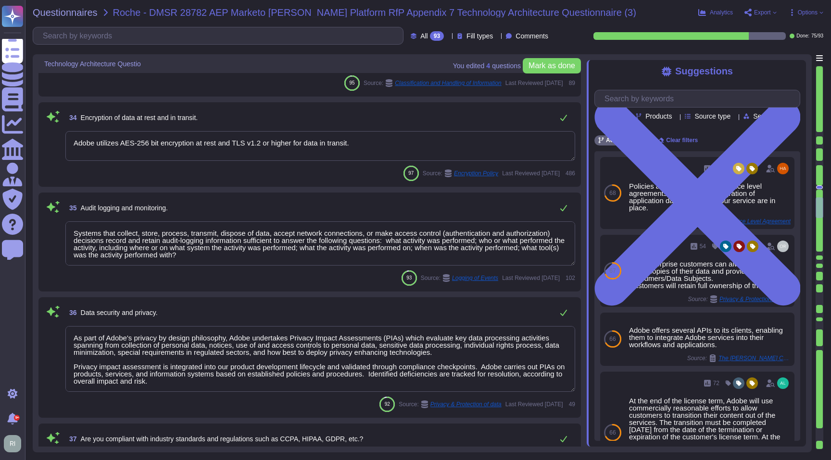
type textarea "Third-party audit or certification reports are available under NDA and can be r…"
type textarea "Storage location is dependent upon implementation and is normally determined du…"
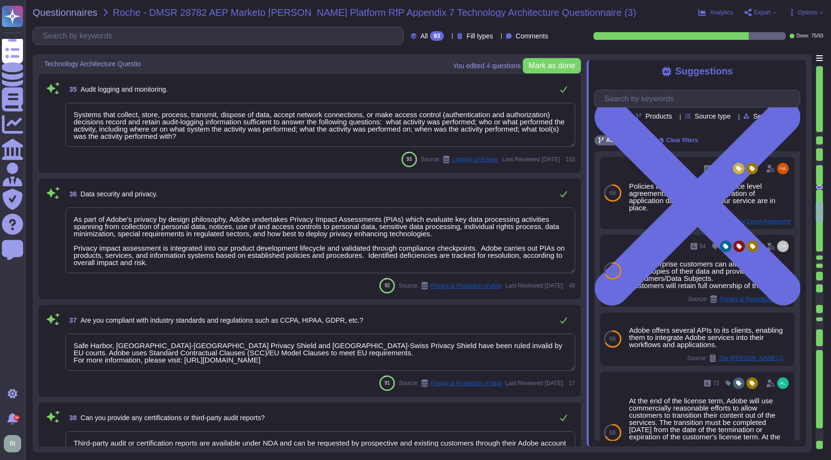
type textarea "Lor Ipsumdol Sitametc Adip eli seddoeiusm temporinci utl etdolo mag aliquaenim …"
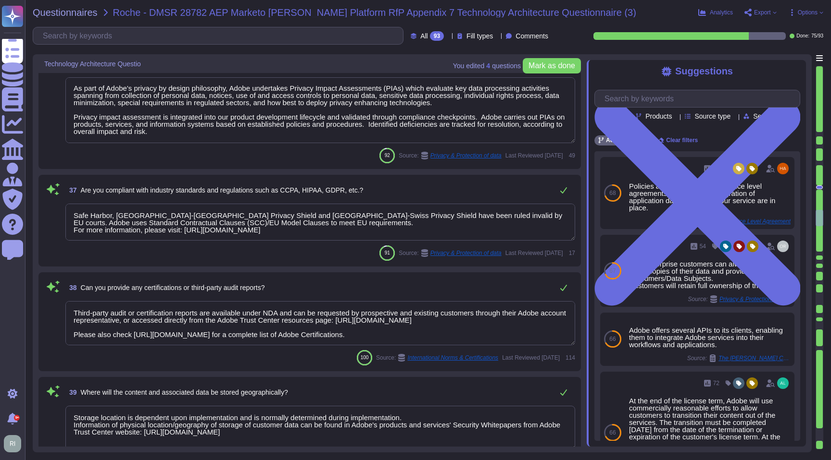
type textarea "Adobe does not share the full results of a Penetration Test. The Security Testi…"
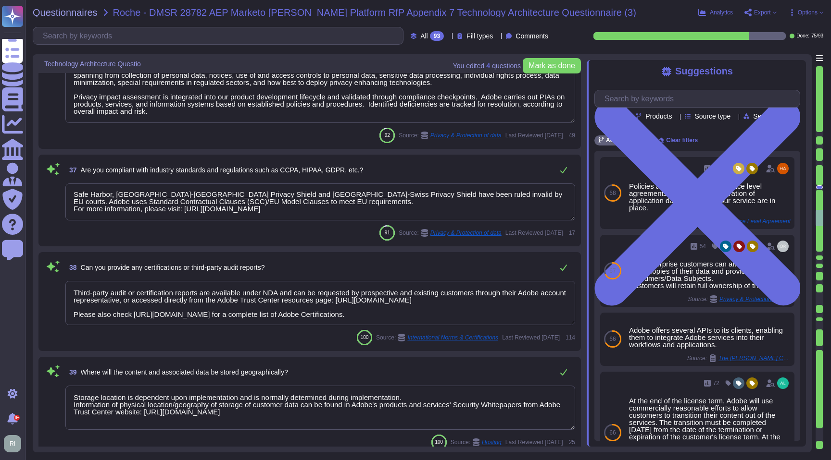
scroll to position [0, 0]
drag, startPoint x: 471, startPoint y: 211, endPoint x: 80, endPoint y: 181, distance: 391.4
click at [80, 181] on div "37 Are you compliant with industry standards and regulations such as CCPA, HIPA…" at bounding box center [309, 201] width 531 height 80
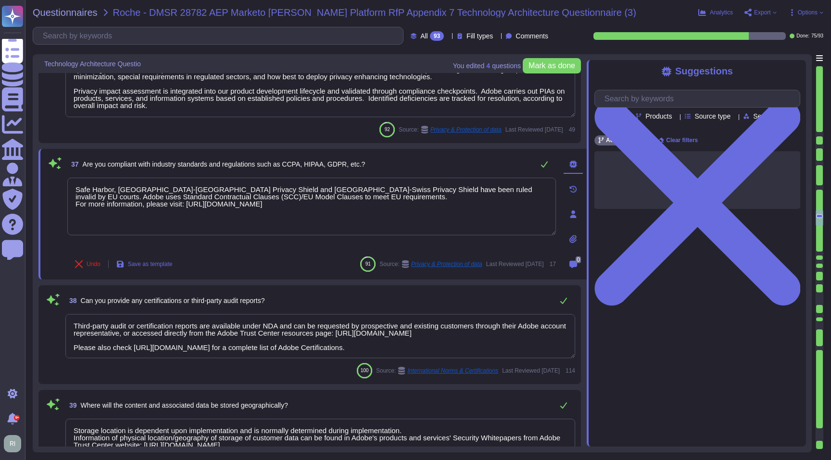
type textarea "Adobe does not share the full results of a Penetration Test. The Security Testi…"
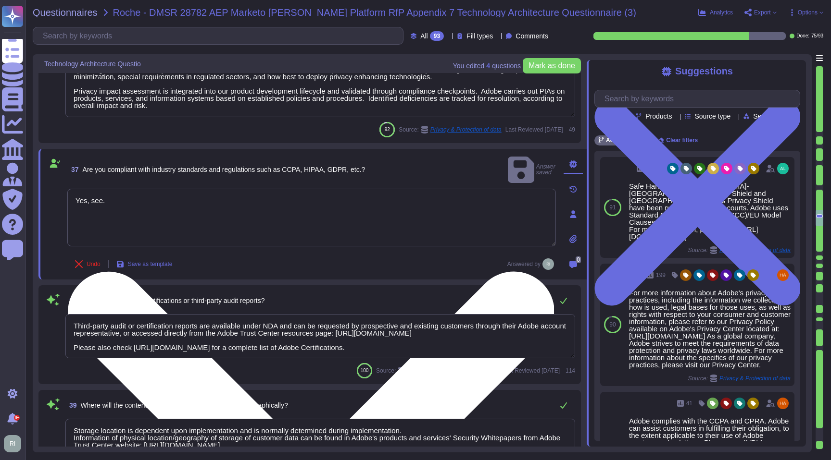
click at [229, 192] on textarea "Yes, see." at bounding box center [311, 218] width 488 height 58
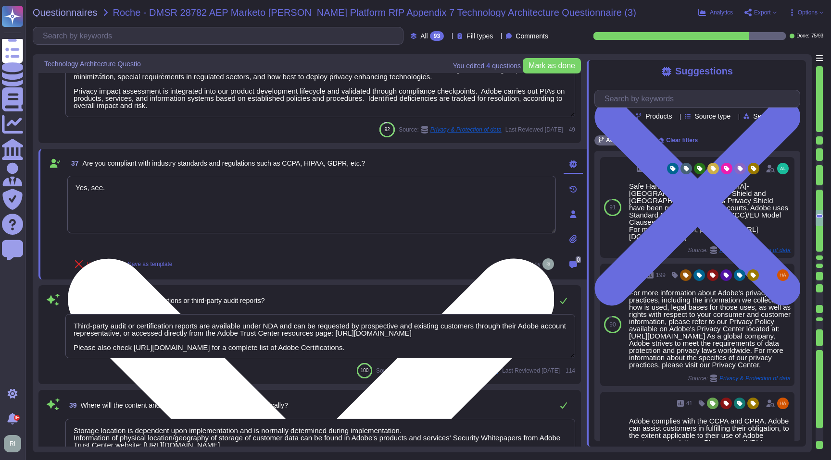
paste textarea "[URL][DOMAIN_NAME]"
type textarea "Yes, see. [URL][DOMAIN_NAME]"
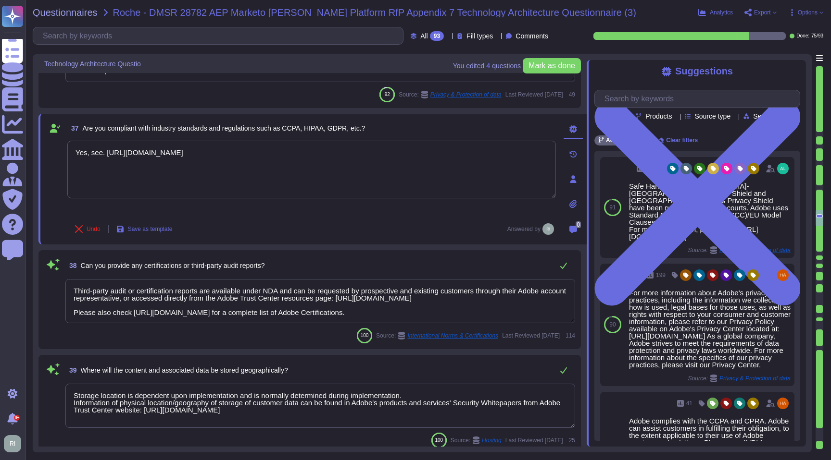
scroll to position [3677, 0]
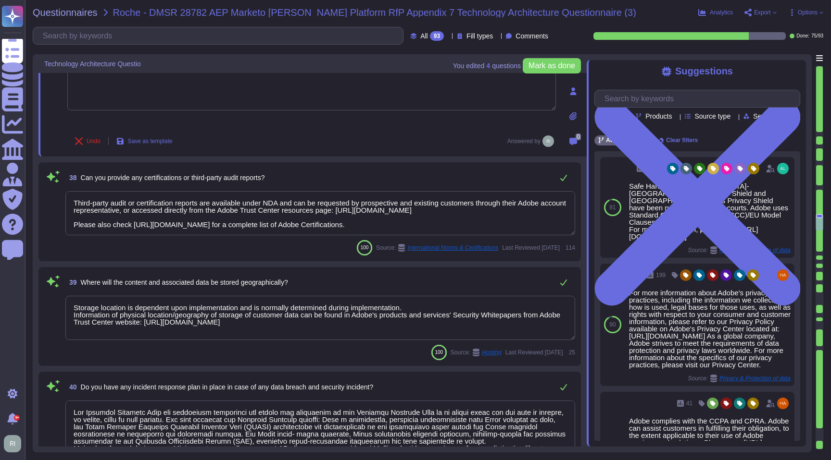
type textarea "The Adobe Service Commitments page describes Adobe’s service availability for t…"
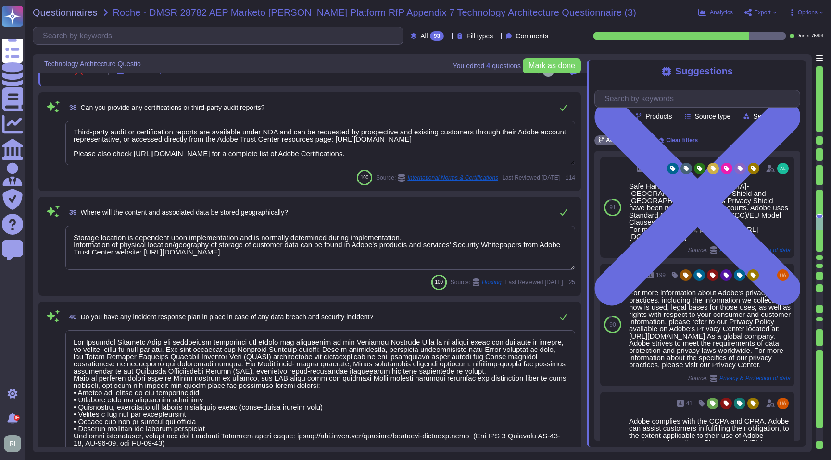
type textarea "Budgets for Adobe's products and services' infrastructure capacity are establis…"
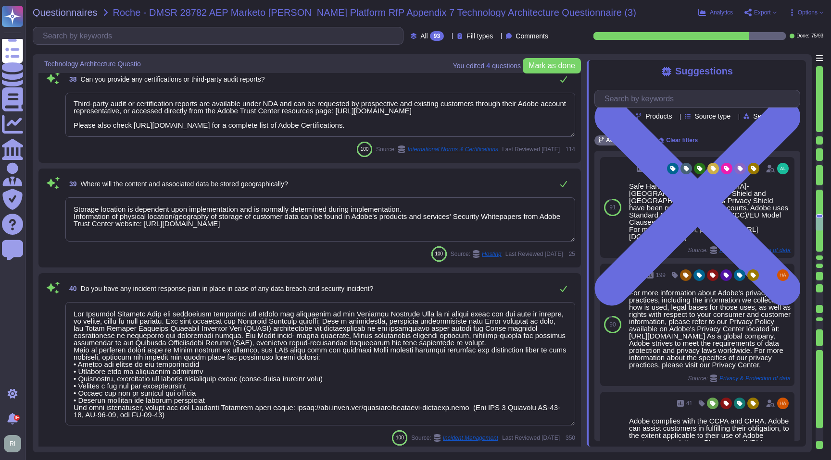
type textarea "Yes, see. [URL][DOMAIN_NAME]"
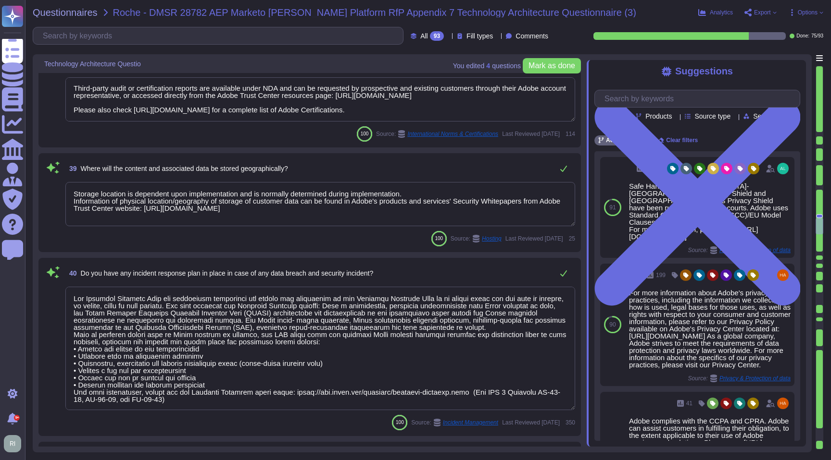
scroll to position [3786, 0]
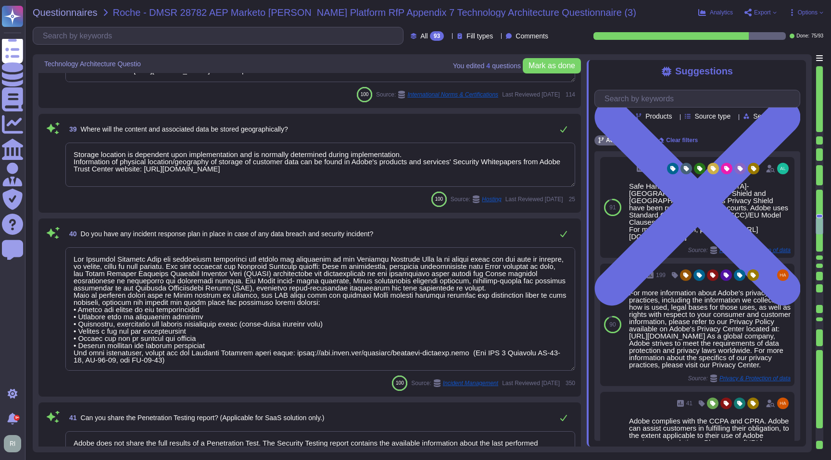
type textarea "Availability metrics and SLA related information are defined within the SLA agr…"
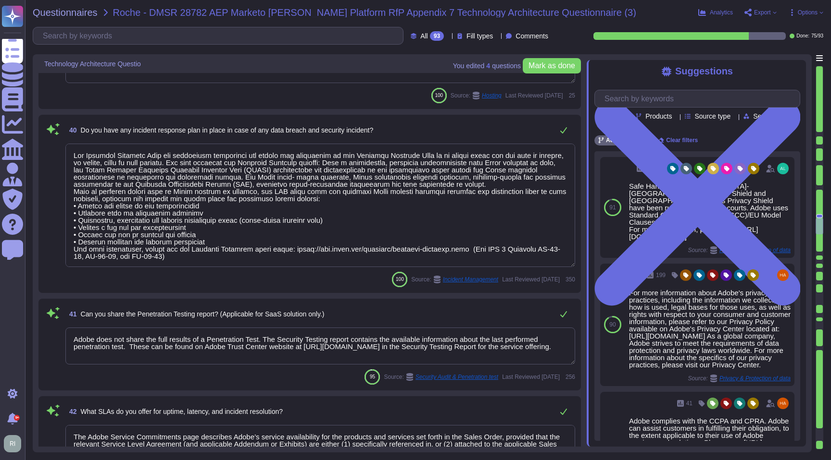
scroll to position [3947, 0]
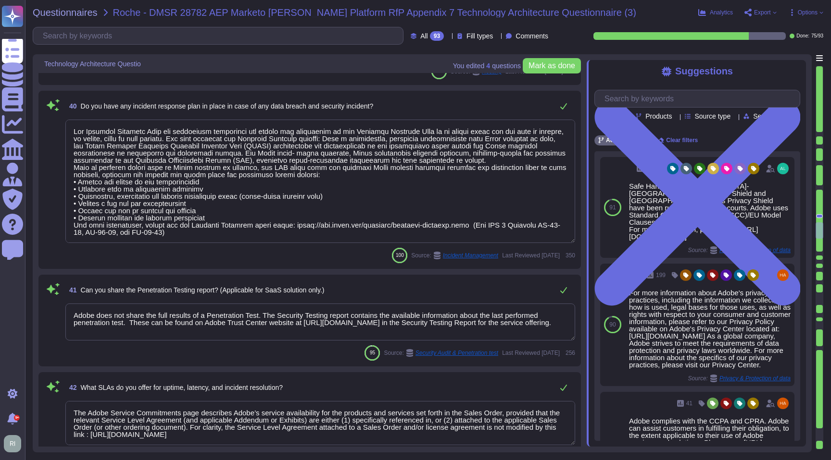
type textarea "New Relic provides Adobe tools to help monitor overall software infrastructure …"
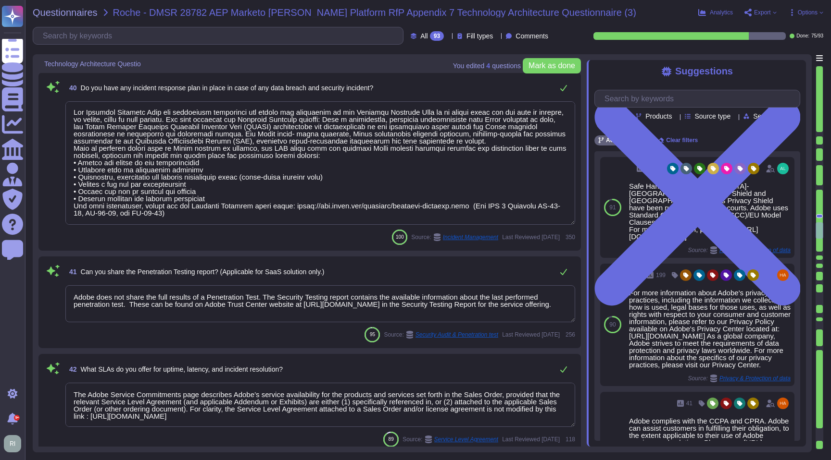
scroll to position [4008, 0]
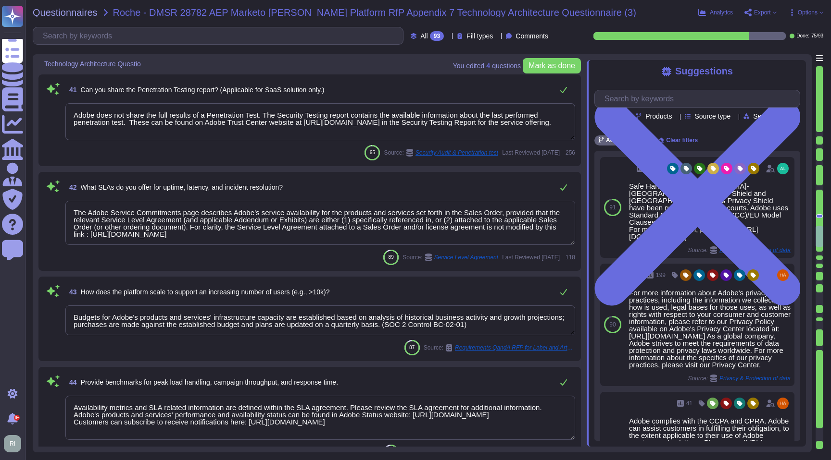
type textarea "Adobe is moving to a unified resilience program. What is sharable can be found …"
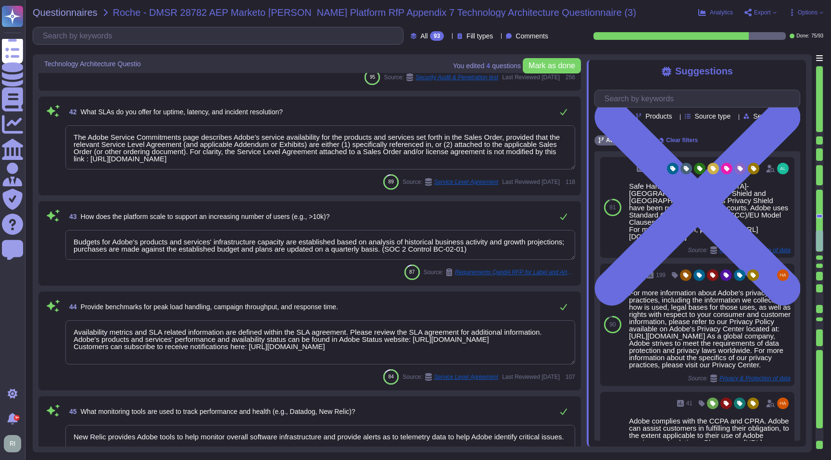
scroll to position [4213, 0]
drag, startPoint x: 535, startPoint y: 249, endPoint x: 48, endPoint y: 237, distance: 487.1
click at [49, 237] on div "43 How does the platform scale to support an increasing number of users (e.g., …" at bounding box center [309, 242] width 531 height 73
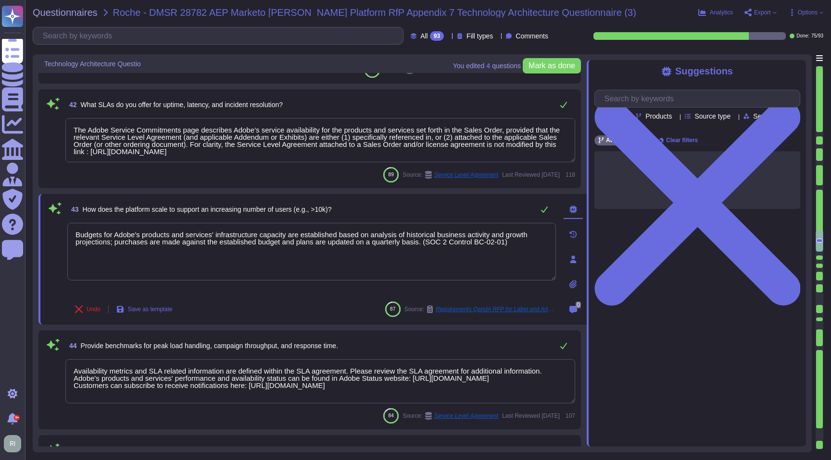
type textarea "Adobe is moving to a unified resilience program. What is sharable can be found …"
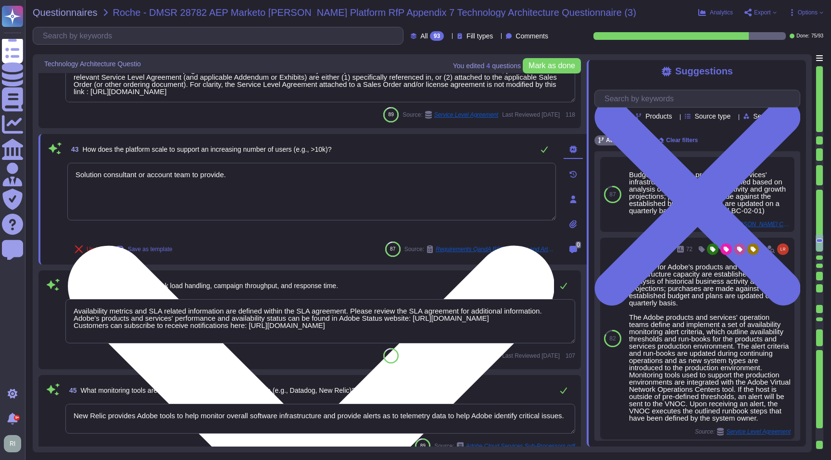
scroll to position [4282, 0]
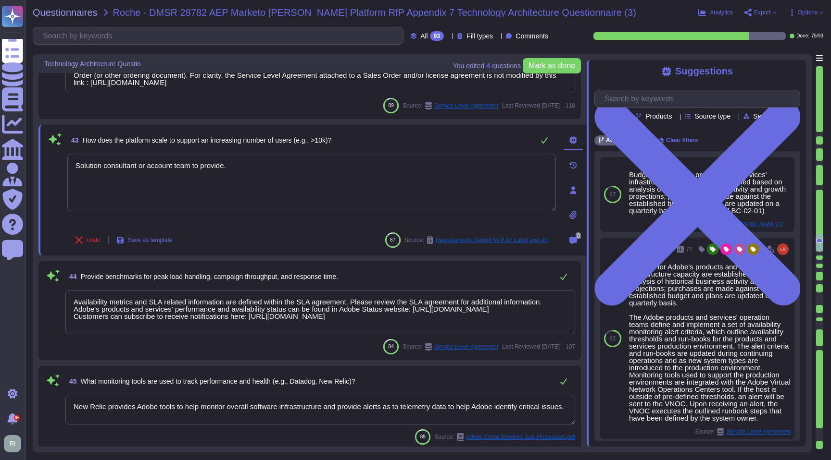
type textarea "Solution consultant or account team to provide."
click at [308, 304] on textarea "Availability metrics and SLA related information are defined within the SLA agr…" at bounding box center [320, 312] width 510 height 44
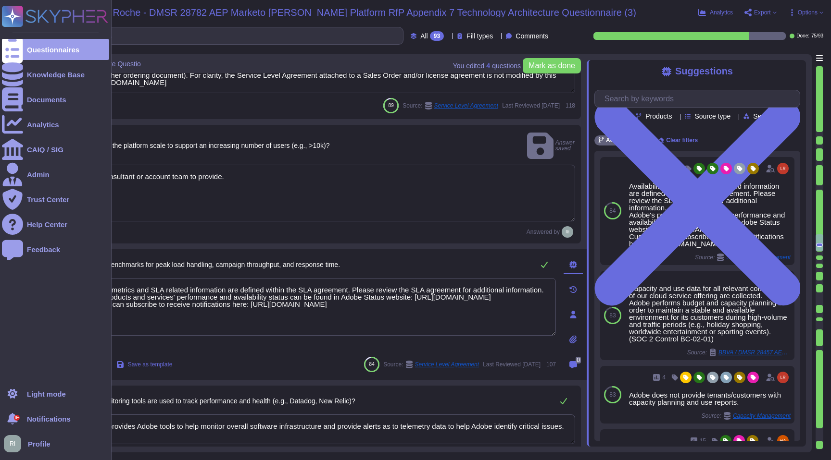
drag, startPoint x: 497, startPoint y: 301, endPoint x: 2, endPoint y: 261, distance: 496.3
click at [2, 261] on div "Questionnaires Knowledge Base Documents Analytics CAIQ / SIG Admin Trust Center…" at bounding box center [415, 230] width 831 height 460
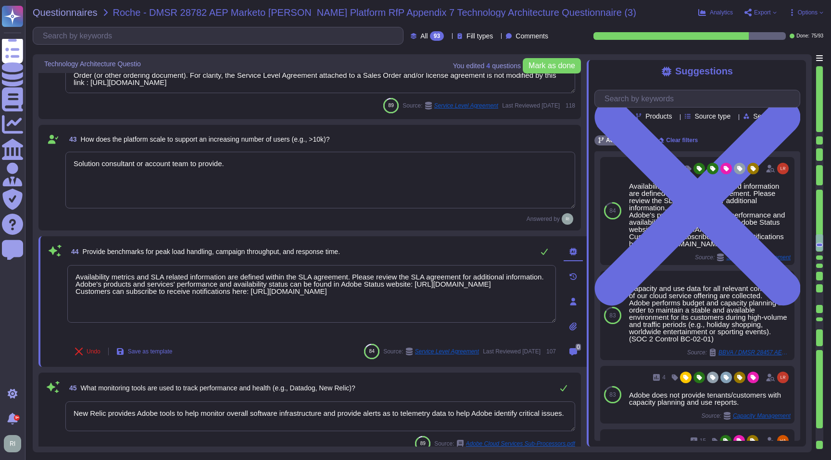
paste textarea "Solution consultant or account team to provide."
type textarea "Solution consultant or account team to provide."
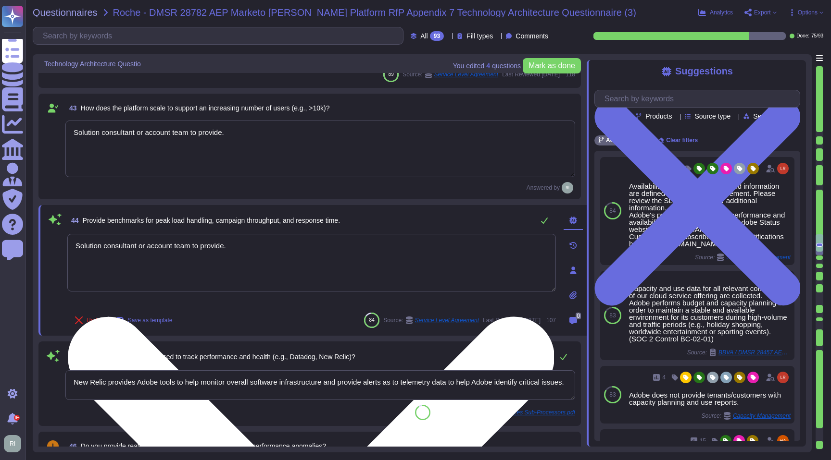
type textarea "Budgets for Adobe's products and services' infrastructure capacity are establis…"
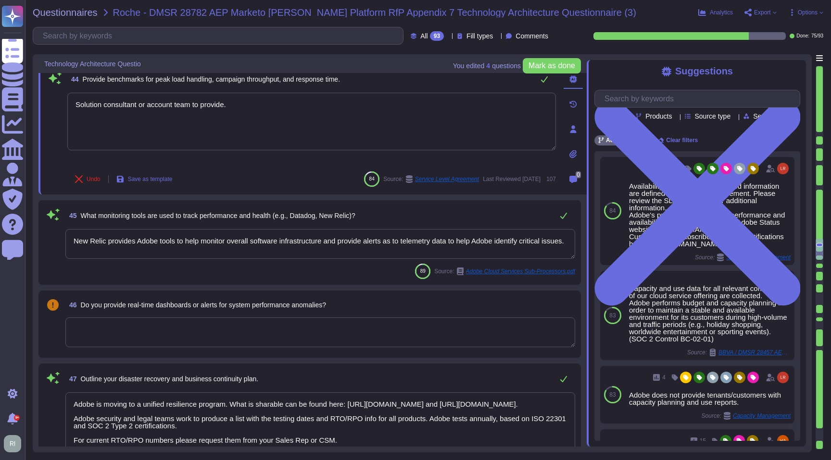
scroll to position [4446, 0]
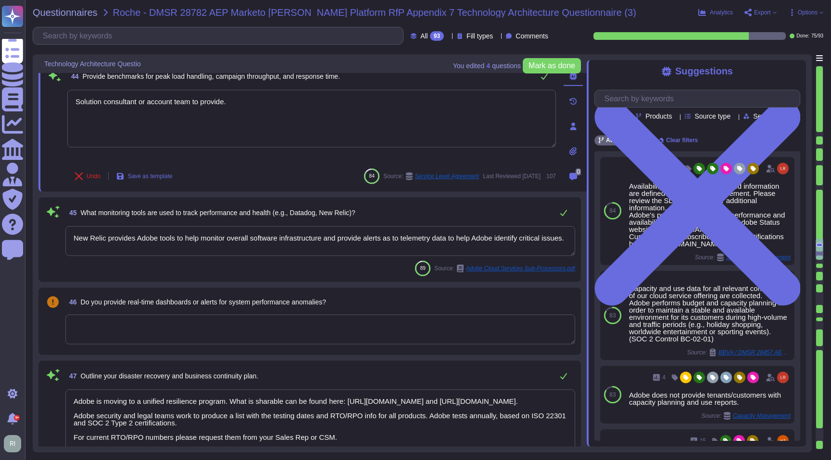
type textarea "Solution consultant or account team to provide."
click at [185, 326] on textarea at bounding box center [320, 330] width 510 height 30
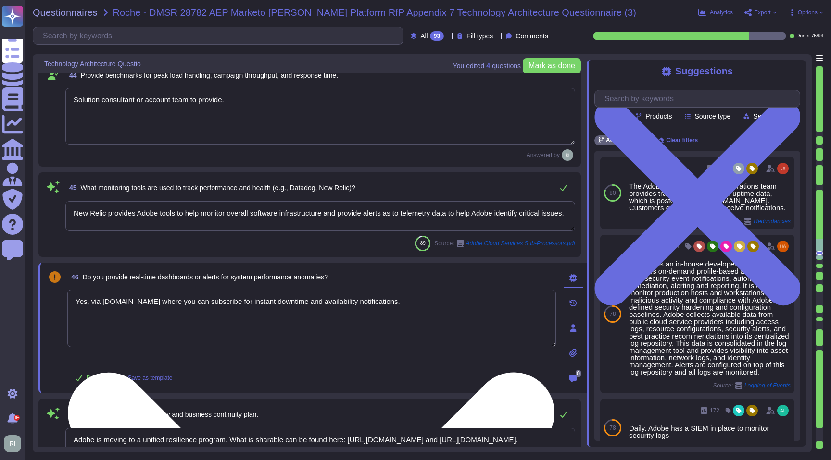
type textarea "Yes, via [DOMAIN_NAME] where you can subscribe for instant downtime and availab…"
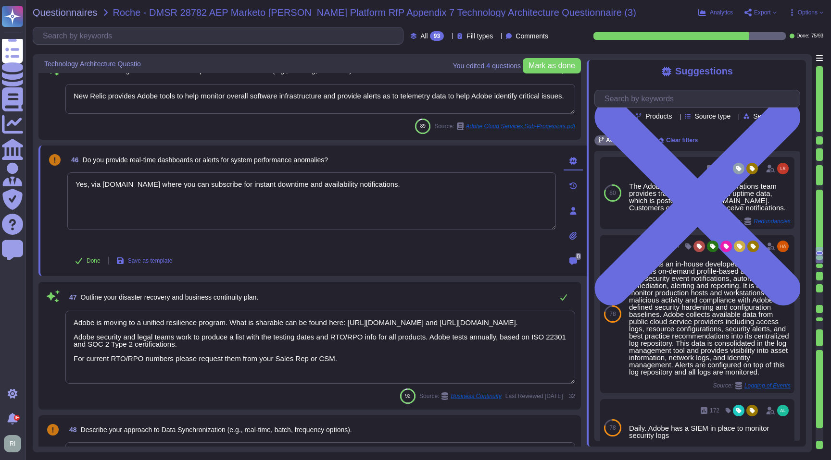
type textarea "Adobe does not disclose the number of failed logins required to trigger a tempo…"
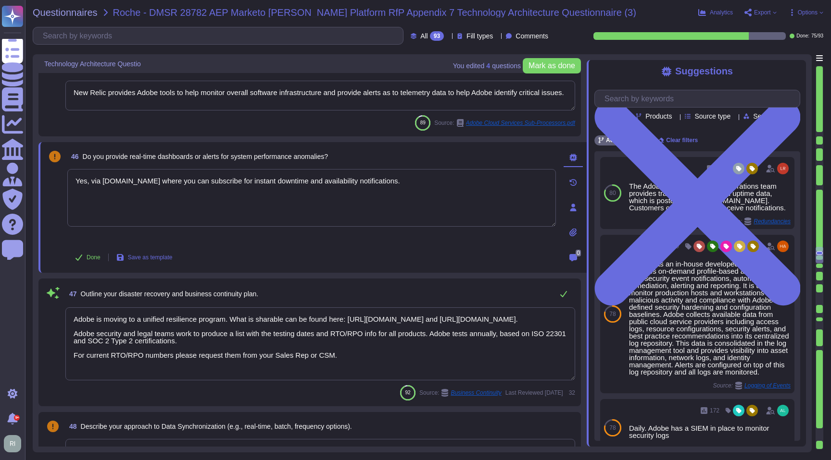
scroll to position [1, 0]
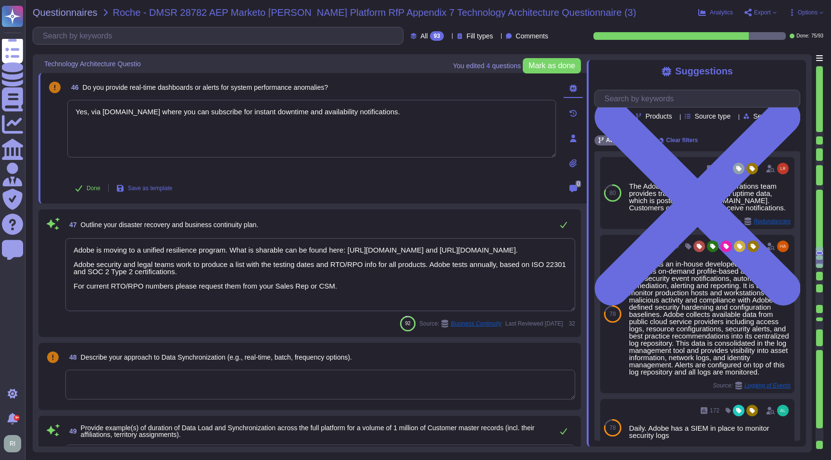
type textarea "Budgets for Adobe's products and services' infrastructure capacity are establis…"
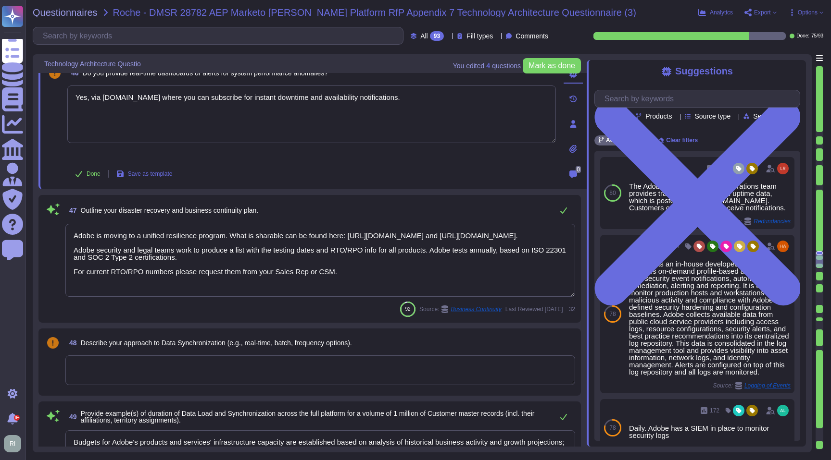
type textarea "Yes, via [DOMAIN_NAME] where you can subscribe for instant downtime and availab…"
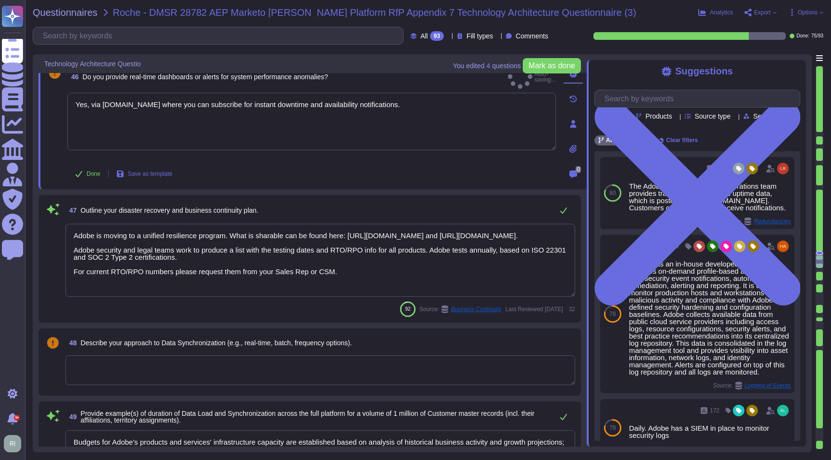
drag, startPoint x: 354, startPoint y: 286, endPoint x: 48, endPoint y: 278, distance: 306.8
click at [48, 278] on div "47 Outline your disaster recovery and business continuity plan. Adobe is moving…" at bounding box center [309, 259] width 531 height 116
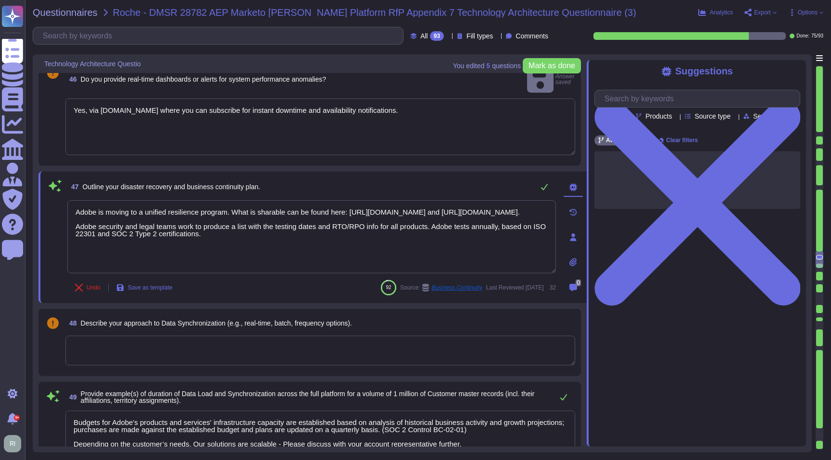
scroll to position [0, 0]
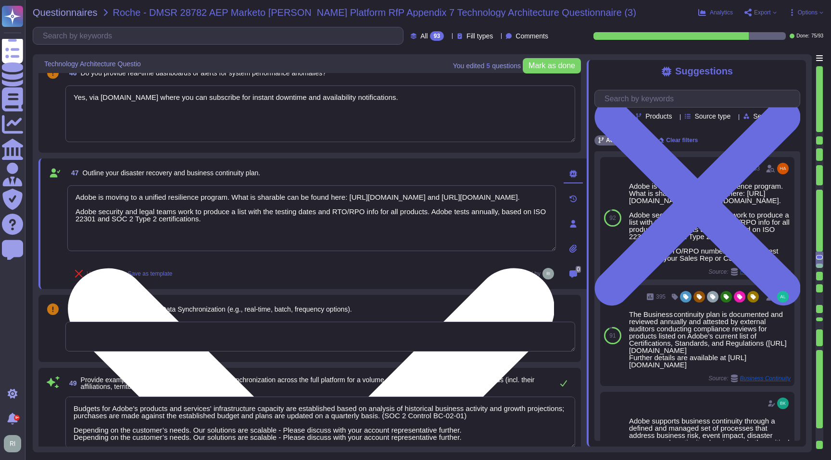
click at [254, 239] on textarea "Adobe is moving to a unified resilience program. What is sharable can be found …" at bounding box center [311, 219] width 488 height 66
paste textarea "[URL][DOMAIN_NAME]"
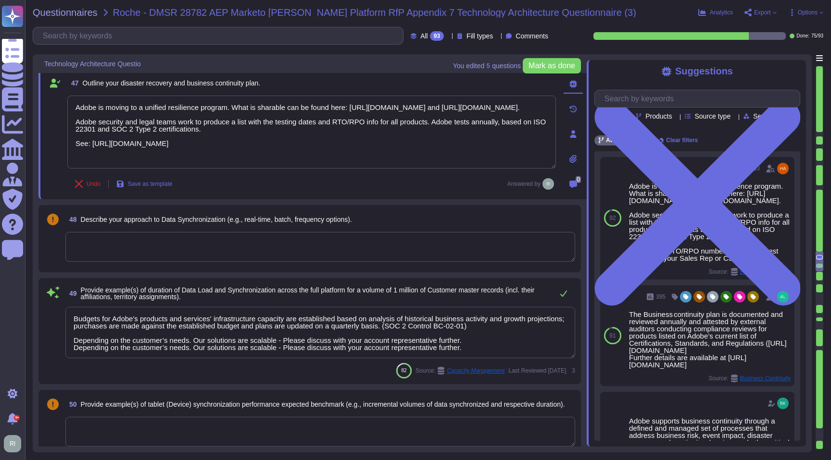
scroll to position [4729, 0]
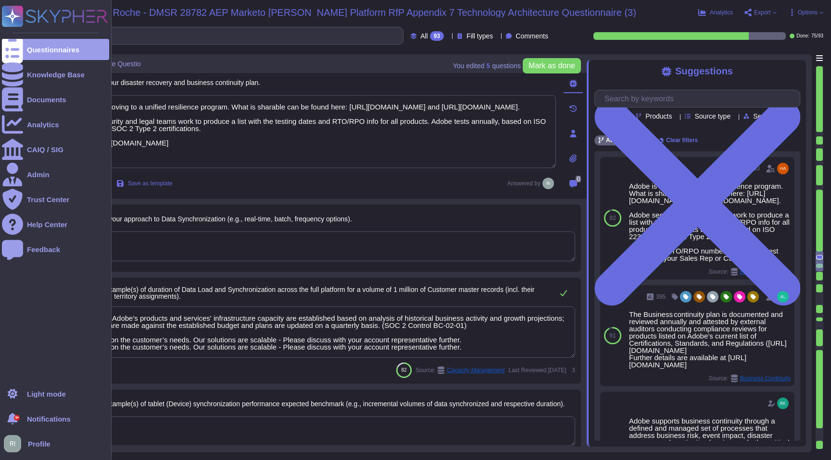
type textarea "Adobe is moving to a unified resilience program. What is sharable can be found …"
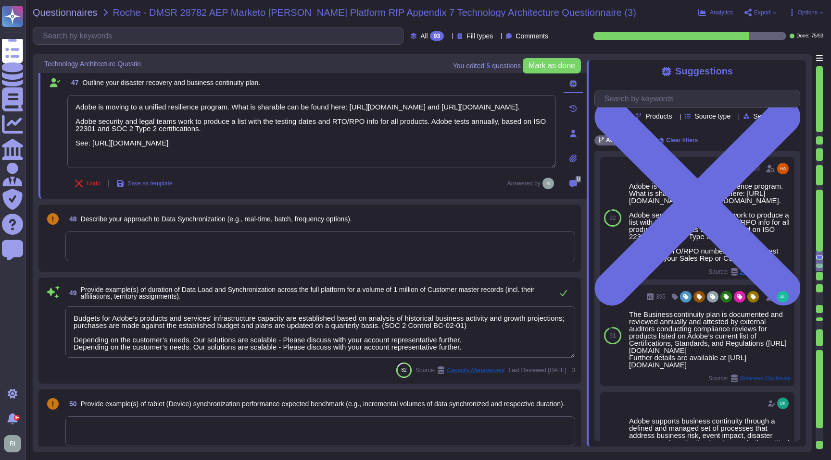
click at [279, 249] on textarea at bounding box center [320, 247] width 510 height 30
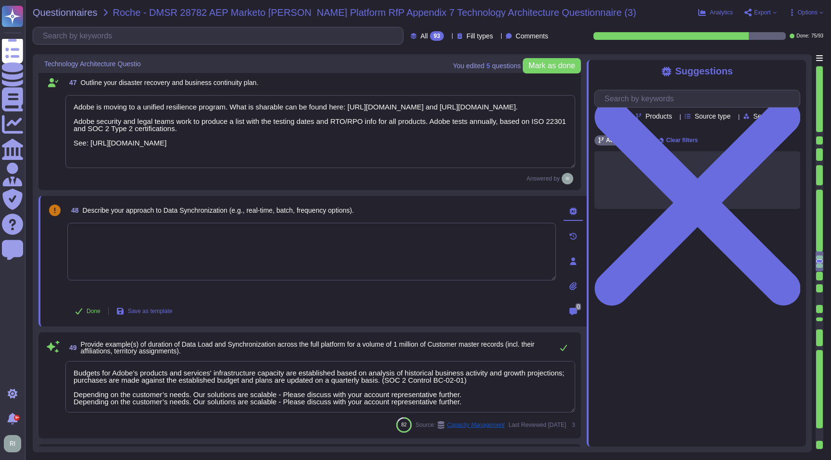
type textarea "Budgets for Adobe's products and services' infrastructure capacity are establis…"
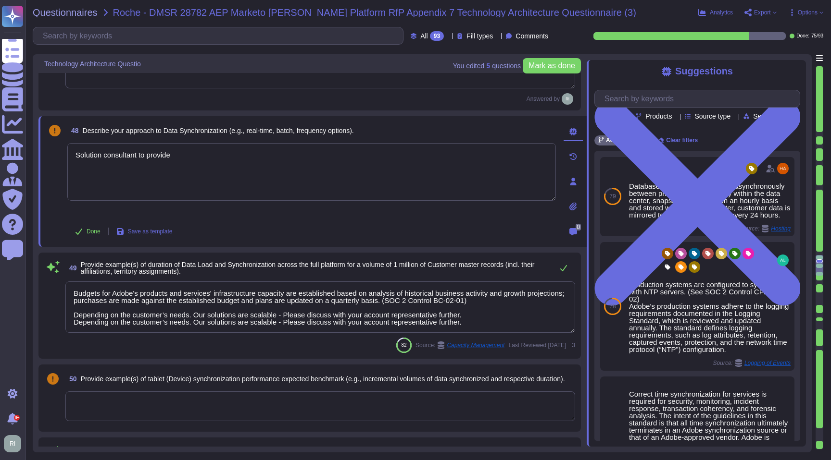
scroll to position [4805, 0]
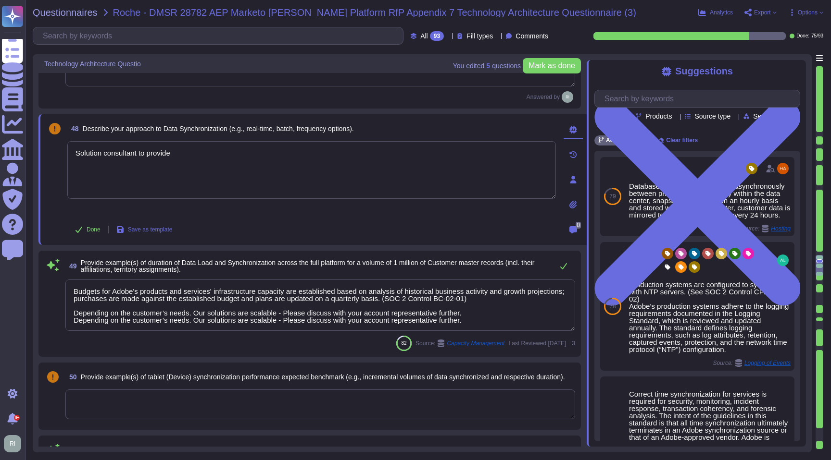
type textarea "Solution consultant to provide"
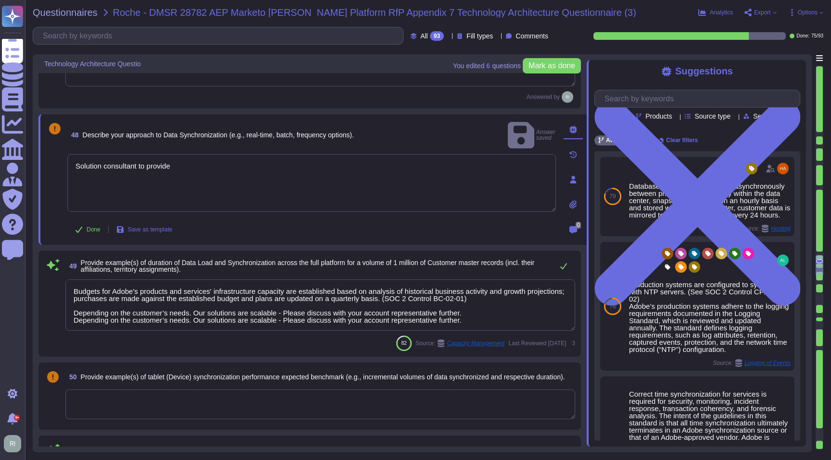
drag, startPoint x: 459, startPoint y: 321, endPoint x: 47, endPoint y: 317, distance: 412.0
click at [47, 317] on div "49 Provide example(s) of duration of Data Load and Synchronization across the f…" at bounding box center [309, 304] width 531 height 95
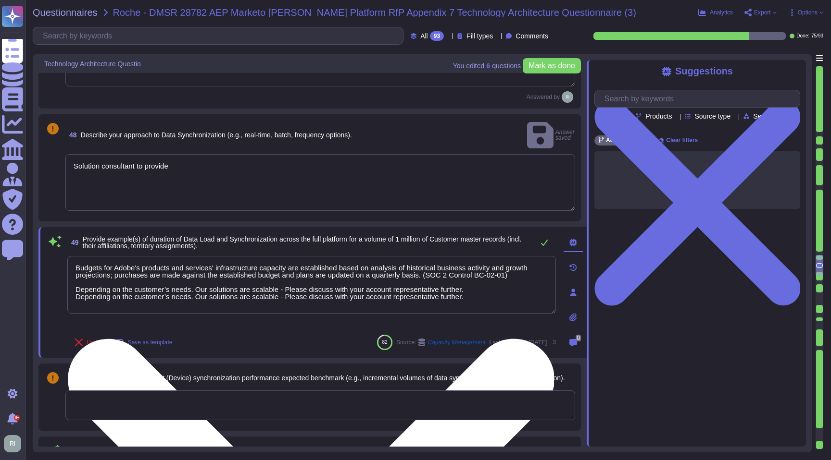
type textarea "Budgets for Adobe's products and services' infrastructure capacity are establis…"
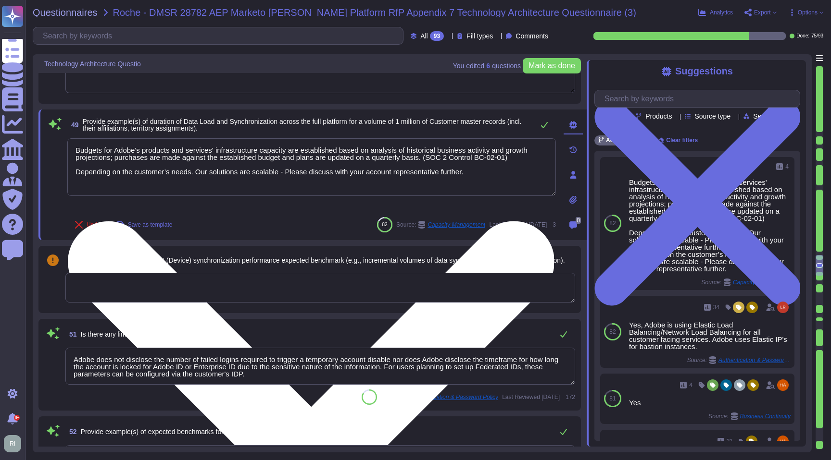
scroll to position [4972, 0]
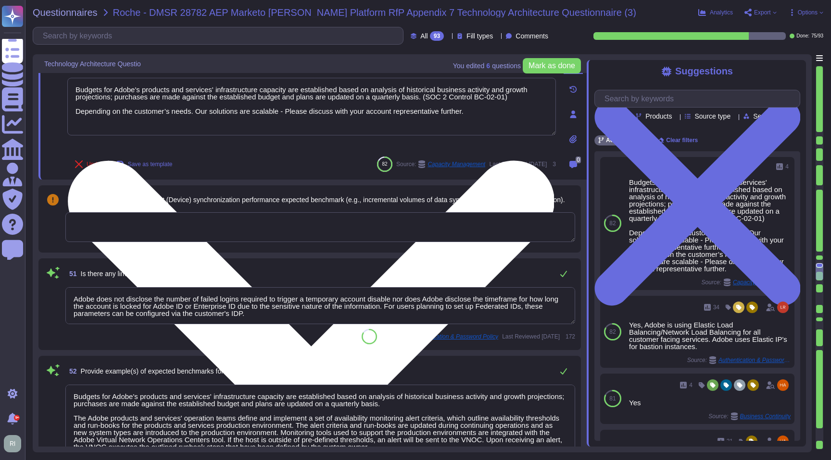
type textarea "Adobe Artificial Intelligence offerings go through Adobe's responsible AI Ethic…"
type textarea "Adobe has deployed governance processes to evaluate and track the performance o…"
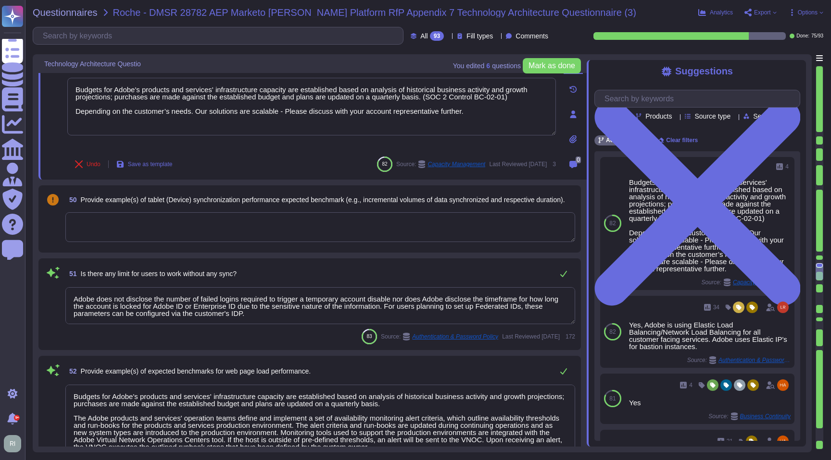
type textarea "Budgets for Adobe's products and services' infrastructure capacity are establis…"
click at [182, 221] on textarea at bounding box center [320, 227] width 510 height 30
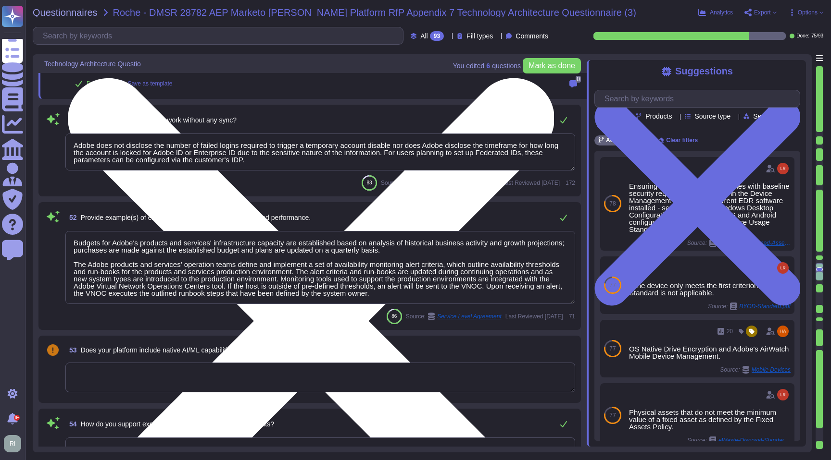
type textarea "Solution consultant to provide."
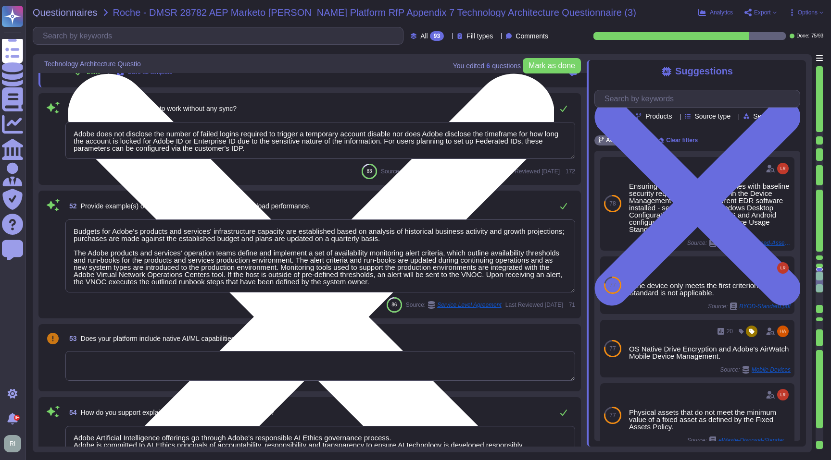
type textarea "Adobe has deployed governance processes to evaluate and track the performance o…"
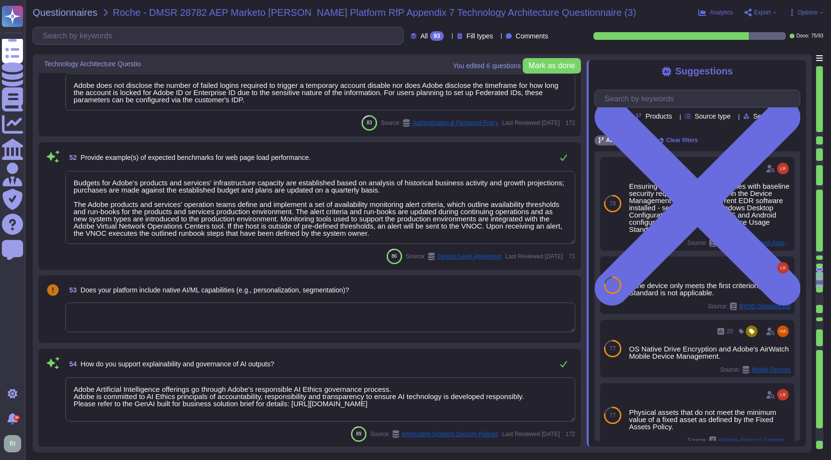
type textarea "Budgets for Adobe's products and services' infrastructure capacity are establis…"
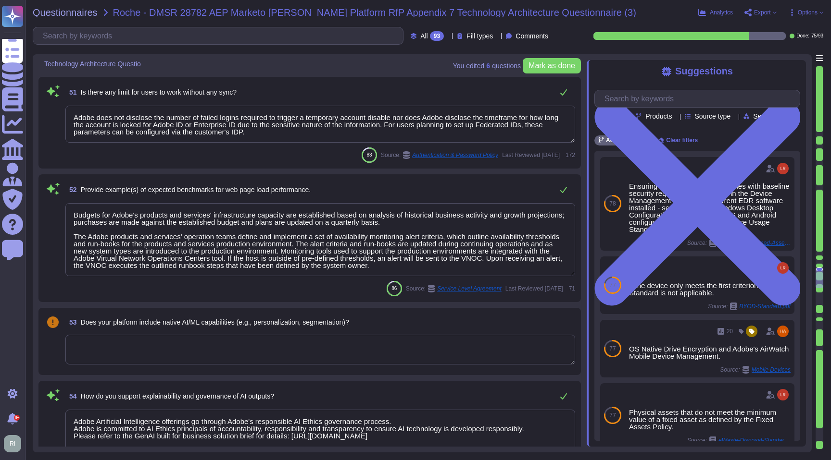
scroll to position [5140, 0]
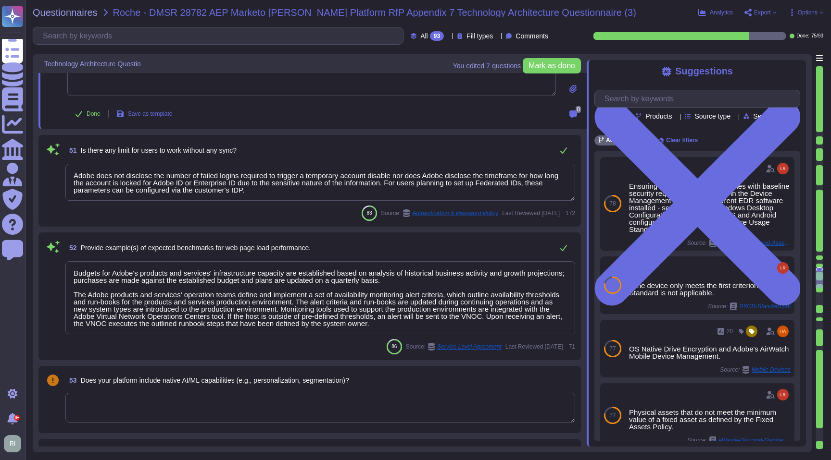
type textarea "Solution consultant to provide"
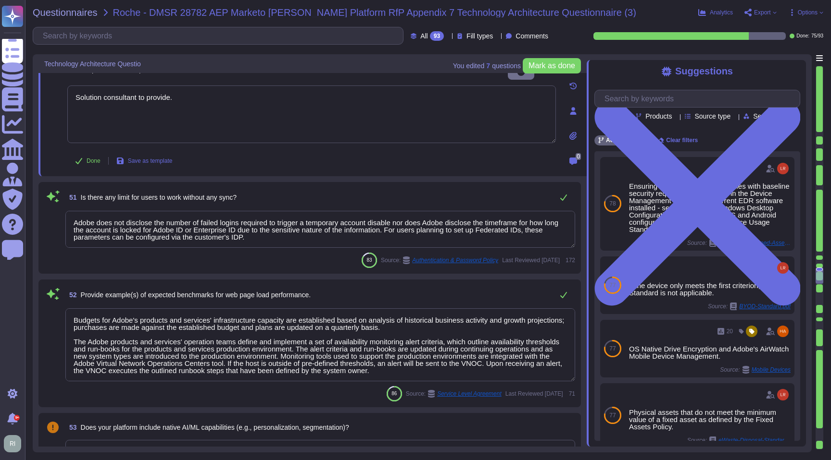
scroll to position [5030, 0]
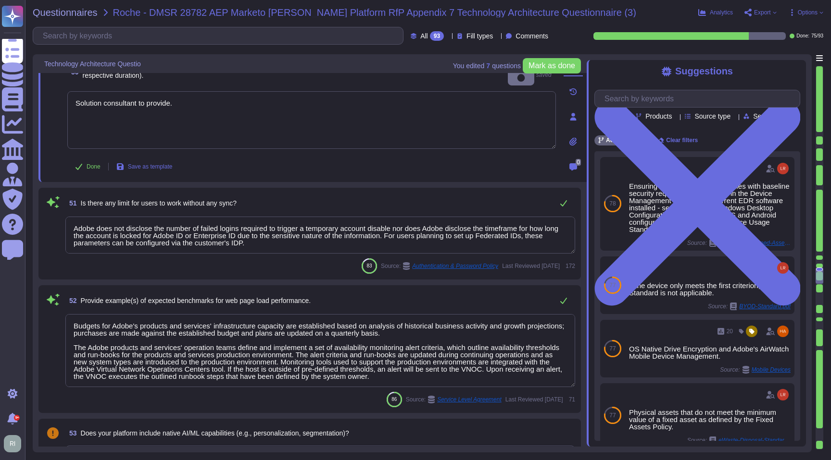
drag, startPoint x: 196, startPoint y: 98, endPoint x: 57, endPoint y: 89, distance: 139.2
click at [57, 89] on div "50 Provide example(s) of tablet (Device) synchronization performance expected b…" at bounding box center [301, 116] width 510 height 119
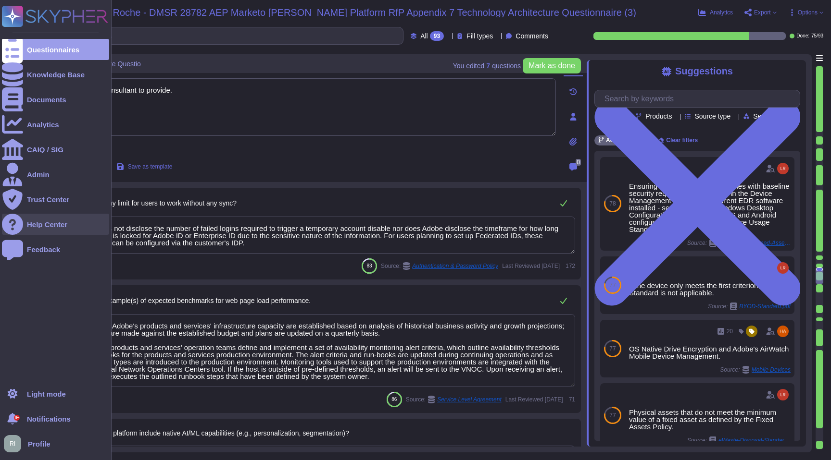
drag, startPoint x: 152, startPoint y: 233, endPoint x: 22, endPoint y: 224, distance: 131.1
click at [22, 224] on div "Questionnaires Knowledge Base Documents Analytics CAIQ / SIG Admin Trust Center…" at bounding box center [415, 230] width 831 height 460
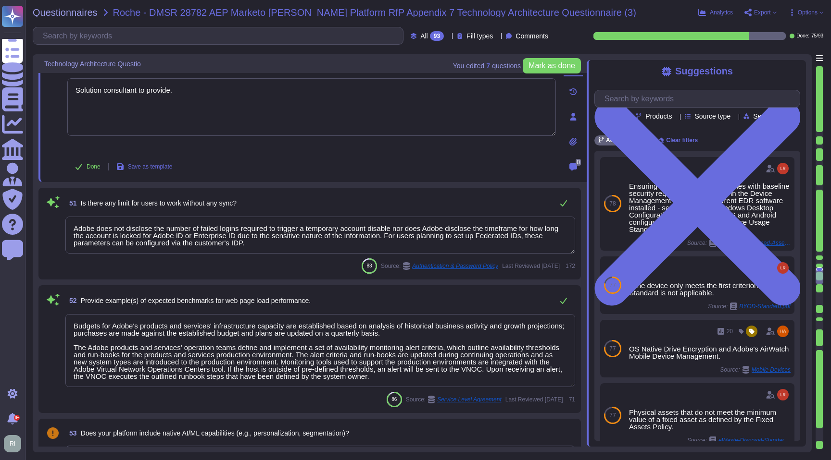
scroll to position [1, 0]
type textarea "Solution consultant to provide."
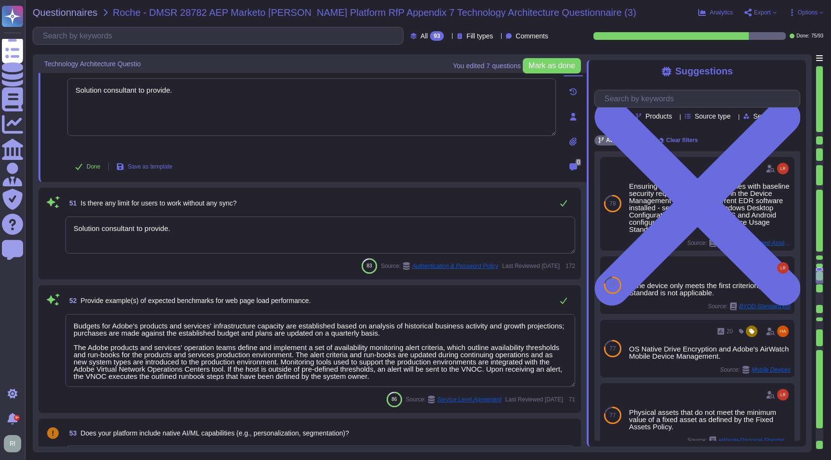
click at [246, 354] on textarea "Budgets for Adobe's products and services' infrastructure capacity are establis…" at bounding box center [320, 350] width 510 height 73
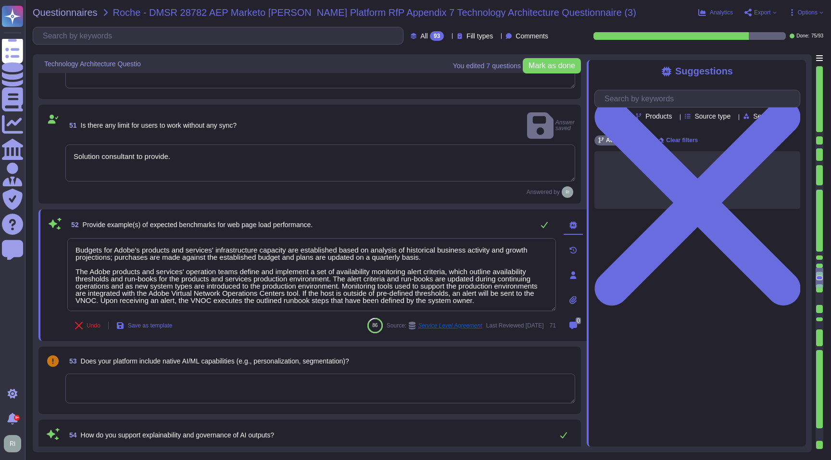
scroll to position [5079, 0]
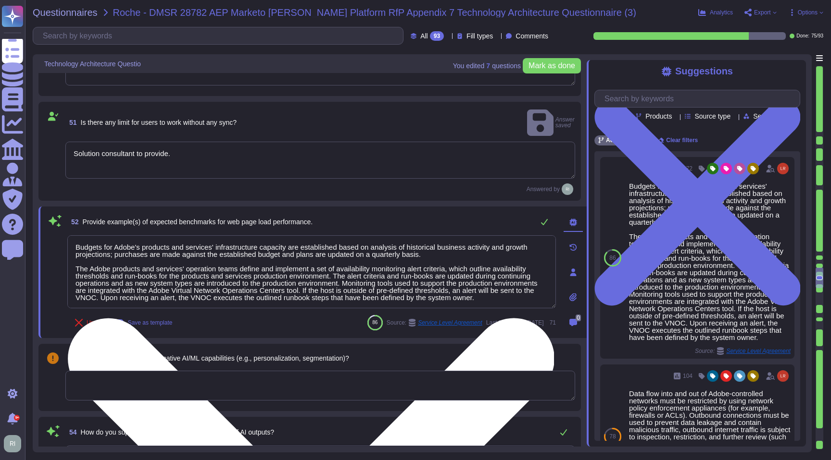
click at [236, 253] on textarea "Budgets for Adobe's products and services' infrastructure capacity are establis…" at bounding box center [311, 272] width 488 height 73
paste textarea "Solution consultant to provide."
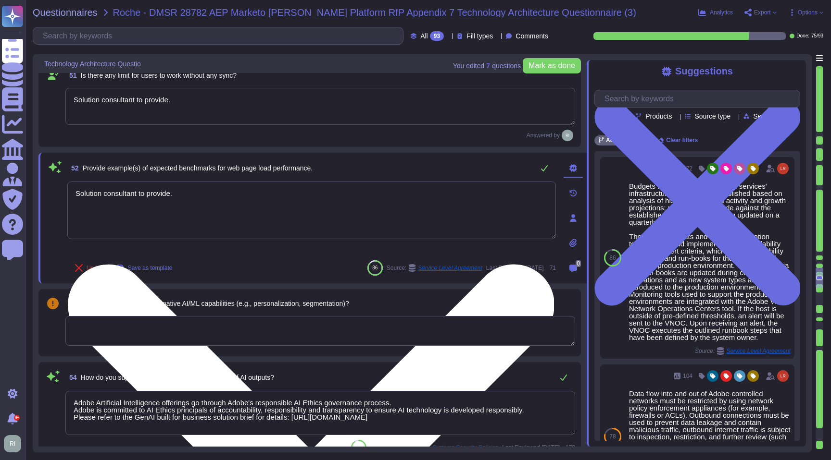
scroll to position [5249, 0]
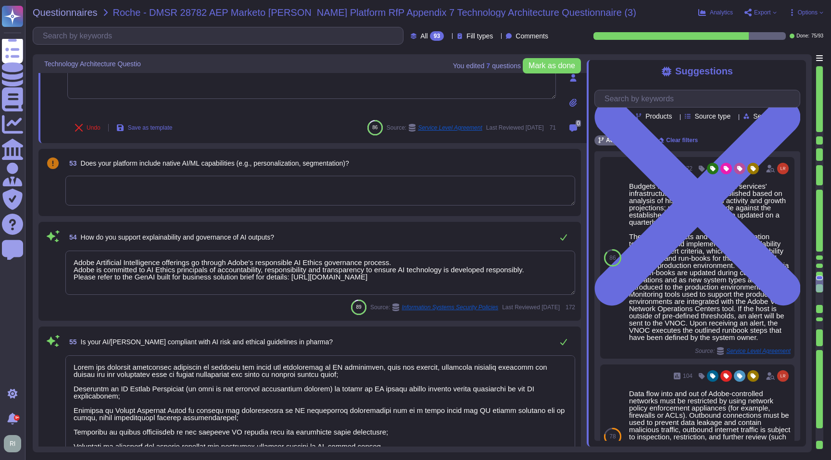
type textarea "Solution consultant to provide."
click at [222, 187] on textarea at bounding box center [320, 191] width 510 height 30
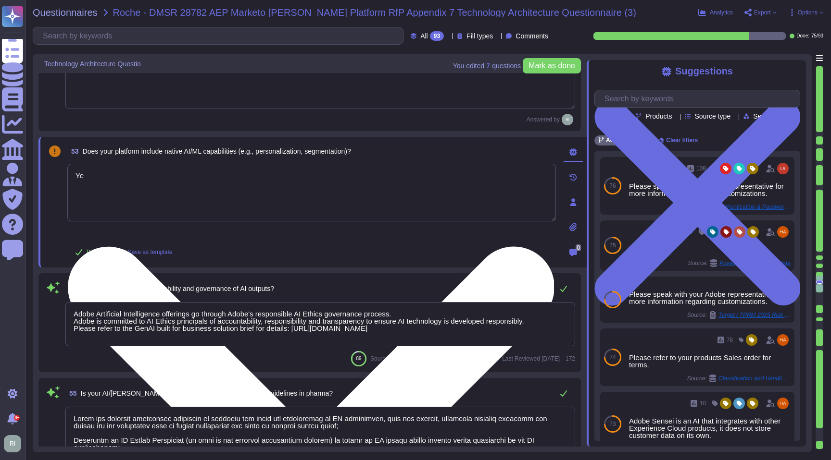
type textarea "Yes"
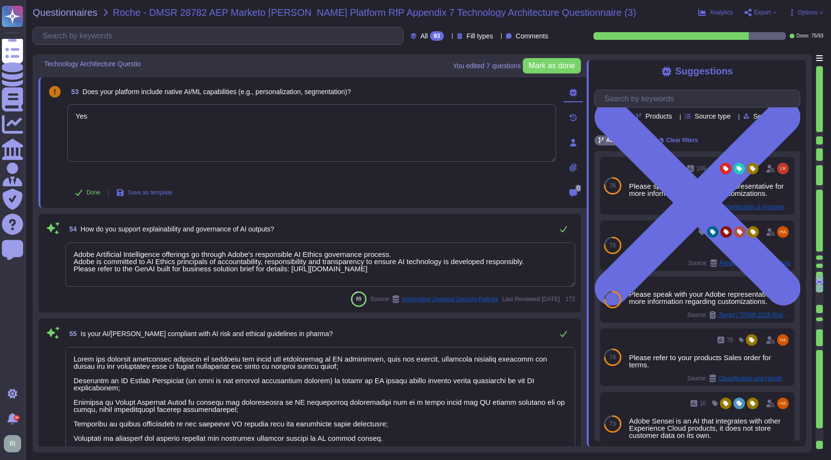
scroll to position [1, 0]
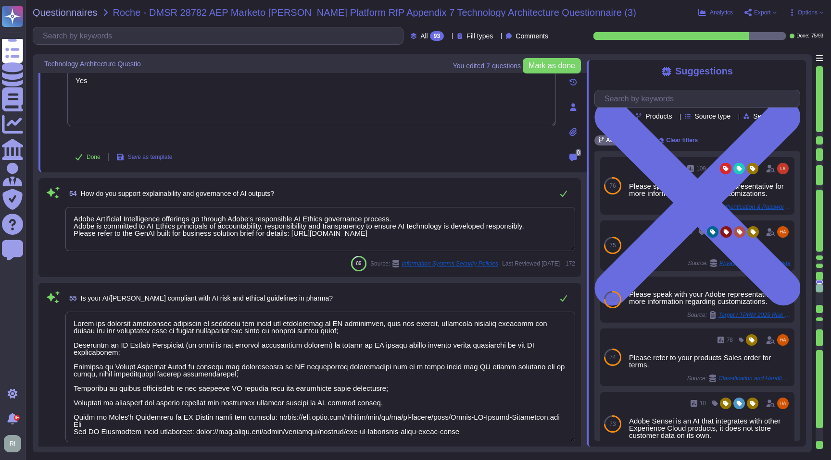
type textarea "Quality and integrity monitoring is ensured via encryption of supplied data to …"
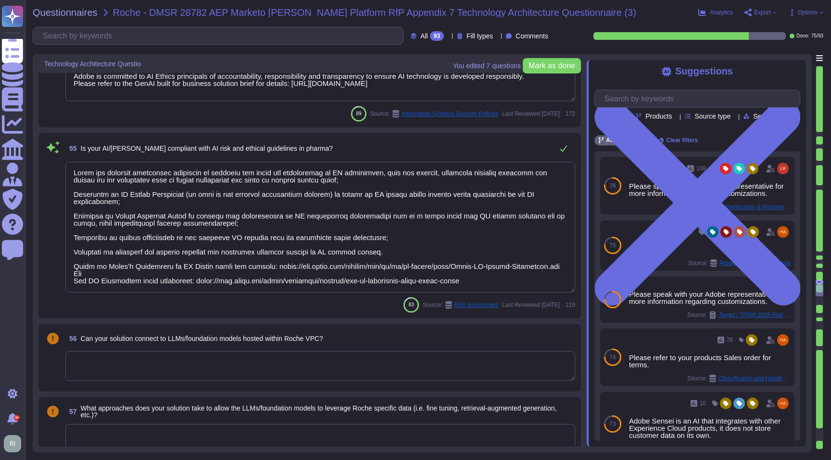
type textarea "Yes"
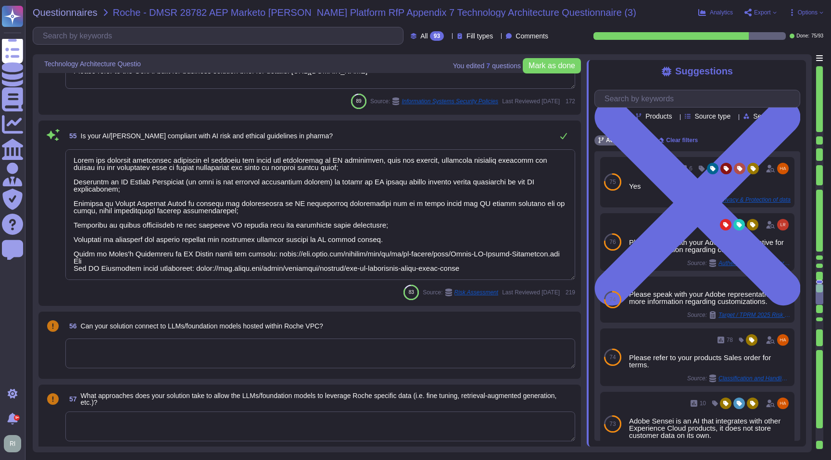
type textarea "For customers with an AI Assistant for Acrobat add-on subscription, this sectio…"
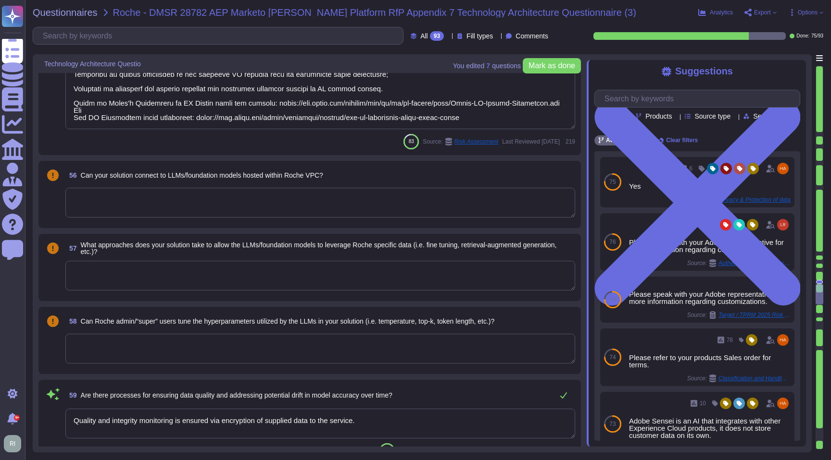
scroll to position [5639, 0]
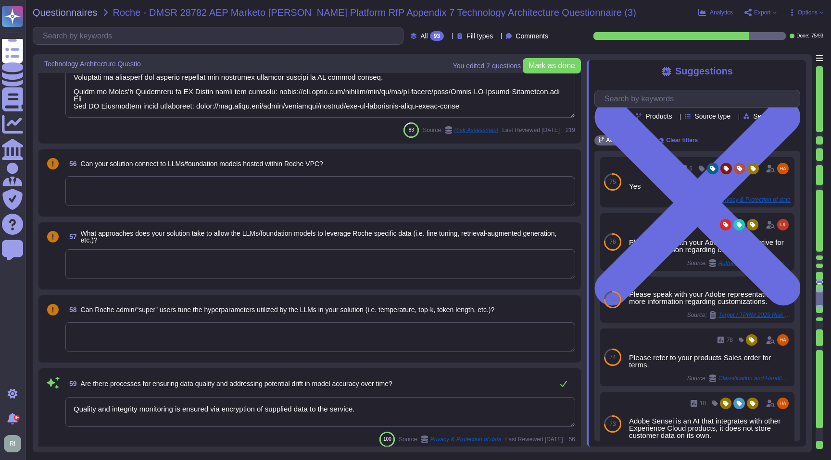
type textarea "Currently, Adobe leverages the Azure Open AI (AOAI) service for text-to-text ge…"
click at [225, 190] on textarea at bounding box center [320, 191] width 510 height 30
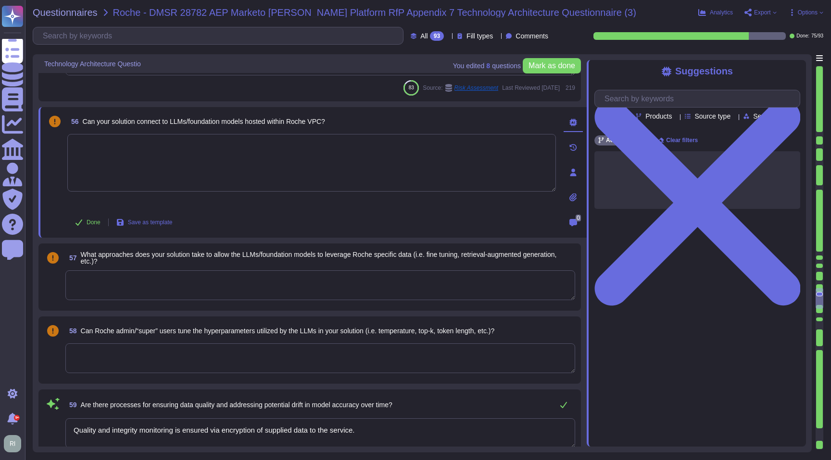
type textarea "Currently, Adobe leverages the Azure Open AI (AOAI) service for text-to-text ge…"
paste textarea "Solution consultant to provide."
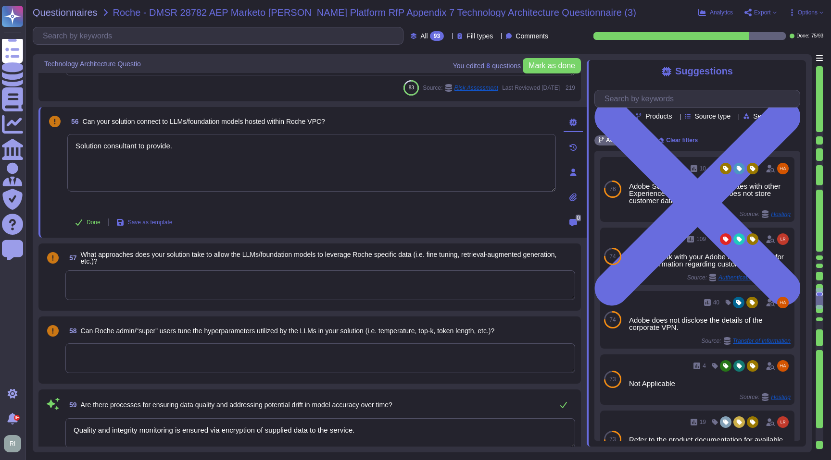
type textarea "Solution consultant to provide."
click at [209, 291] on textarea at bounding box center [320, 286] width 510 height 30
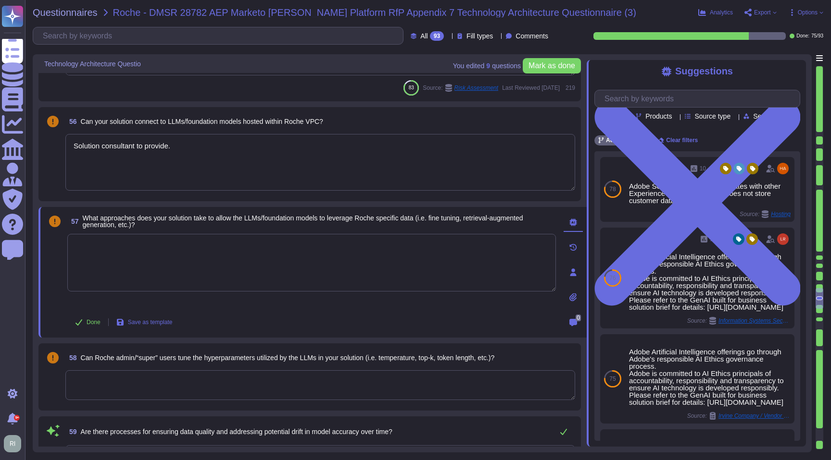
scroll to position [1, 0]
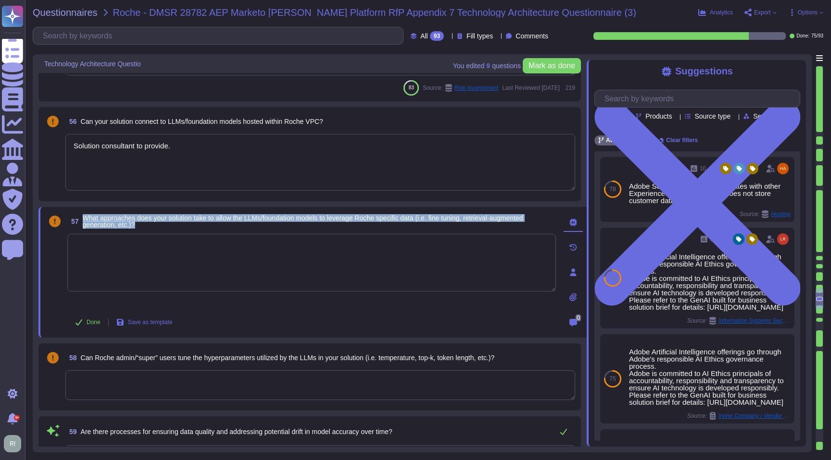
drag, startPoint x: 141, startPoint y: 225, endPoint x: 82, endPoint y: 221, distance: 59.8
click at [82, 221] on span "57 What approaches does your solution take to allow the LLMs/foundation models …" at bounding box center [311, 221] width 488 height 17
copy span "What approaches does your solution take to allow the LLMs/foundation models to …"
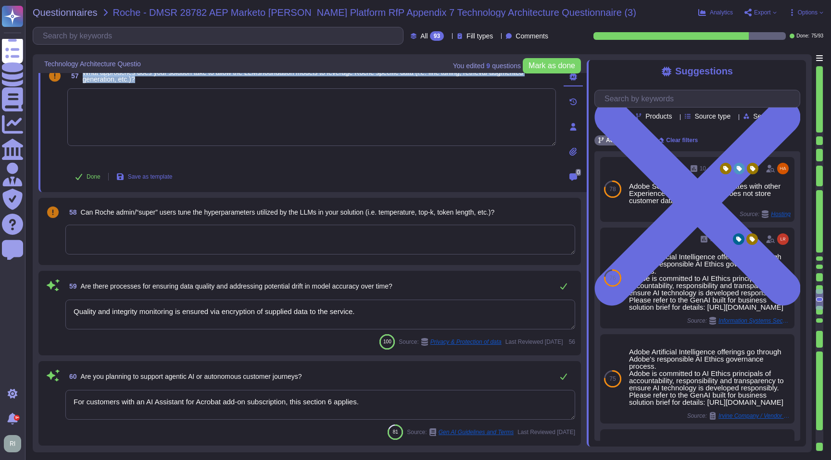
scroll to position [5824, 0]
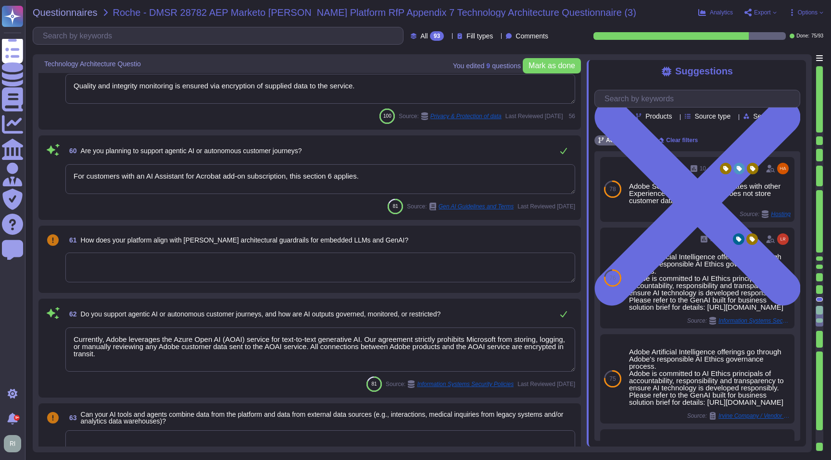
type textarea "Adobe's internal SPLC and vulnerability management processes include manual and…"
type textarea "Adobe Experience Cloud generally supports the current and previous version of C…"
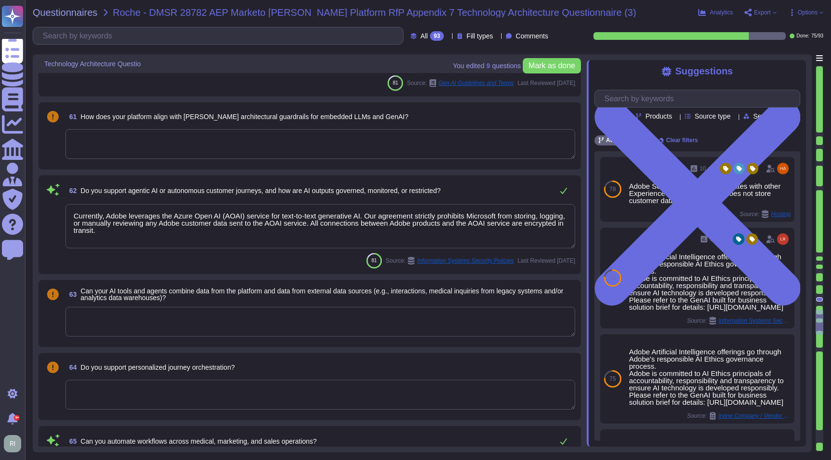
type textarea "Please refer to the online help section for information relating to the AGA and…"
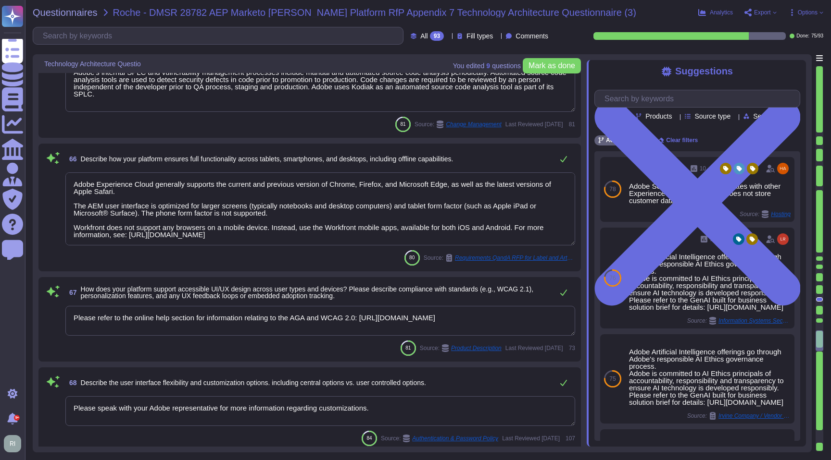
type textarea "Please speak with your Adobe representative for more information regarding cust…"
type textarea "No"
type textarea "Database clusters are replicated asynchronously between primary and secondary w…"
type textarea "Lor Ipsum Dolorsi Ametconse (ADI) el s doeiusmod temporinci utlaboree, dolorema…"
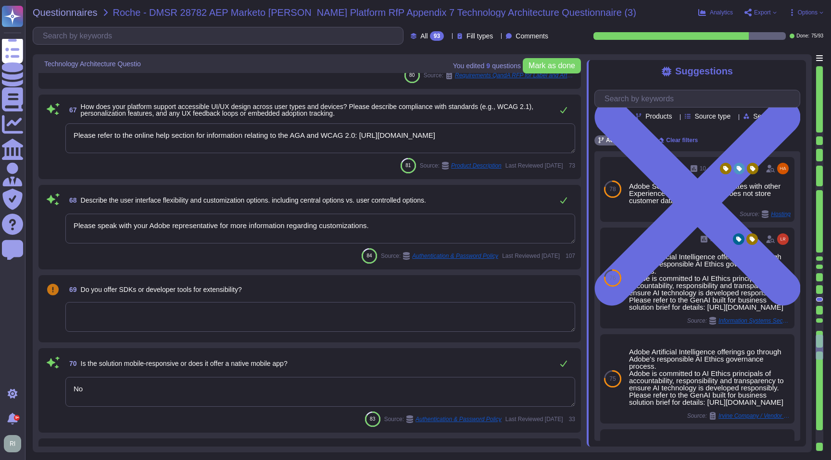
type textarea "Adobe uses GlobalProtect for our VPN."
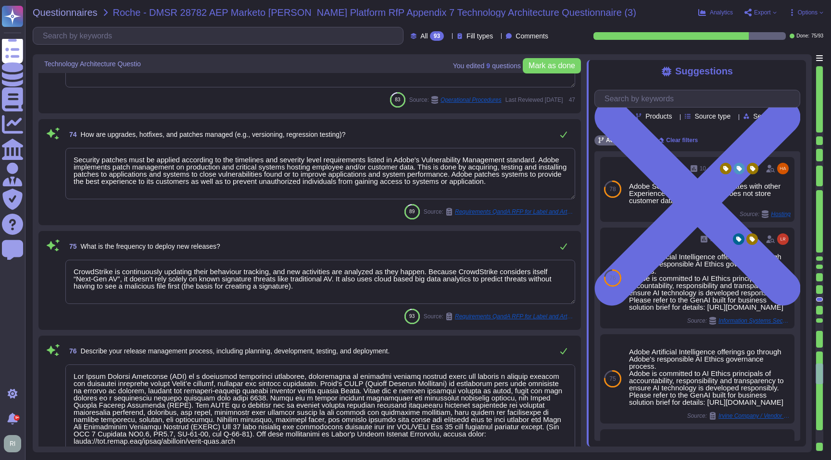
type textarea "Security patches must be applied according to the timelines and severity level …"
type textarea "CrowdStrike is continuously updating their behaviour tracking, and new activiti…"
type textarea "Lor Ipsum Dolorsi Ametconse (ADI) el s doeiusmod temporinci utlaboree, dolorema…"
type textarea "Changes are service wide and release notes are posted in a central location."
type textarea "This is handled by each product team. Please see [URL][DOMAIN_NAME]"
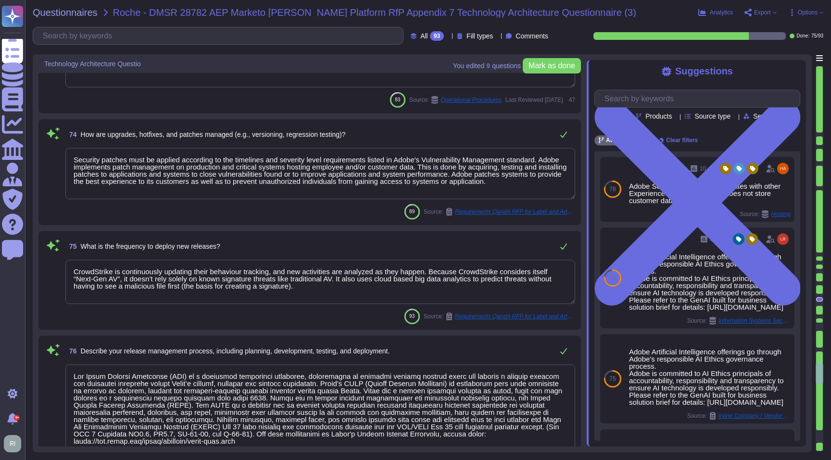
type textarea "As the solution is a SAAS, upgrades to new versions are non-optional and system…"
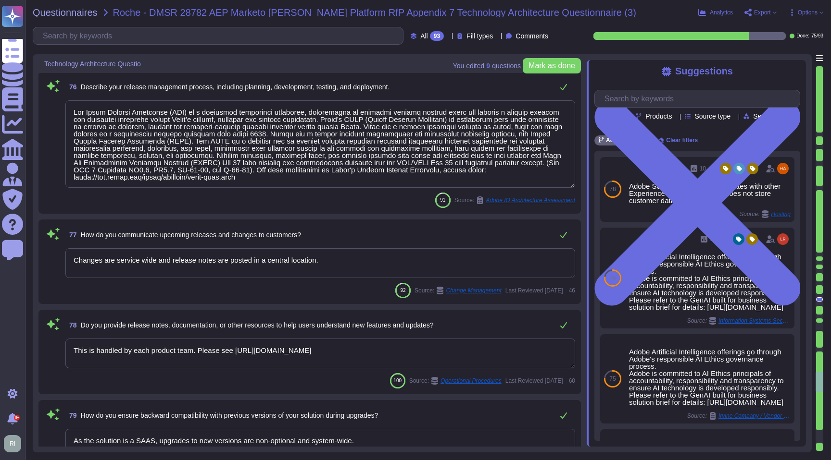
type textarea "A systematic approach to managing change is followed where changes are reviewed…"
type textarea "All this is a preferred SCM [DOMAIN_NAME][URL] with SSO connected to Okta. All …"
type textarea "Adobe maintains segmented development and production environments for DPS, usin…"
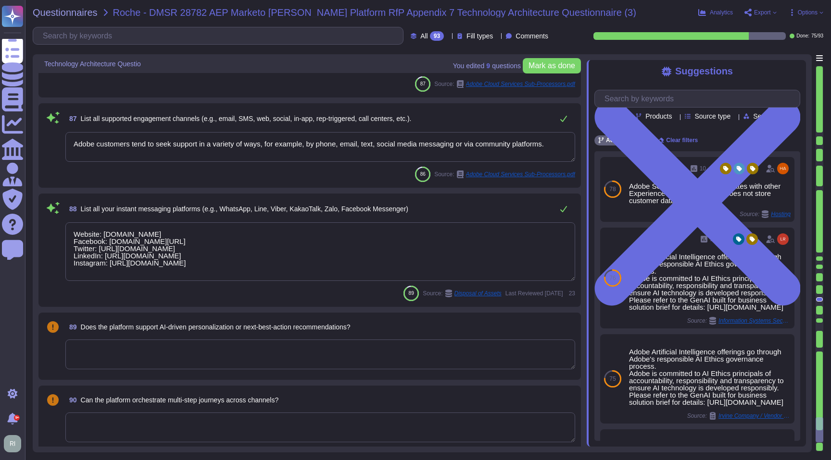
type textarea "Single Host – This is the simplest orchestration method."
type textarea "Gateway provides storage for customer video assets and processing using applica…"
type textarea "Adobe customers tend to seek support in a variety of ways, for example, by phon…"
type textarea "Website: [DOMAIN_NAME] Facebook: [DOMAIN_NAME][URL] Twitter: [URL][DOMAIN_NAME]…"
type textarea "Channels to Identify and Report within Adobe"
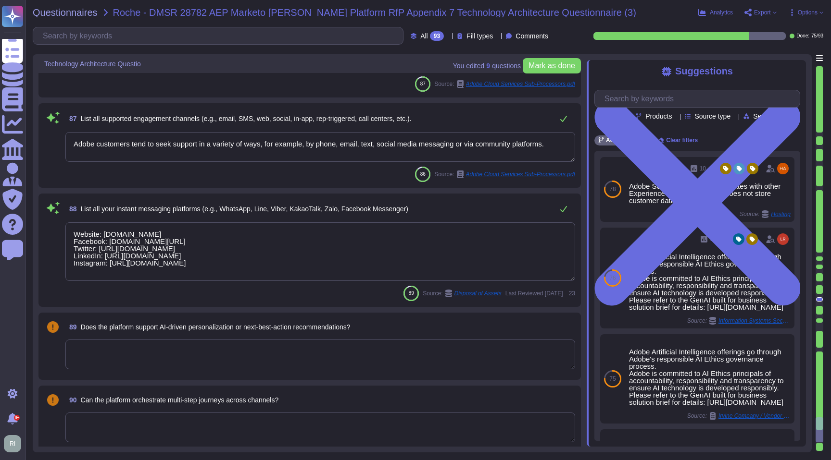
type textarea "Please speak with your Adobe representative for more information regarding cust…"
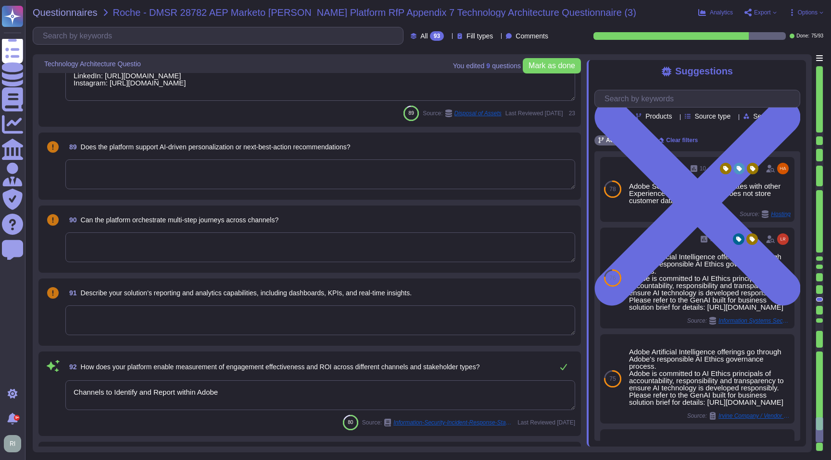
scroll to position [8726, 0]
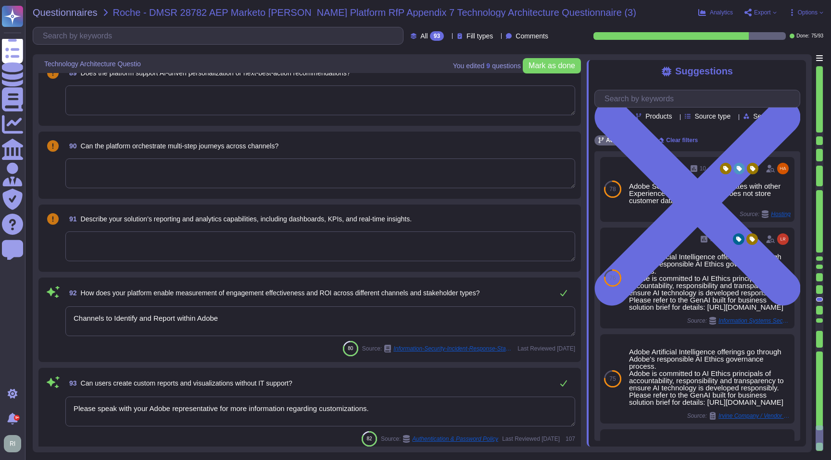
type textarea "Gateway provides storage for customer video assets and processing using applica…"
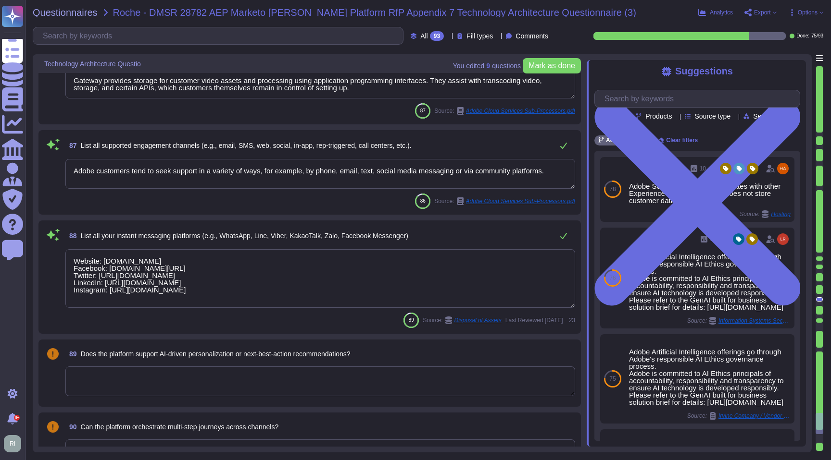
type textarea "Another key requirement was that the new approach needed to leverage Adobe’s ex…"
type textarea "See responses to the sub questions below."
type textarea "Single Host – This is the simplest orchestration method."
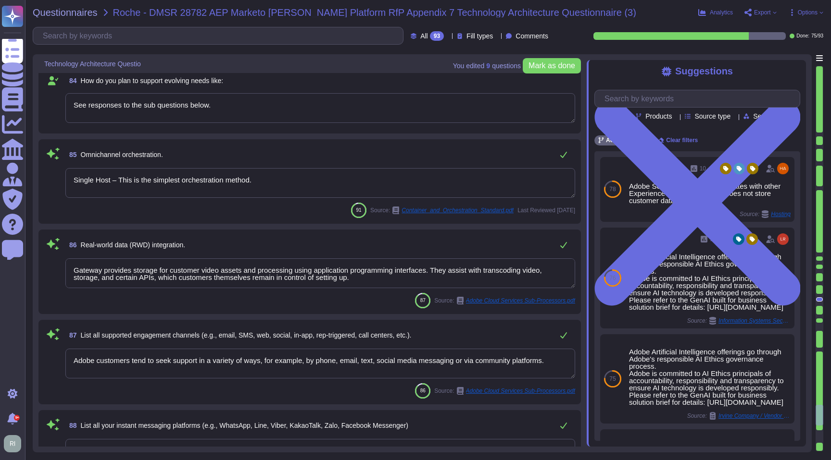
type textarea "A systematic approach to managing change is followed where changes are reviewed…"
type textarea "All this is a preferred SCM [DOMAIN_NAME][URL] with SSO connected to Okta. All …"
type textarea "Adobe maintains segmented development and production environments for DPS, usin…"
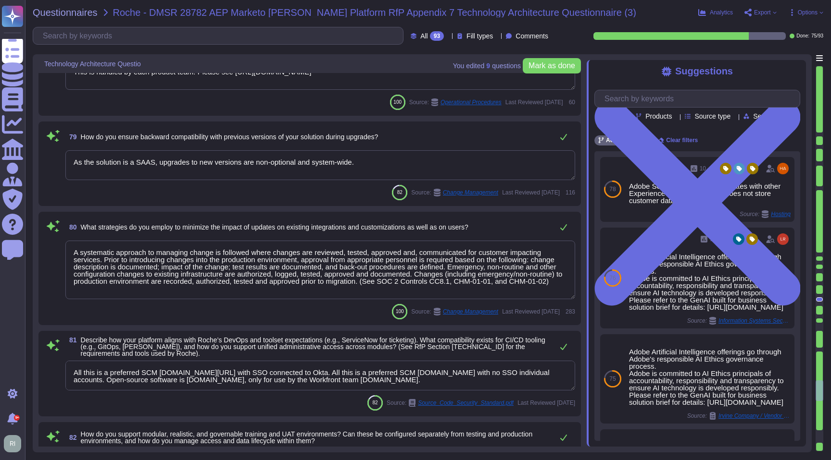
type textarea "Lor Ipsum Dolorsi Ametconse (ADI) el s doeiusmod temporinci utlaboree, dolorema…"
type textarea "Changes are service wide and release notes are posted in a central location."
type textarea "This is handled by each product team. Please see [URL][DOMAIN_NAME]"
type textarea "As the solution is a SAAS, upgrades to new versions are non-optional and system…"
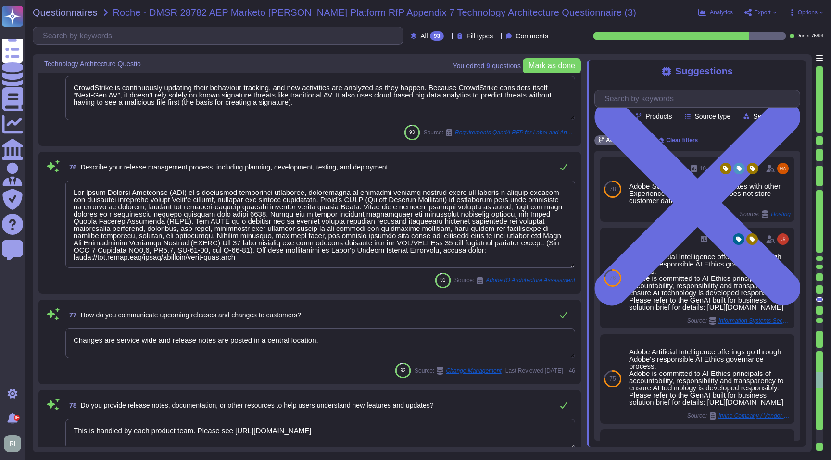
type textarea "Lor Ipsum Dolorsi Ametconse (ADI) el s doeiusmod temporinci utlaboree, dolorema…"
type textarea "Adobe uses GlobalProtect for our VPN."
type textarea "Security patches must be applied according to the timelines and severity level …"
type textarea "CrowdStrike is continuously updating their behaviour tracking, and new activiti…"
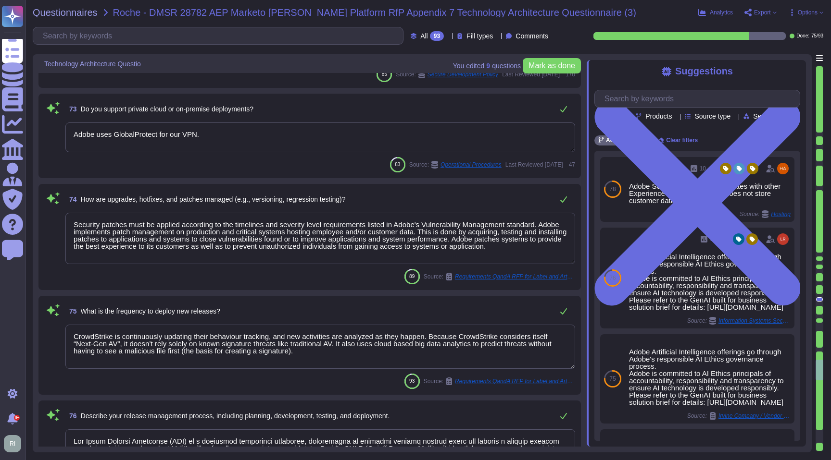
type textarea "Database clusters are replicated asynchronously between primary and secondary w…"
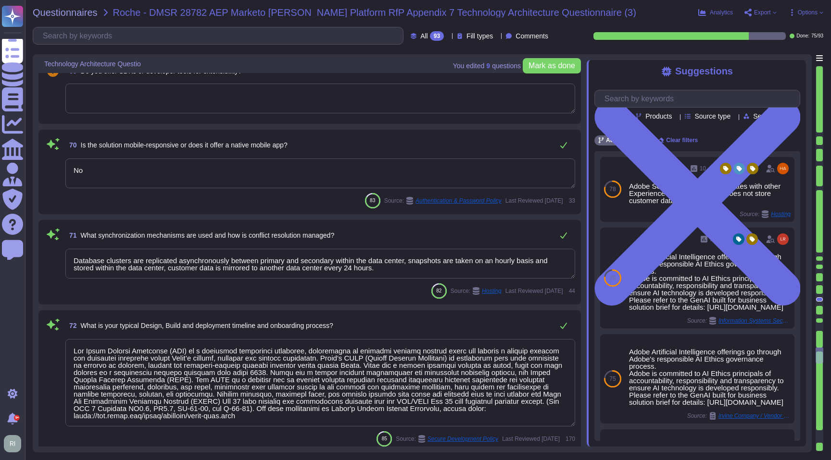
type textarea "Adobe Experience Cloud generally supports the current and previous version of C…"
type textarea "Please refer to the online help section for information relating to the AGA and…"
type textarea "Please speak with your Adobe representative for more information regarding cust…"
type textarea "No"
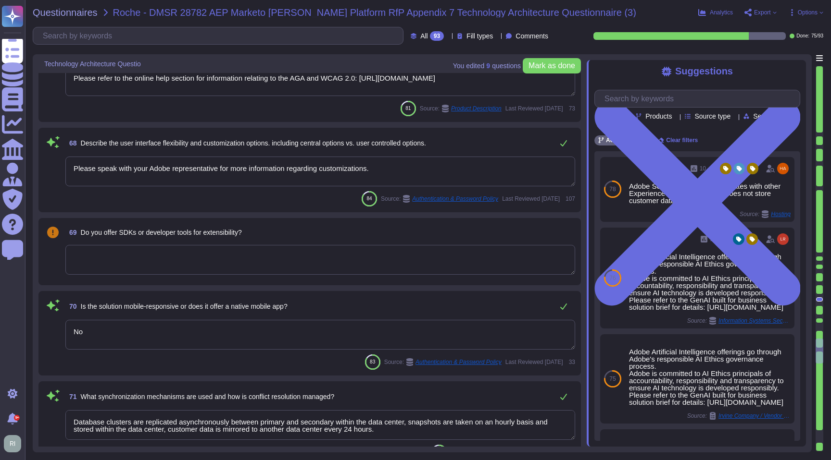
type textarea "Adobe's internal SPLC and vulnerability management processes include manual and…"
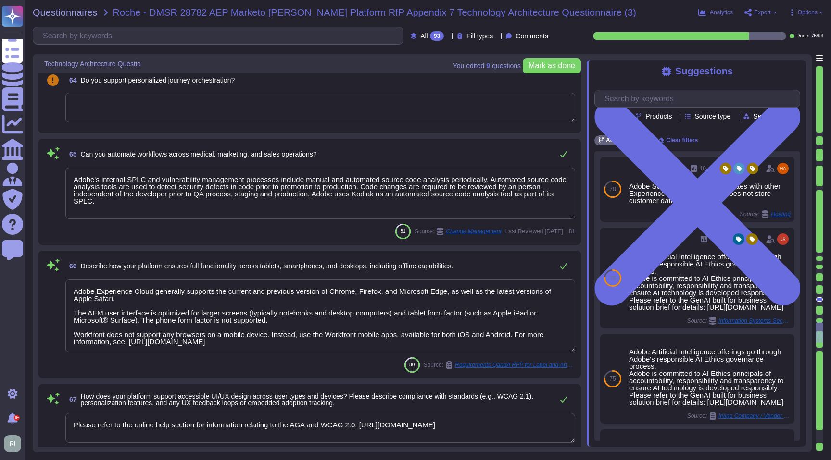
type textarea "Currently, Adobe leverages the Azure Open AI (AOAI) service for text-to-text ge…"
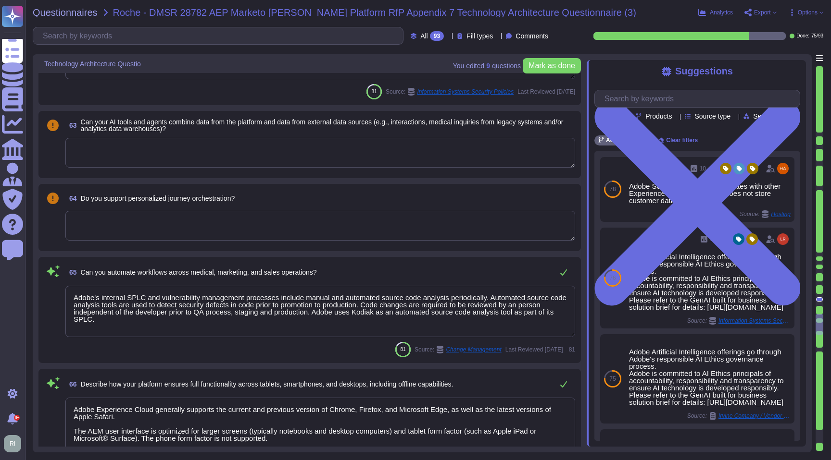
type textarea "Quality and integrity monitoring is ensured via encryption of supplied data to …"
type textarea "For customers with an AI Assistant for Acrobat add-on subscription, this sectio…"
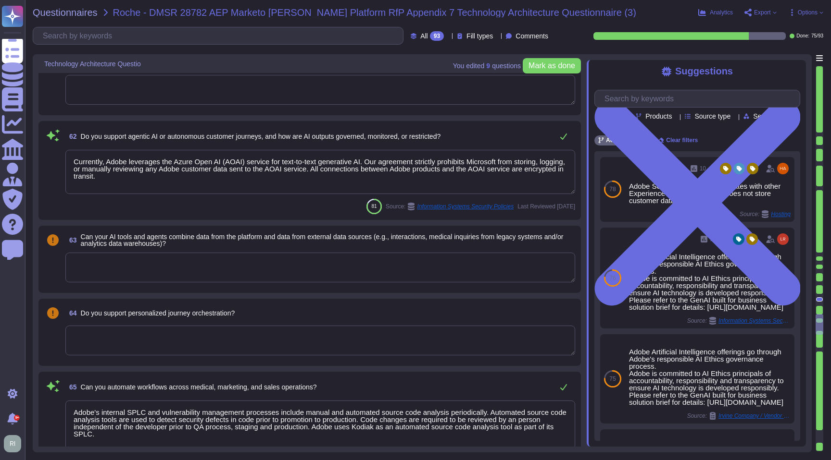
scroll to position [6166, 0]
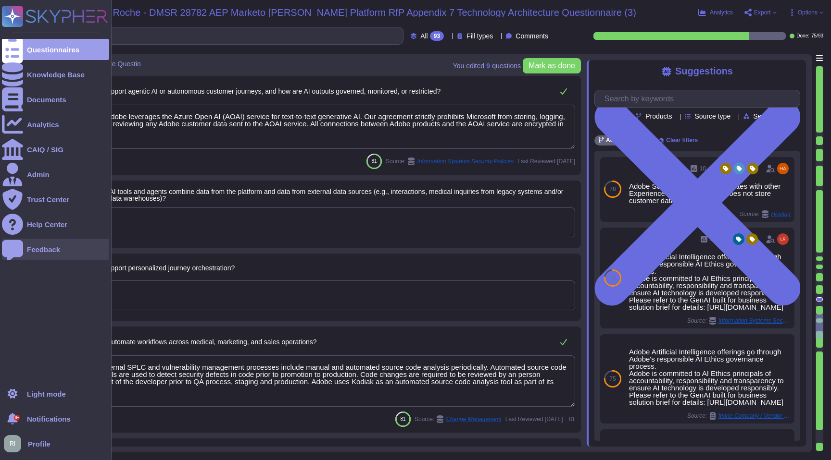
type textarea "Please speak with your Adobe representative for more information regarding cust…"
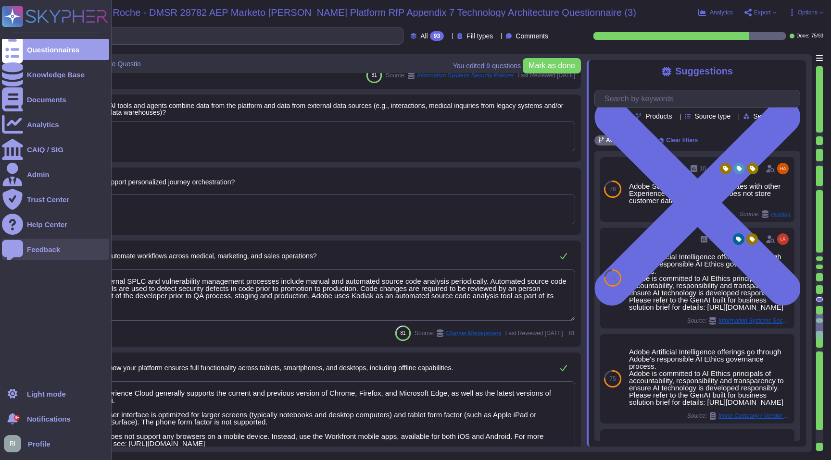
scroll to position [6355, 0]
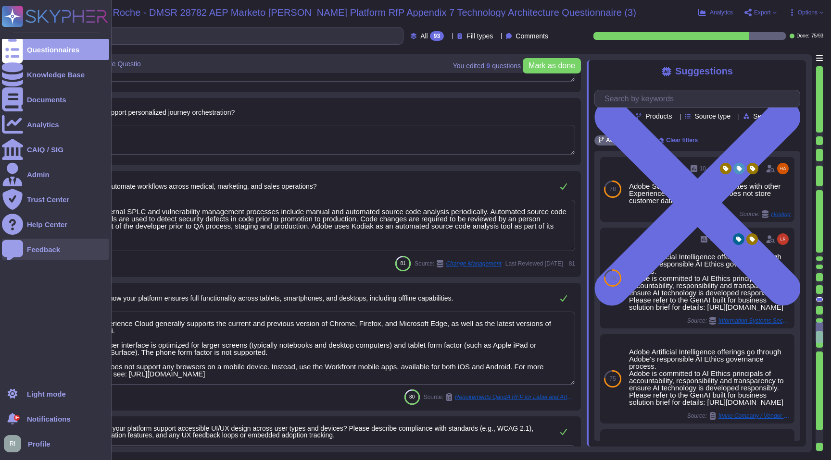
type textarea "No"
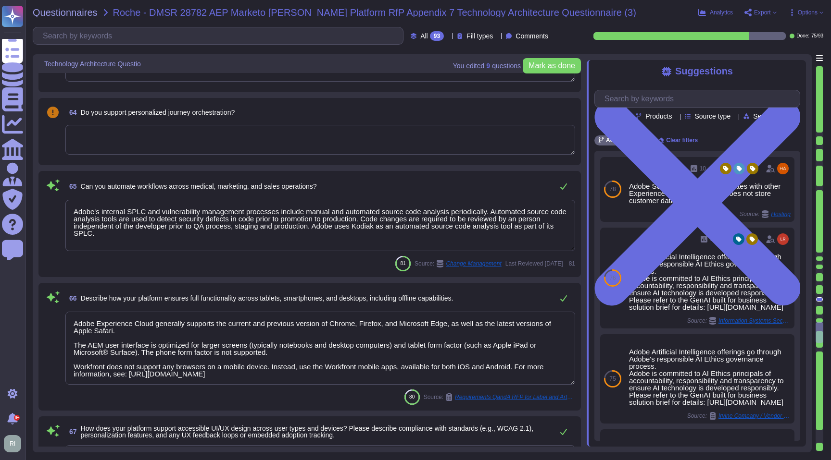
drag, startPoint x: 160, startPoint y: 231, endPoint x: -9, endPoint y: 199, distance: 171.8
click at [0, 199] on html "Questionnaires Knowledge Base Documents Analytics CAIQ / SIG Admin Trust Center…" at bounding box center [415, 230] width 831 height 460
drag, startPoint x: 292, startPoint y: 241, endPoint x: 280, endPoint y: 239, distance: 12.2
click at [292, 241] on textarea "Adobe's internal SPLC and vulnerability management processes include manual and…" at bounding box center [320, 225] width 510 height 51
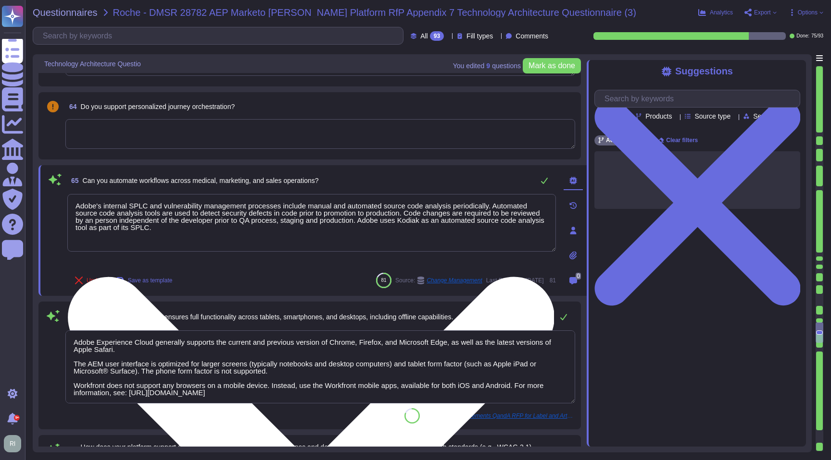
type textarea "Adobe's internal SPLC and vulnerability management processes include manual and…"
type textarea "No"
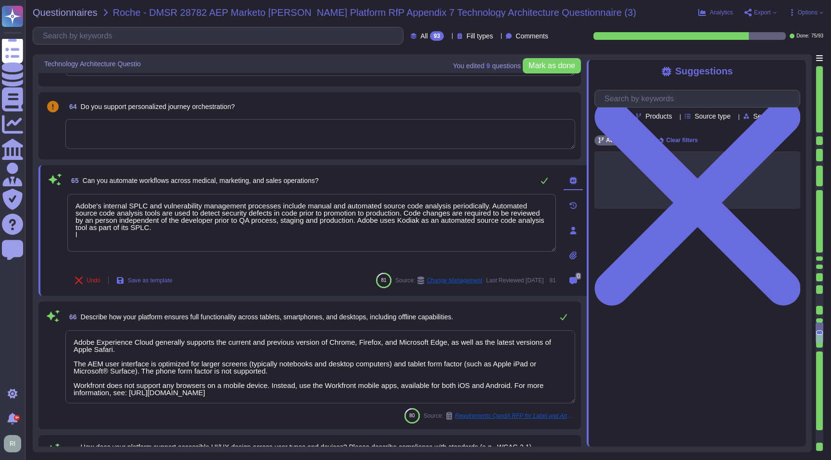
drag, startPoint x: 254, startPoint y: 237, endPoint x: 64, endPoint y: 204, distance: 192.4
click at [64, 204] on div "65 Can you automate workflows across medical, marketing, and sales operations? …" at bounding box center [301, 230] width 510 height 119
type textarea "s"
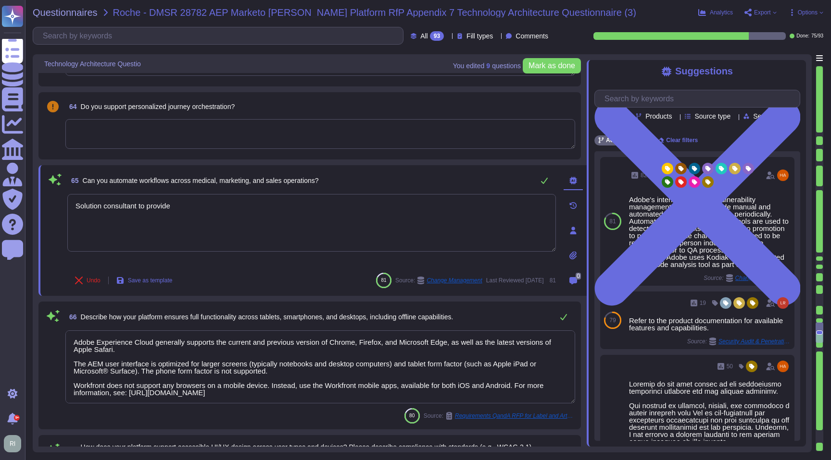
scroll to position [1, 0]
type textarea "Solution consultant to provide"
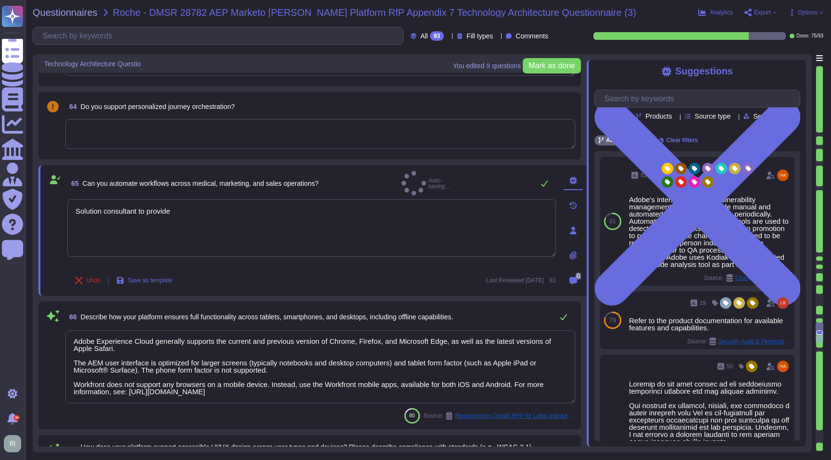
click at [219, 351] on textarea "Adobe Experience Cloud generally supports the current and previous version of C…" at bounding box center [320, 367] width 510 height 73
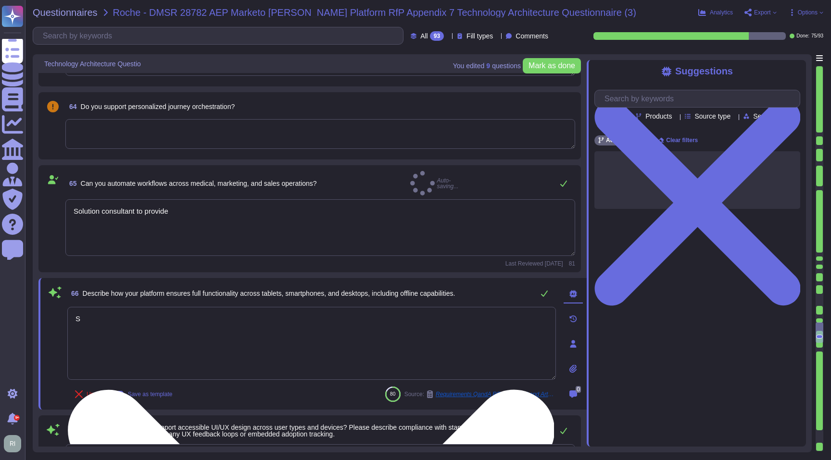
scroll to position [0, 0]
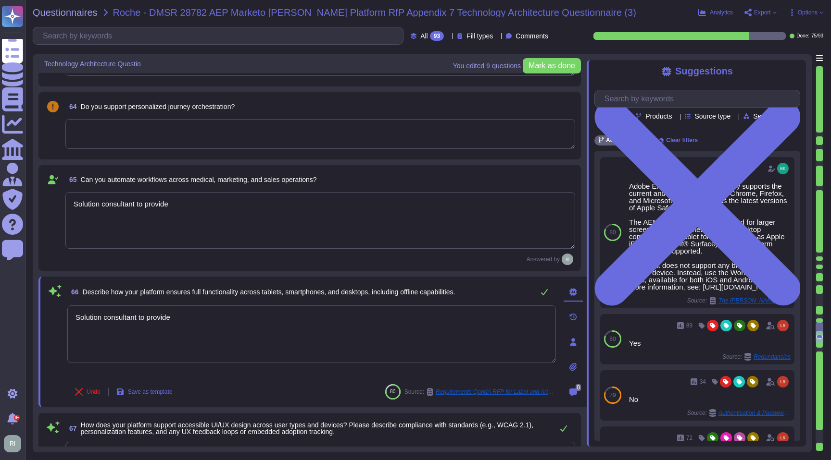
type textarea "Solution consultant to provide"
click at [274, 287] on span "66 Describe how your platform ensures full functionality across tablets, smartp…" at bounding box center [260, 292] width 387 height 17
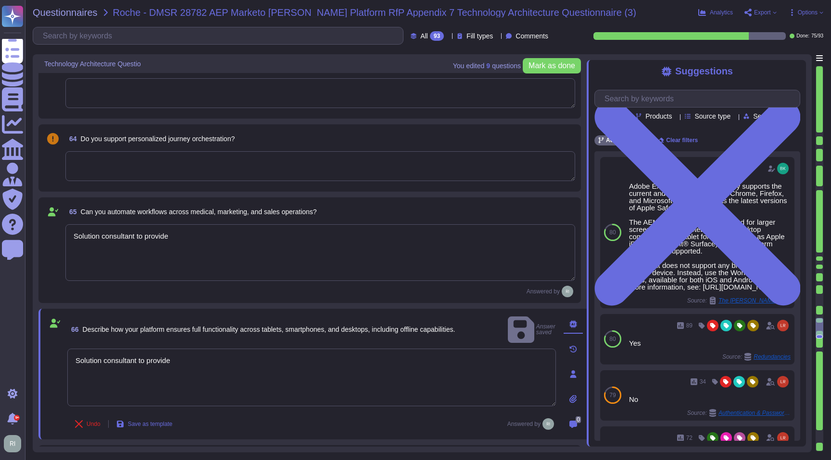
type textarea "For customers with an AI Assistant for Acrobat add-on subscription, this sectio…"
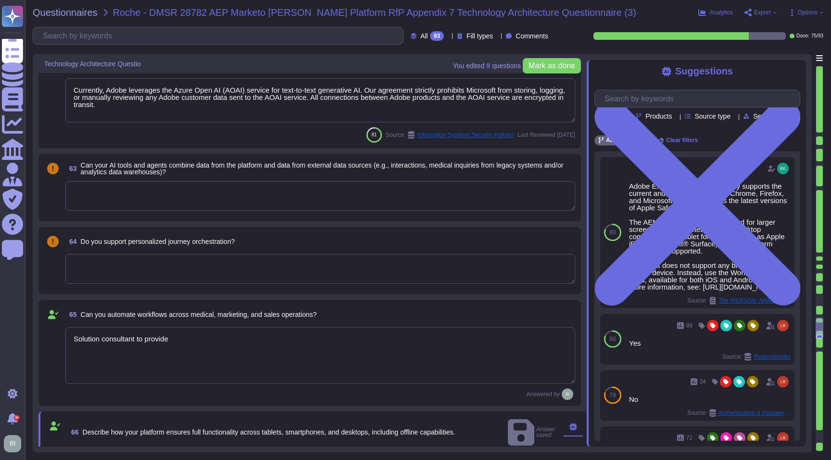
type textarea "Quality and integrity monitoring is ensured via encryption of supplied data to …"
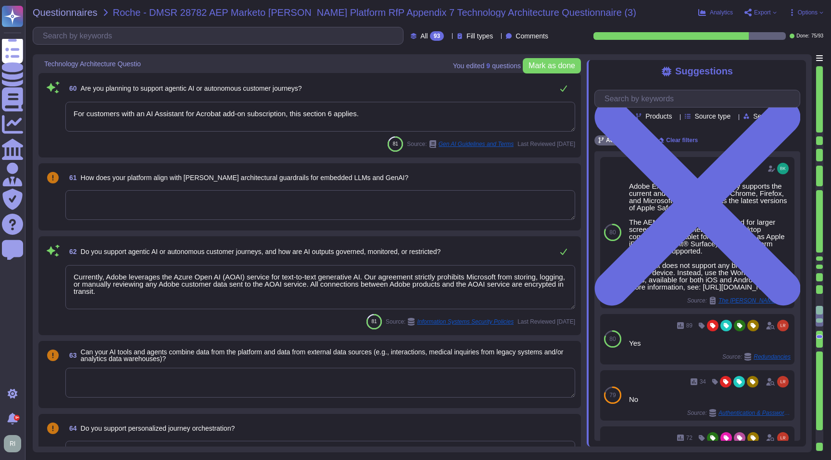
scroll to position [5916, 0]
type textarea "Solution consultant to provide."
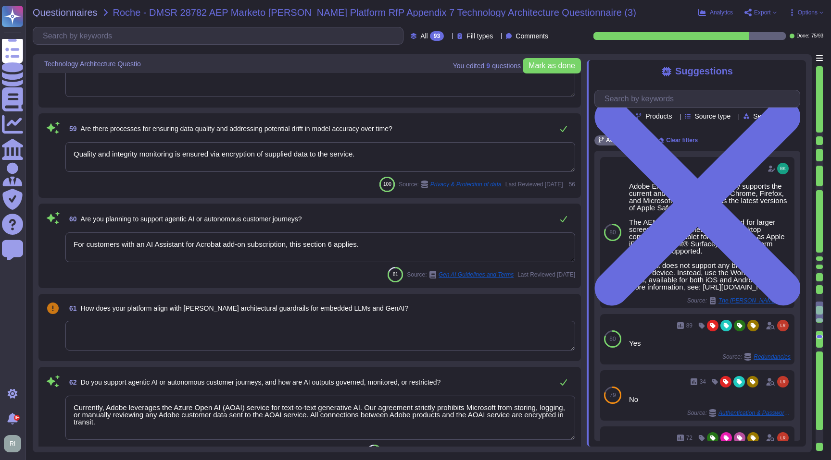
type textarea "Adobe has deployed governance processes to evaluate and track the performance o…"
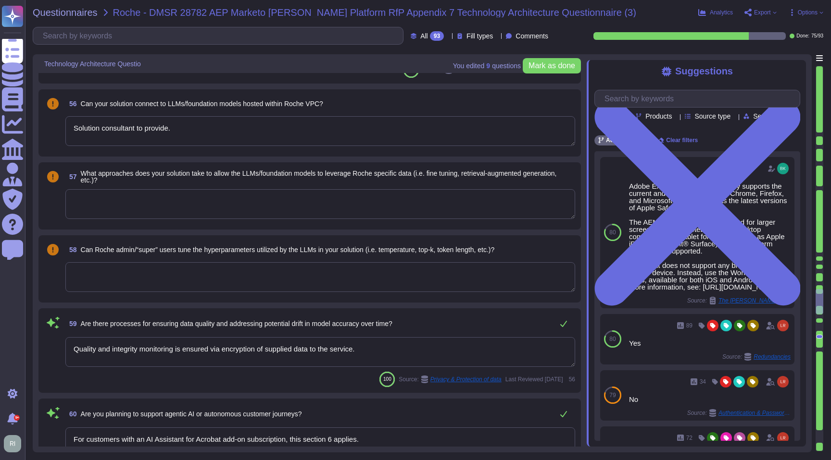
scroll to position [5654, 0]
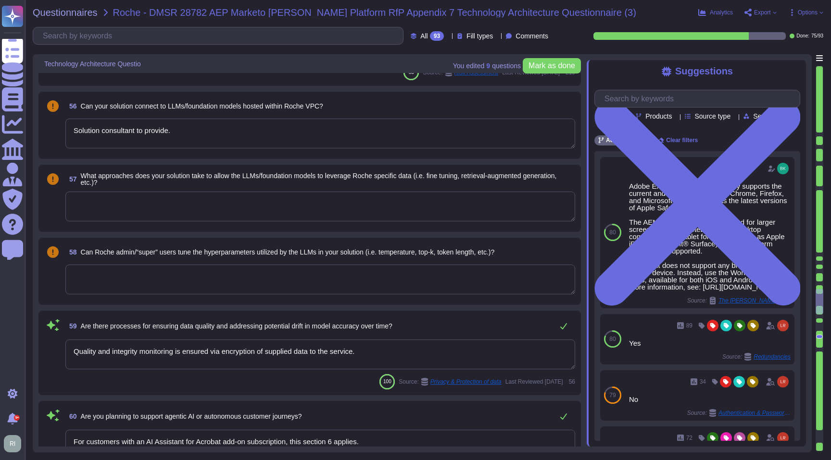
type textarea "Adobe Artificial Intelligence offerings go through Adobe's responsible AI Ethic…"
click at [230, 209] on textarea at bounding box center [320, 207] width 510 height 30
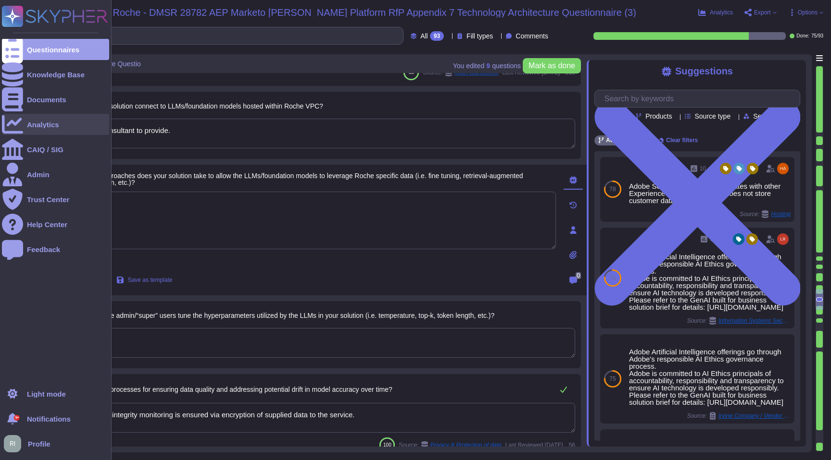
drag, startPoint x: 201, startPoint y: 135, endPoint x: 8, endPoint y: 120, distance: 194.3
click at [8, 120] on div "Questionnaires Knowledge Base Documents Analytics CAIQ / SIG Admin Trust Center…" at bounding box center [415, 230] width 831 height 460
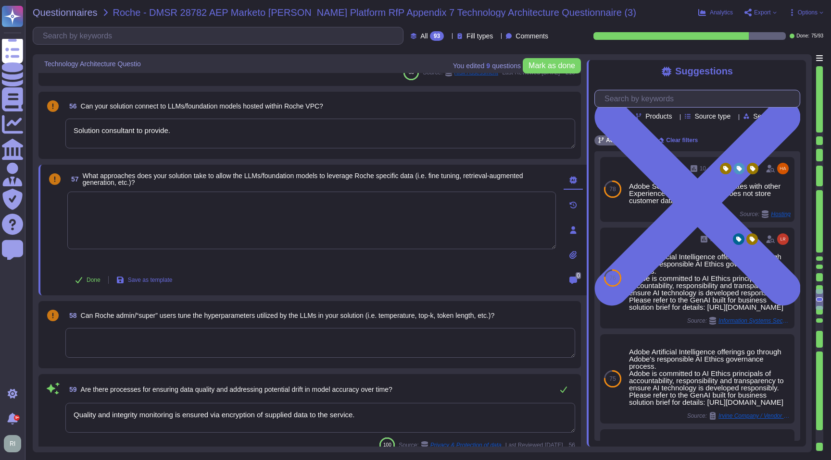
click at [685, 103] on input "text" at bounding box center [699, 98] width 200 height 17
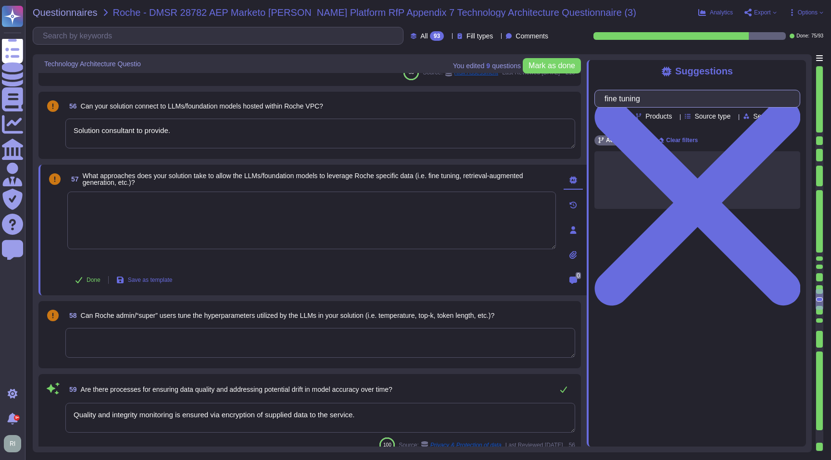
scroll to position [5653, 0]
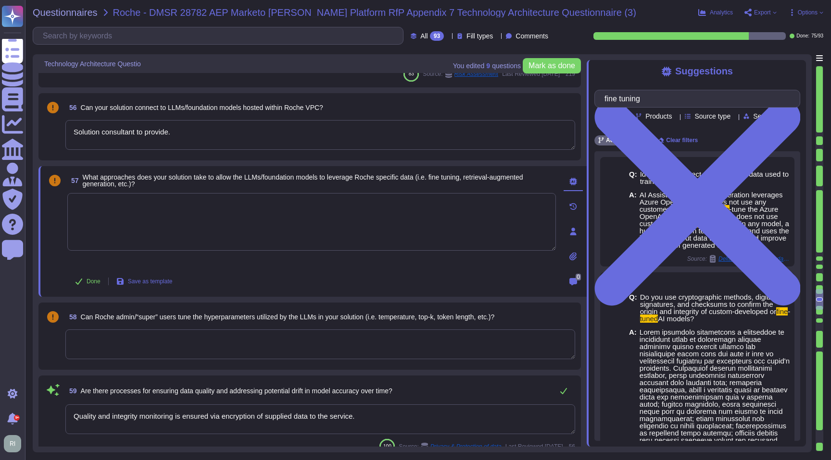
type input "fine tuning"
drag, startPoint x: 777, startPoint y: 229, endPoint x: 578, endPoint y: 241, distance: 198.9
click at [789, 215] on span "Use" at bounding box center [794, 212] width 11 height 6
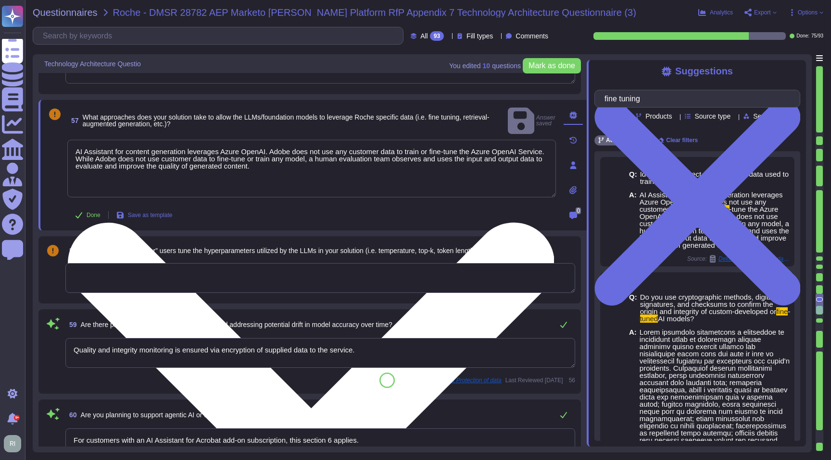
scroll to position [5714, 0]
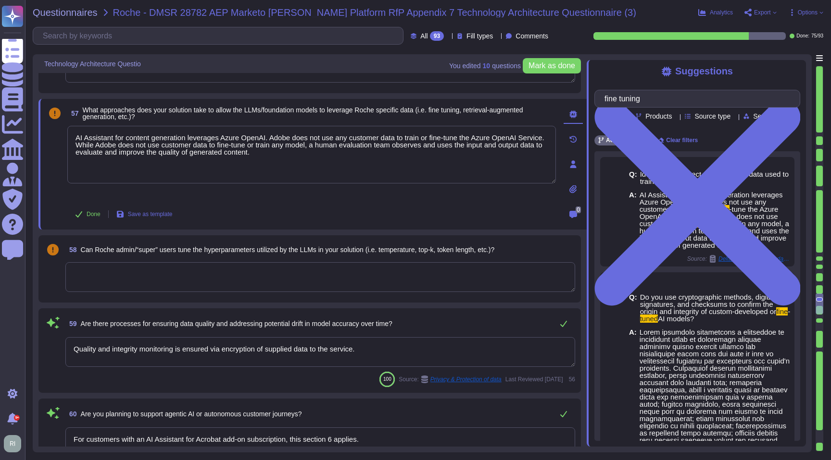
drag, startPoint x: 277, startPoint y: 137, endPoint x: 36, endPoint y: 136, distance: 241.3
click at [36, 136] on div "You edited 10 question s [PERSON_NAME] as done Technology Architecture Questio …" at bounding box center [422, 253] width 779 height 398
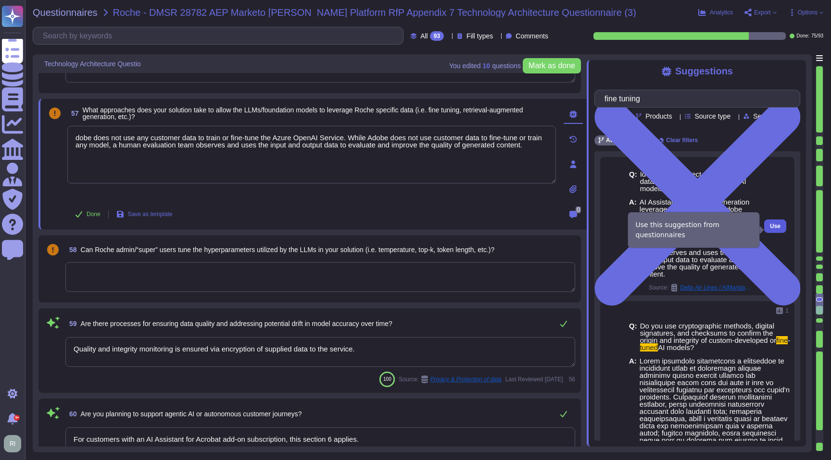
click at [774, 229] on span "Use" at bounding box center [775, 227] width 11 height 6
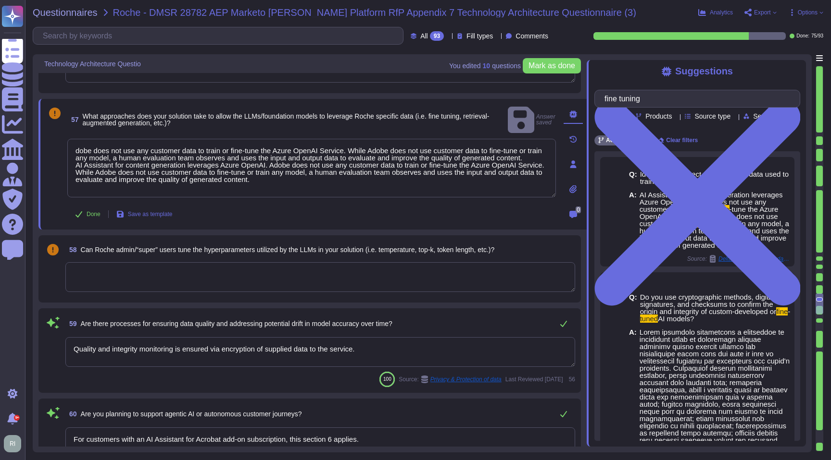
drag, startPoint x: 261, startPoint y: 155, endPoint x: 33, endPoint y: 133, distance: 228.9
click at [33, 134] on div "You edited 10 question s [PERSON_NAME] as done Technology Architecture Questio …" at bounding box center [422, 253] width 779 height 398
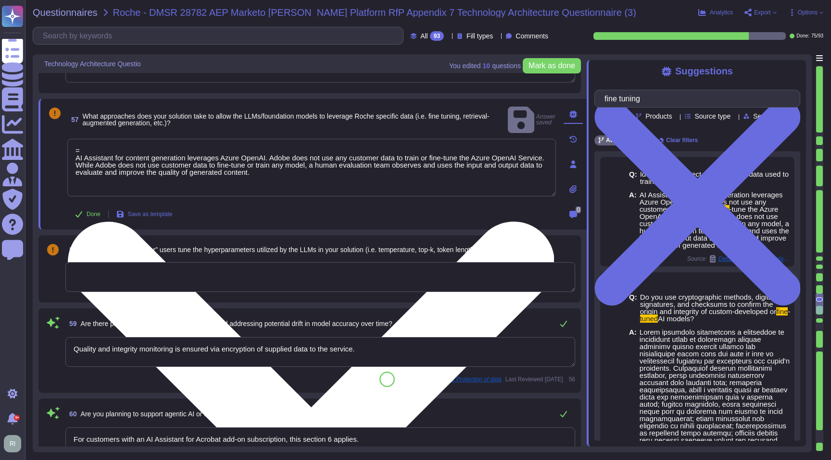
type textarea "AI Assistant for content generation leverages Azure OpenAI. Adobe does not use …"
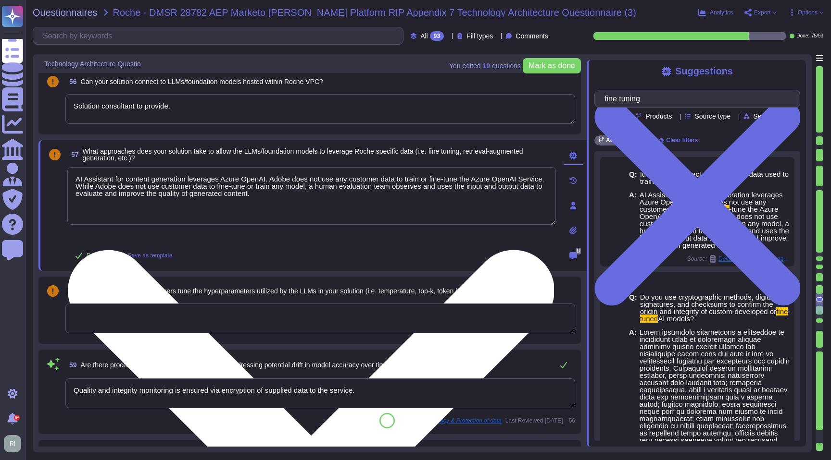
scroll to position [5657, 0]
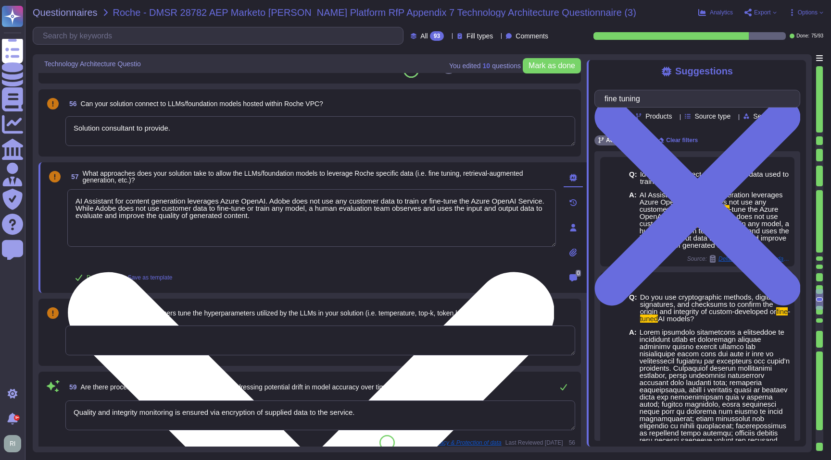
type textarea "Adobe Artificial Intelligence offerings go through Adobe's responsible AI Ethic…"
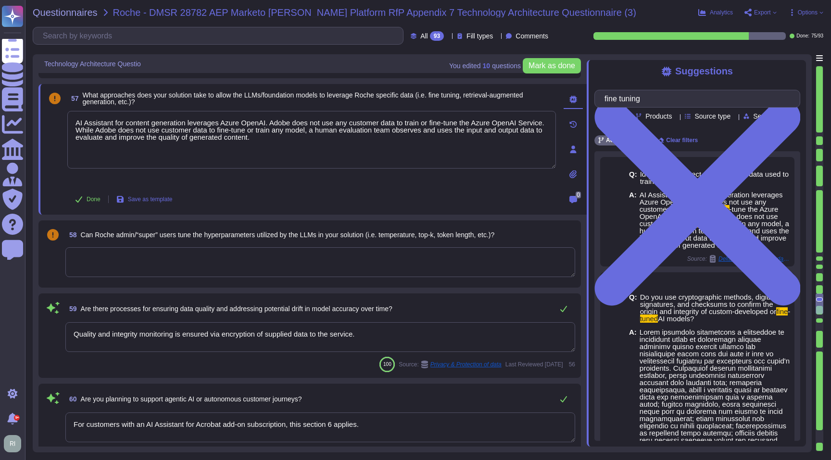
scroll to position [5734, 0]
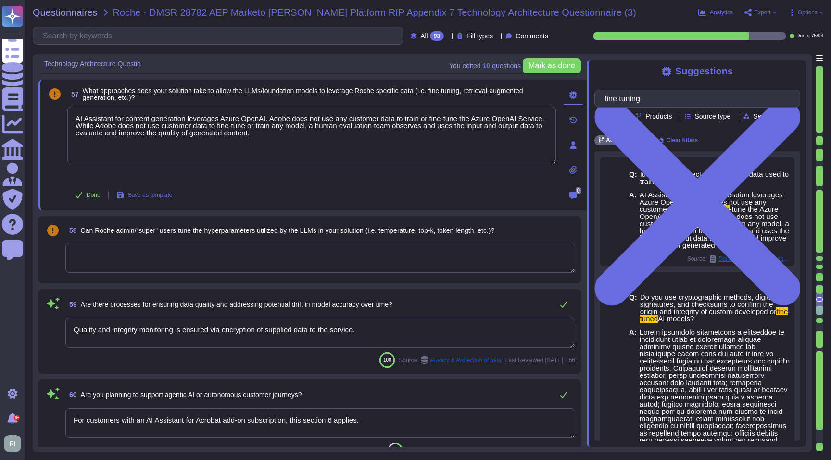
type textarea "AI Assistant for content generation leverages Azure OpenAI. Adobe does not use …"
click at [376, 258] on textarea at bounding box center [320, 258] width 510 height 30
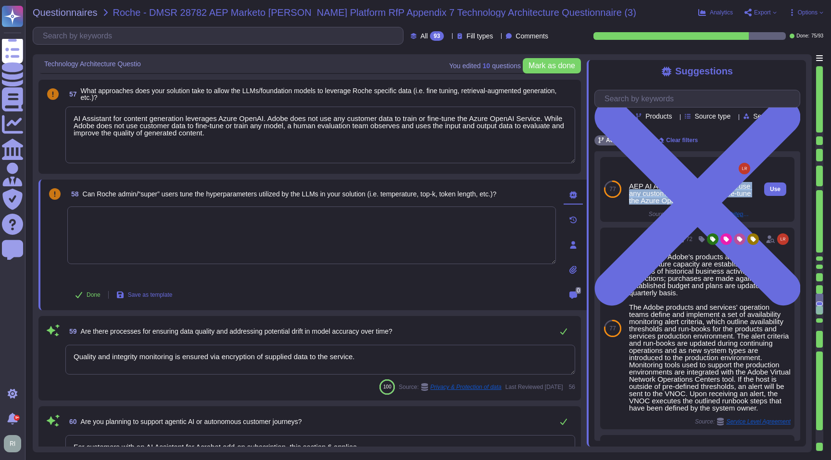
drag, startPoint x: 688, startPoint y: 185, endPoint x: 752, endPoint y: 207, distance: 67.5
click at [752, 207] on div "AEP AI Assistant: Adobe does not use any customer data to train or fine-tune th…" at bounding box center [690, 189] width 131 height 65
copy div "Adobe does not use any customer data to train or fine-tune the Azure OpenAI ser…"
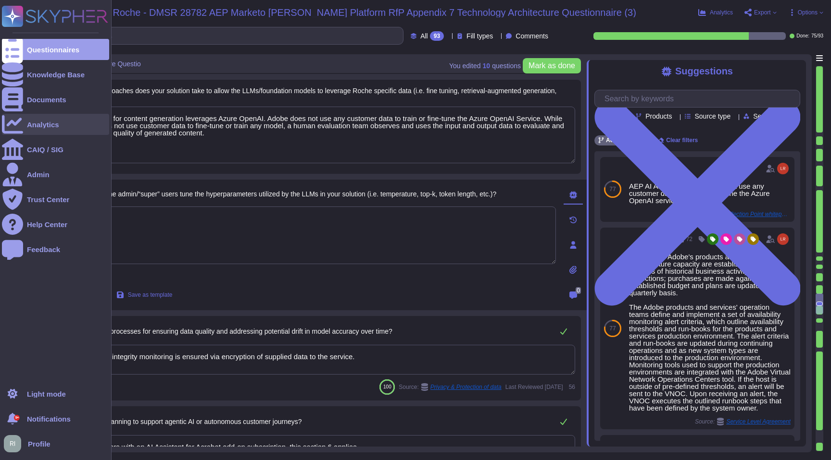
drag, startPoint x: 208, startPoint y: 140, endPoint x: 19, endPoint y: 122, distance: 189.8
click at [19, 122] on div "Questionnaires Knowledge Base Documents Analytics CAIQ / SIG Admin Trust Center…" at bounding box center [415, 230] width 831 height 460
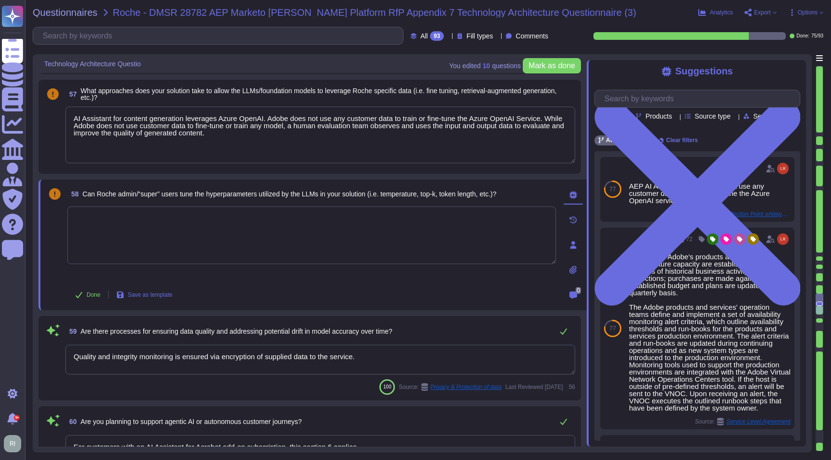
paste textarea "Adobe does not use any customer data to train or fine-tune the Azure OpenAI ser…"
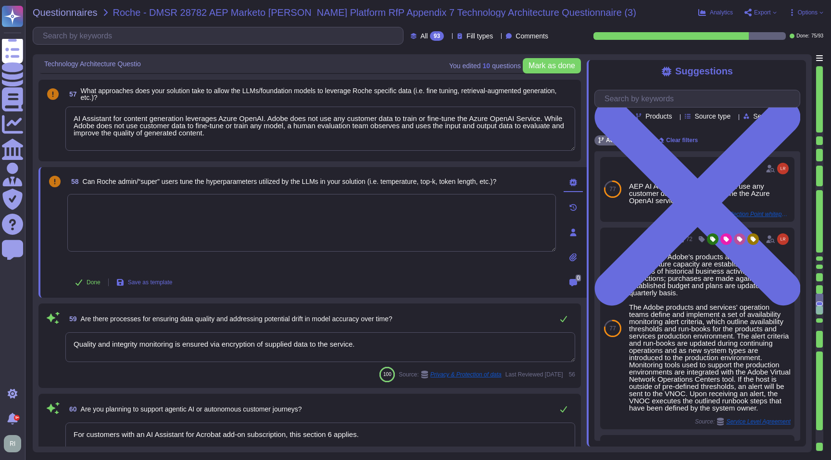
drag, startPoint x: 271, startPoint y: 124, endPoint x: 128, endPoint y: 123, distance: 142.8
click at [128, 123] on textarea "AI Assistant for content generation leverages Azure OpenAI. Adobe does not use …" at bounding box center [320, 129] width 510 height 44
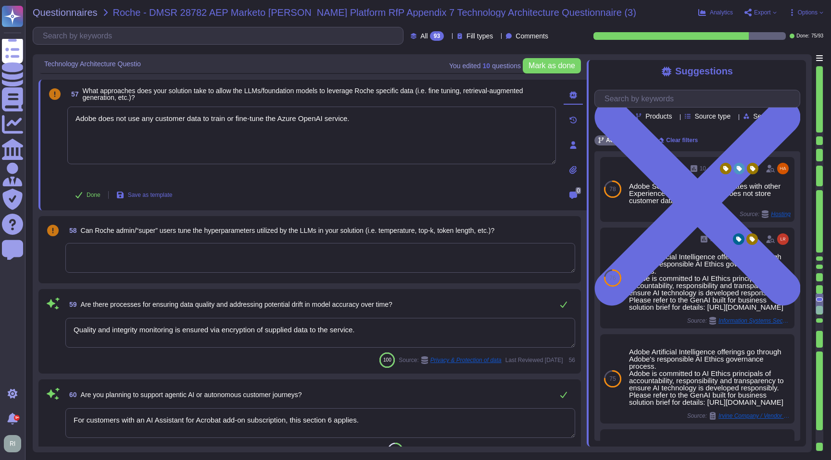
click at [283, 263] on textarea at bounding box center [320, 258] width 510 height 30
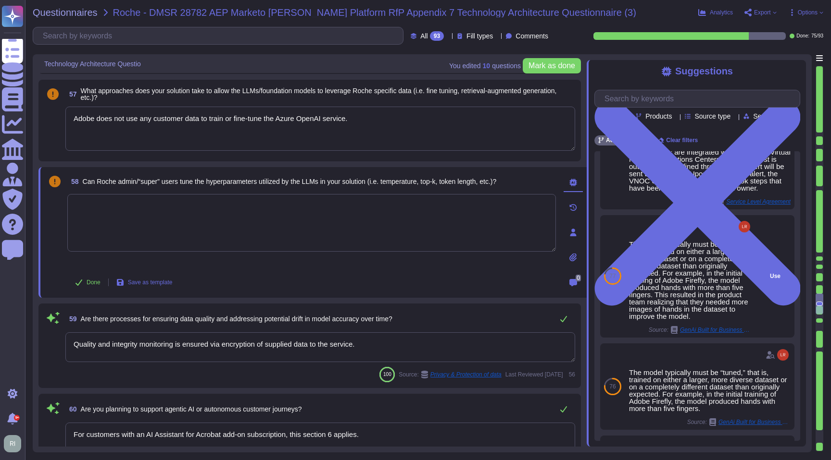
scroll to position [0, 0]
